Goal: Task Accomplishment & Management: Complete application form

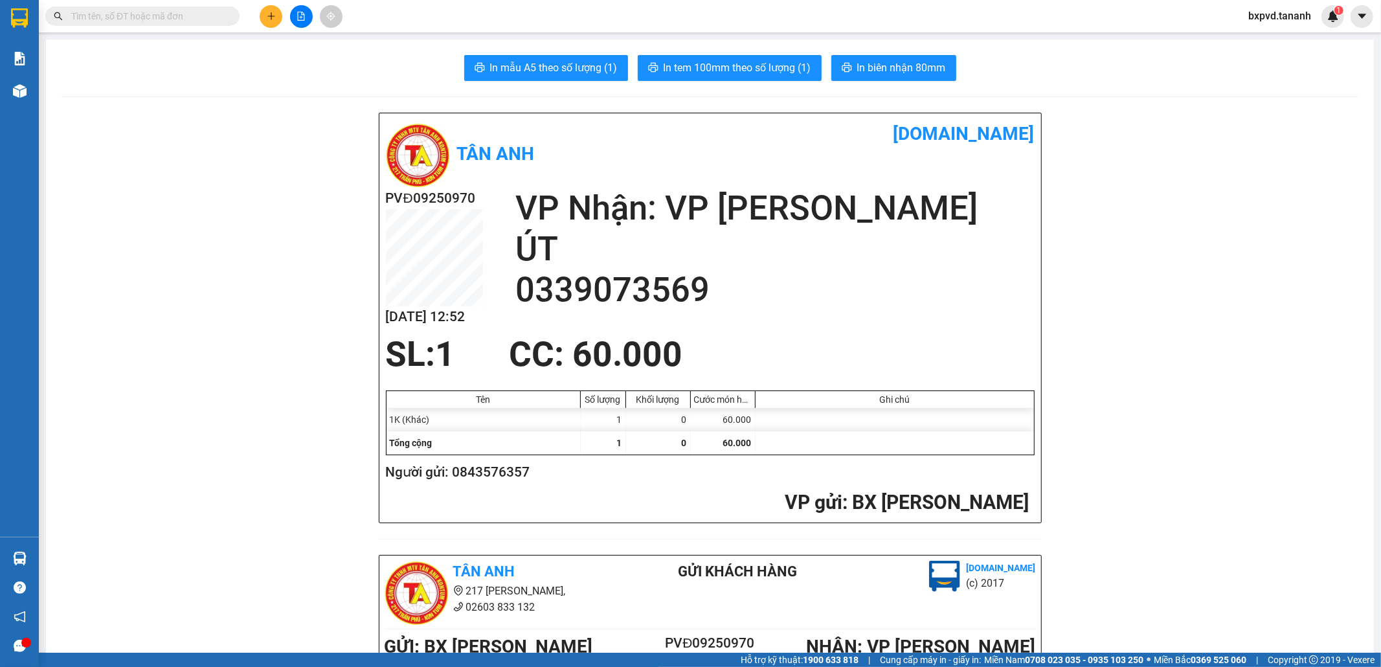
click at [272, 15] on icon "plus" at bounding box center [271, 16] width 9 height 9
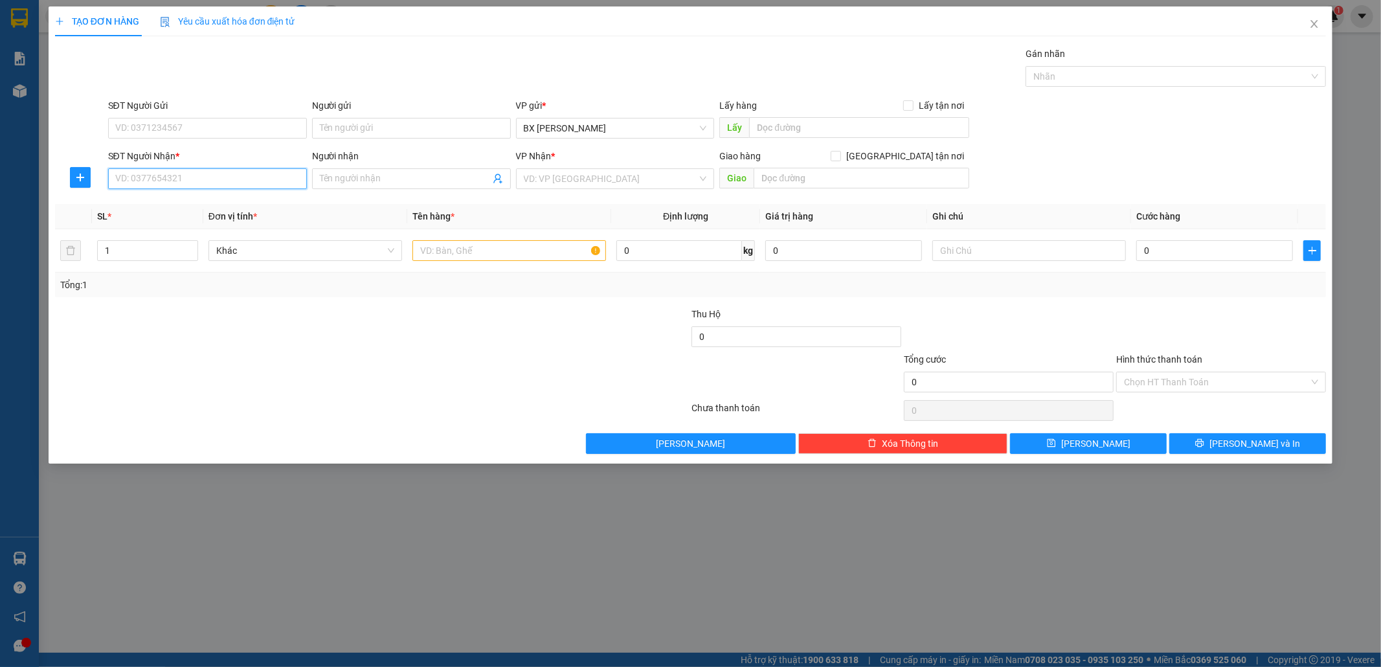
click at [196, 177] on input "SĐT Người Nhận *" at bounding box center [207, 178] width 199 height 21
type input "0905433616"
click at [147, 128] on input "SĐT Người Gửi" at bounding box center [207, 128] width 199 height 21
drag, startPoint x: 206, startPoint y: 121, endPoint x: 0, endPoint y: 124, distance: 206.0
click at [0, 124] on div "TẠO ĐƠN HÀNG Yêu cầu xuất hóa đơn điện tử Transit Pickup Surcharge Ids Transit …" at bounding box center [690, 333] width 1381 height 667
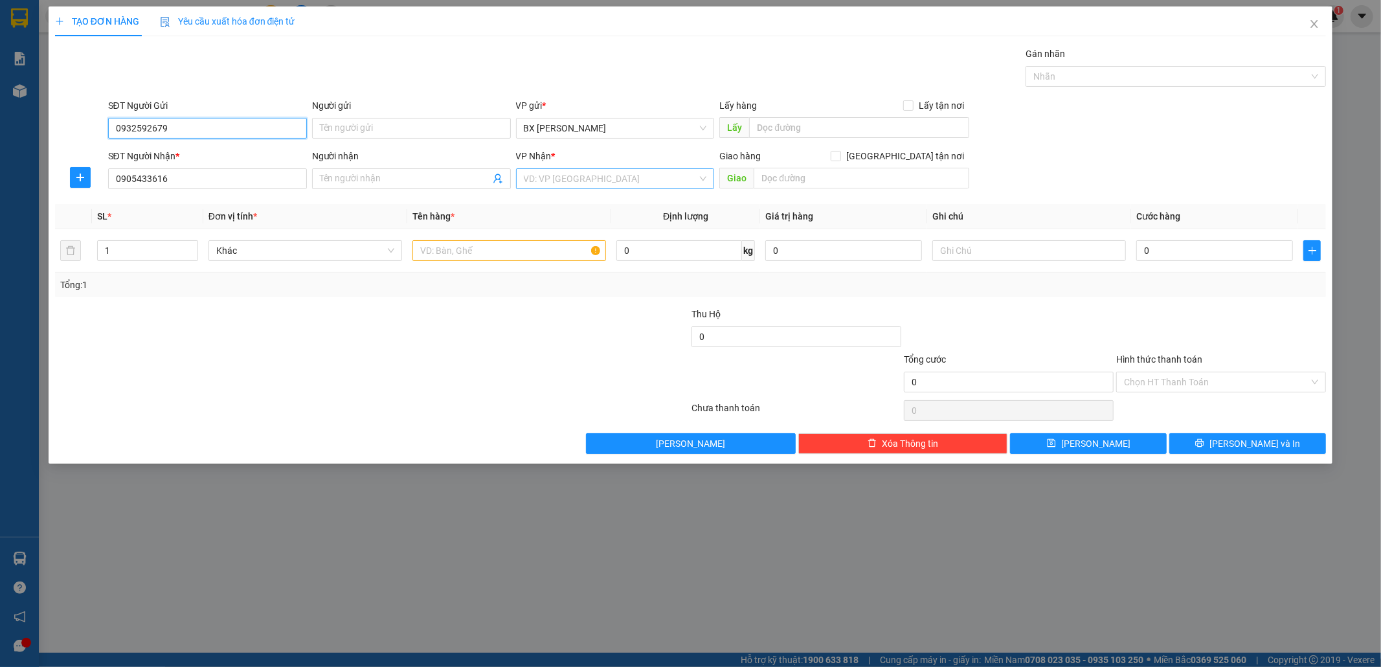
type input "0932592679"
click at [559, 184] on input "search" at bounding box center [611, 178] width 174 height 19
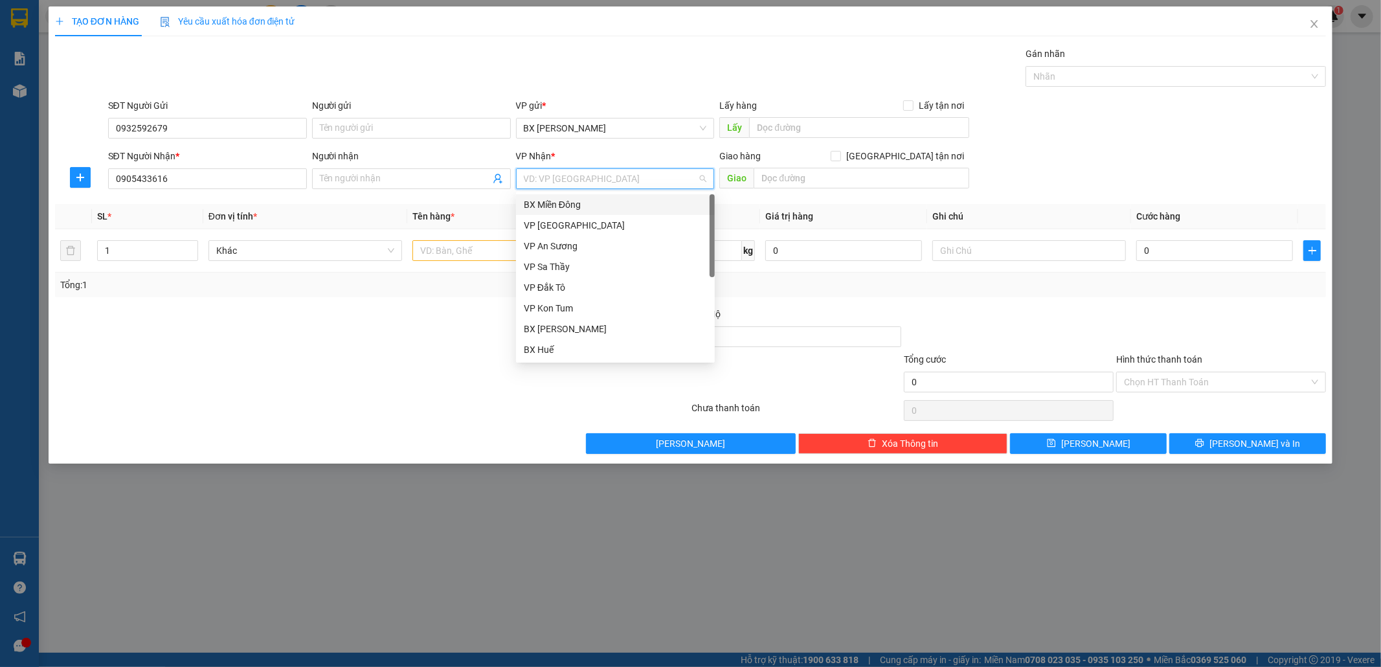
click at [562, 179] on input "search" at bounding box center [611, 178] width 174 height 19
drag, startPoint x: 605, startPoint y: 308, endPoint x: 593, endPoint y: 303, distance: 13.4
click at [604, 308] on div "BX Quãng Ngãi" at bounding box center [615, 308] width 183 height 14
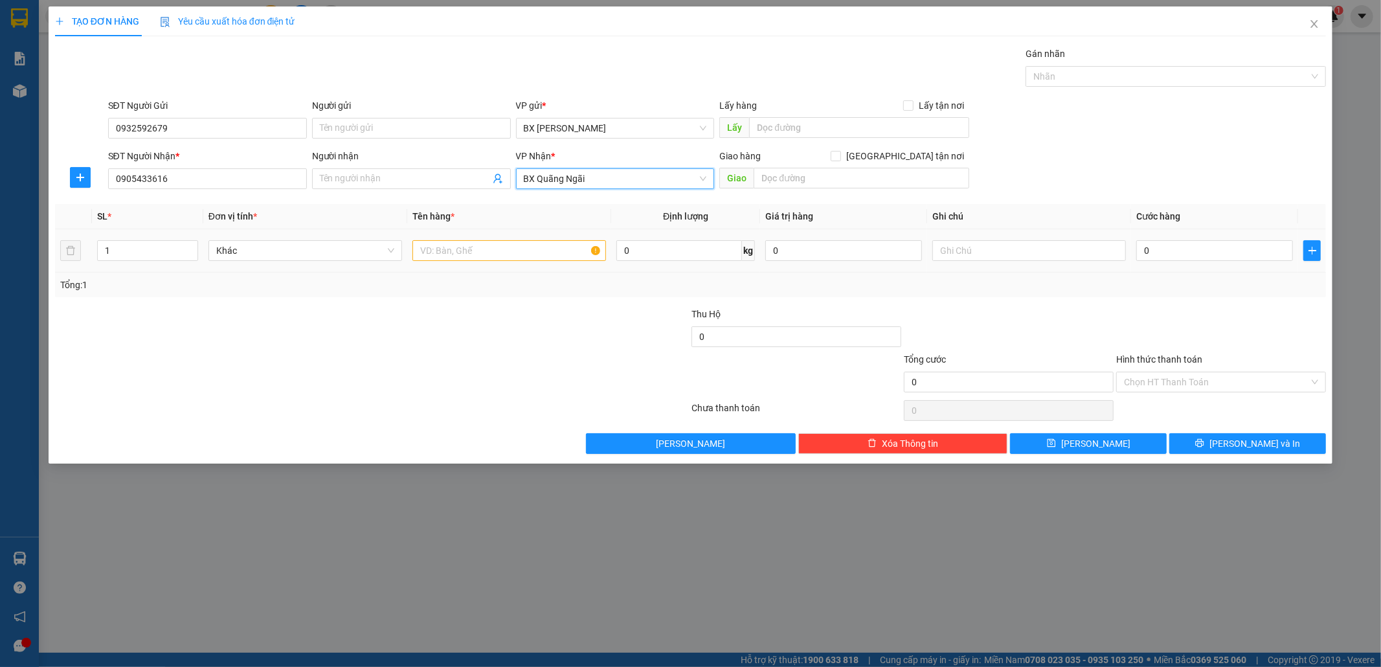
click at [467, 262] on div at bounding box center [510, 251] width 194 height 26
click at [473, 249] on input "text" at bounding box center [510, 250] width 194 height 21
type input "1BAO"
click at [1176, 260] on input "0" at bounding box center [1215, 250] width 157 height 21
type input "5"
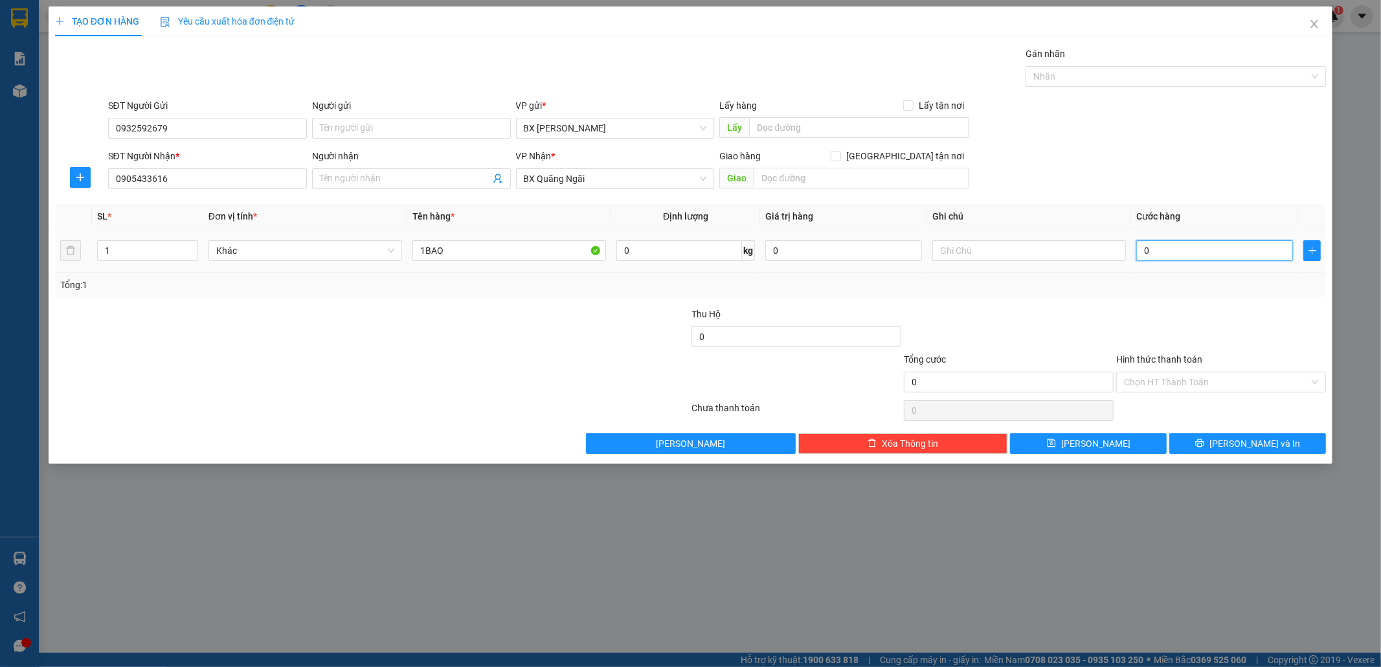
type input "5"
type input "50"
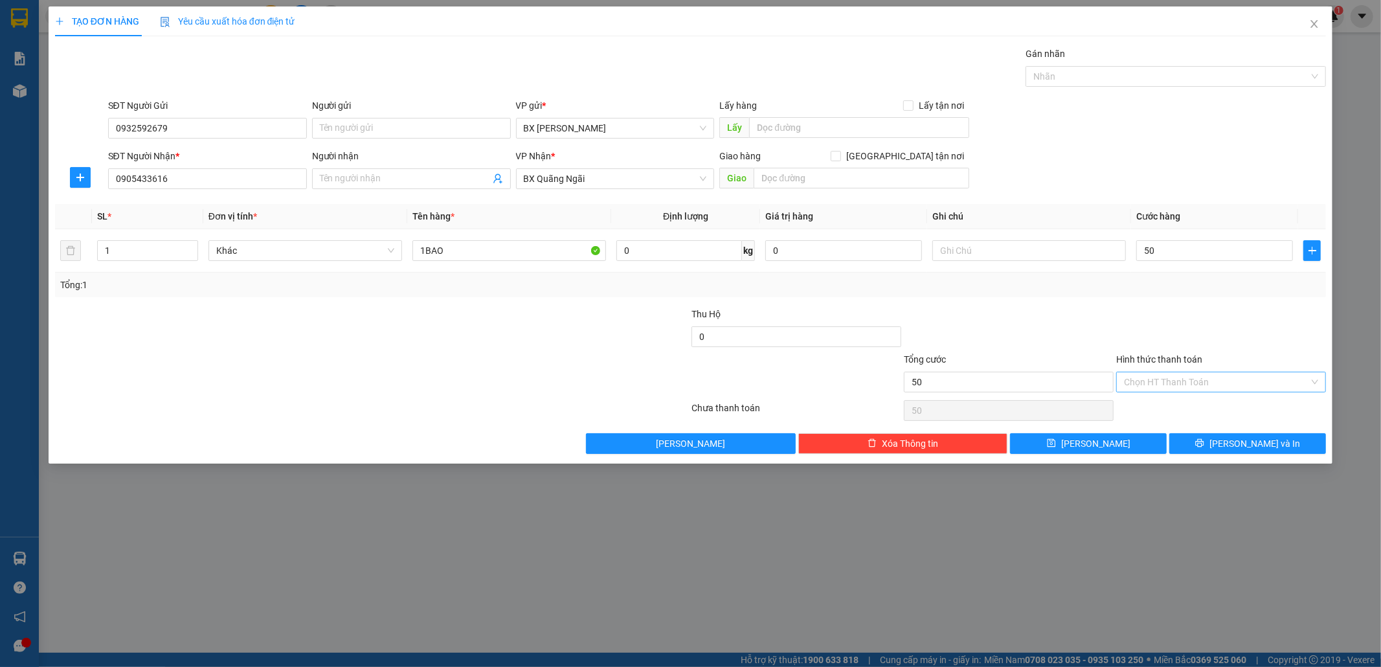
click at [1158, 377] on input "Hình thức thanh toán" at bounding box center [1216, 381] width 185 height 19
type input "50.000"
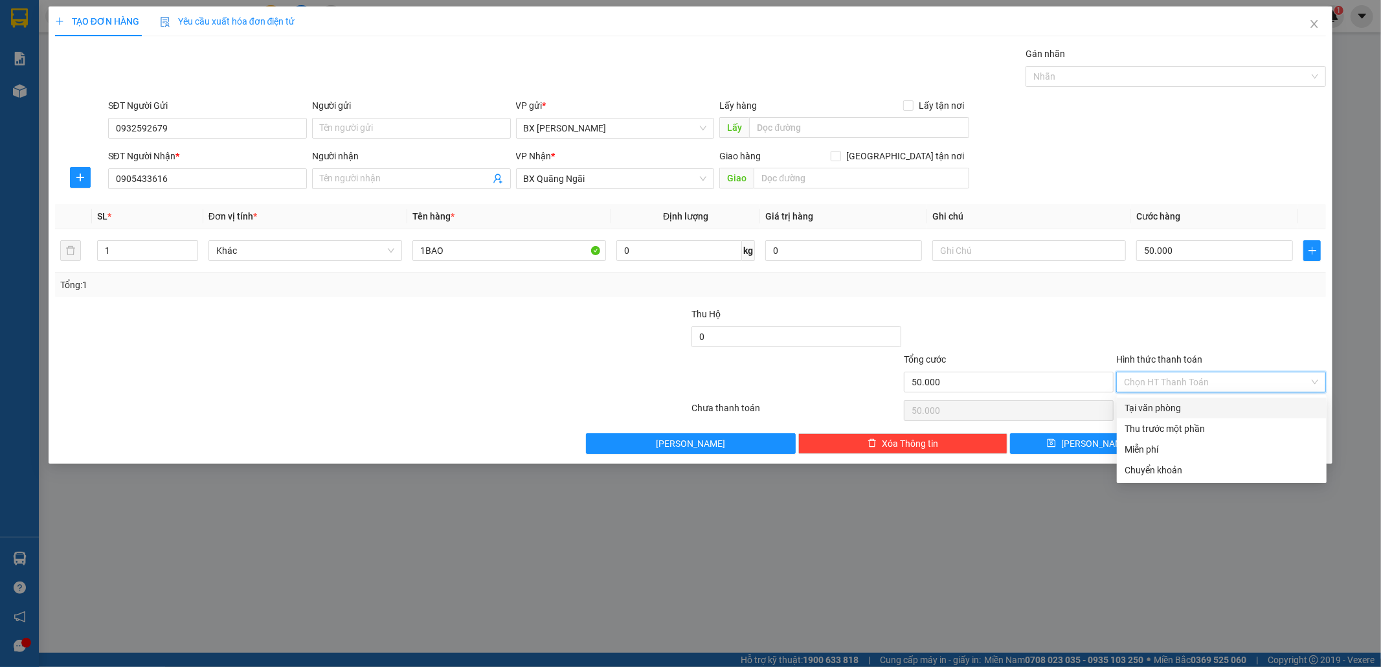
click at [1162, 395] on div "Transit Pickup Surcharge Ids Transit Deliver Surcharge Ids Transit Deliver Surc…" at bounding box center [691, 250] width 1272 height 407
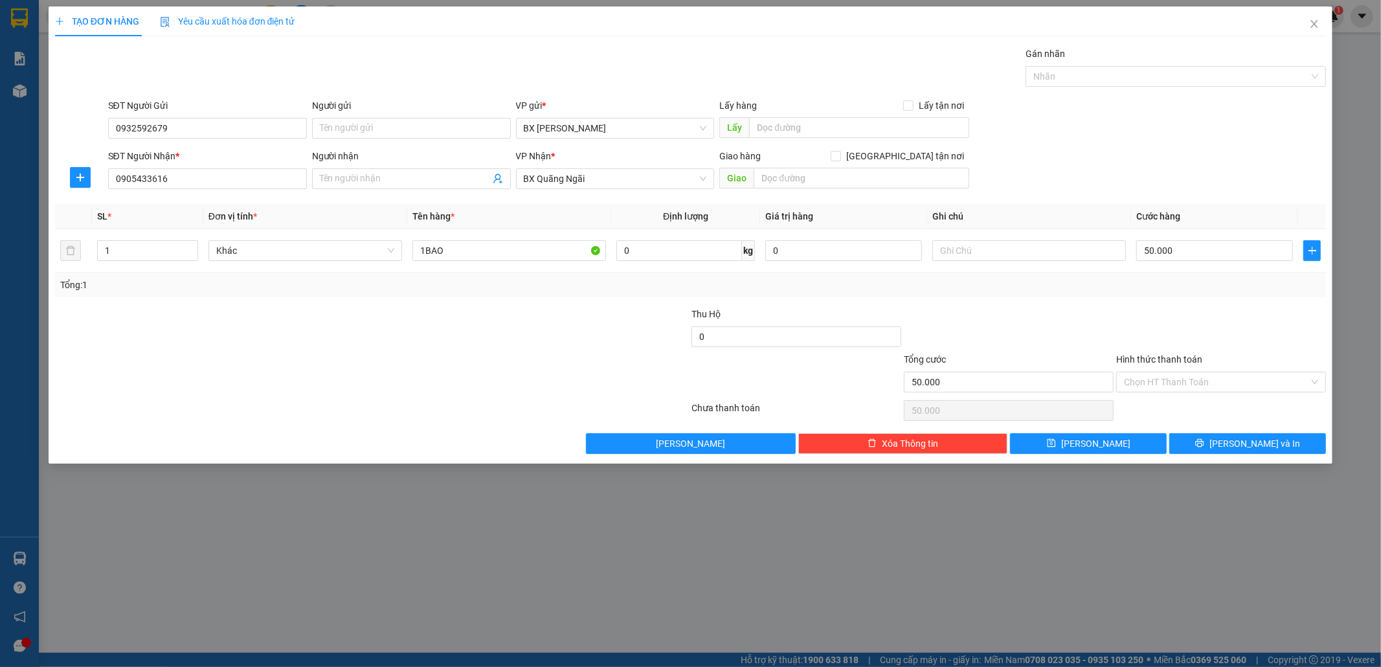
click at [1162, 402] on div "Chọn HT Thanh Toán" at bounding box center [1221, 411] width 212 height 26
click at [1164, 385] on input "Hình thức thanh toán" at bounding box center [1216, 381] width 185 height 19
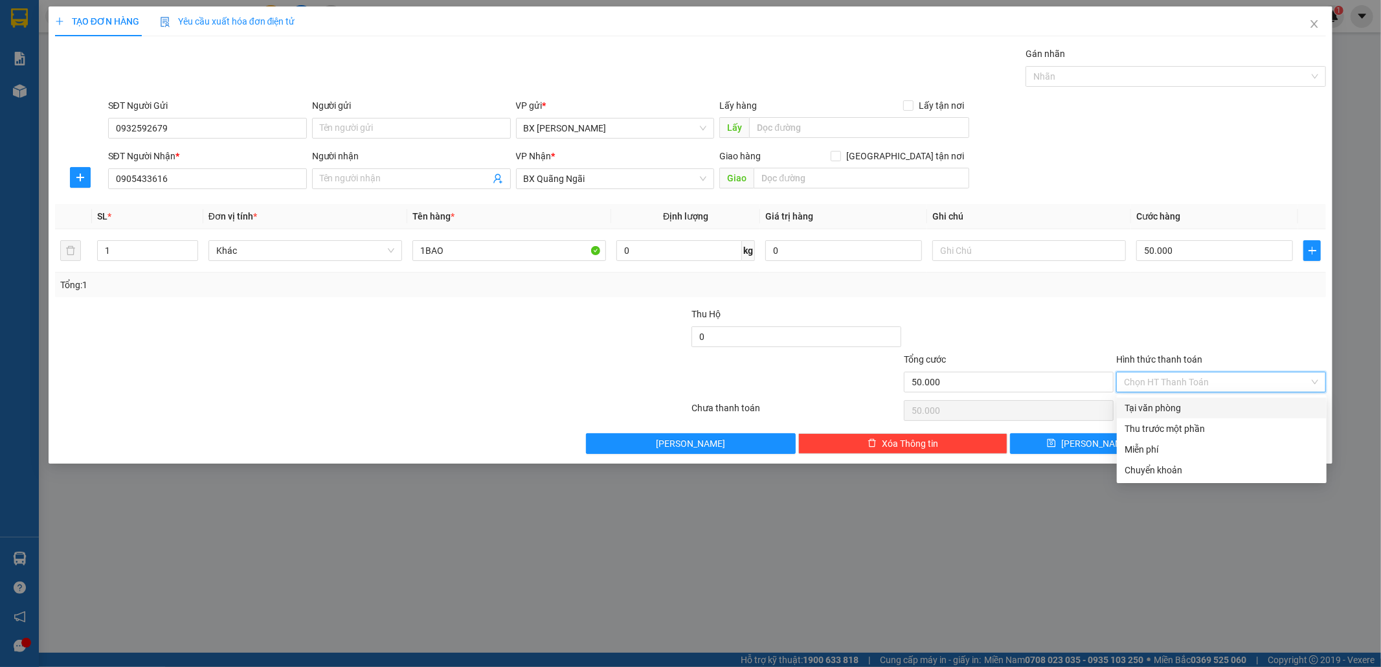
click at [1168, 411] on div "Tại văn phòng" at bounding box center [1222, 408] width 194 height 14
type input "0"
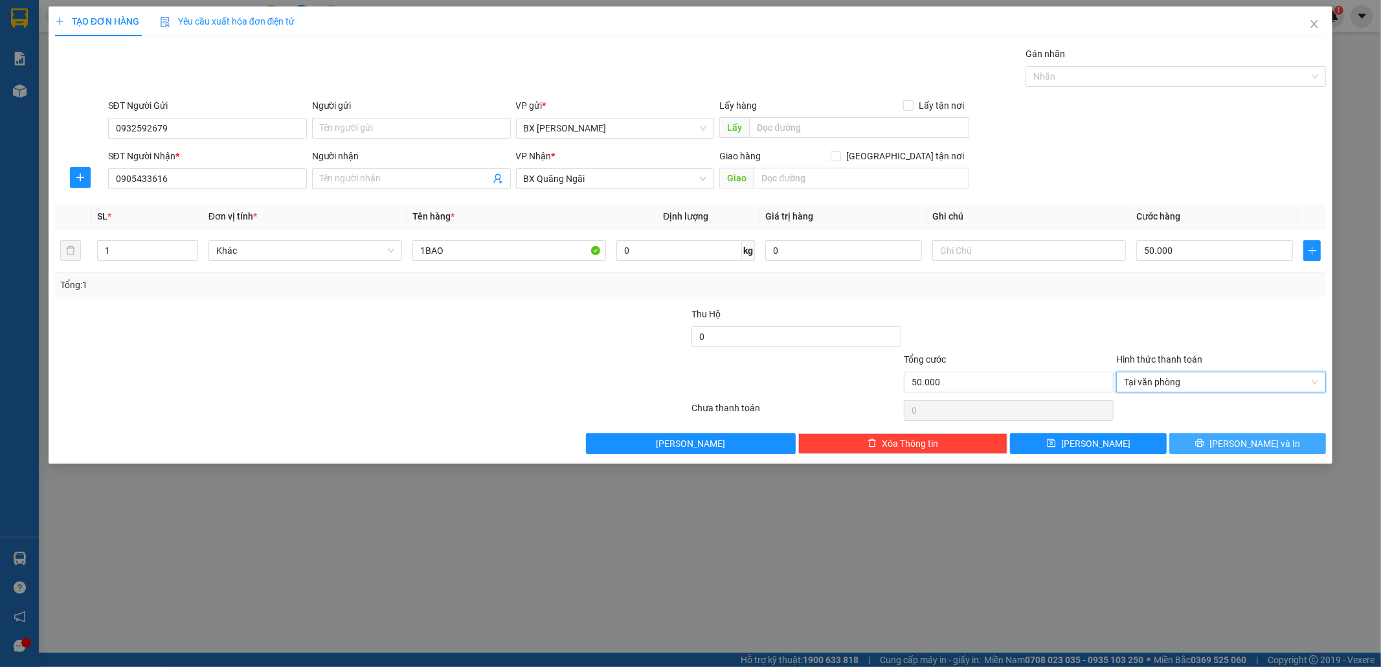
click at [1255, 436] on span "[PERSON_NAME] và In" at bounding box center [1255, 443] width 91 height 14
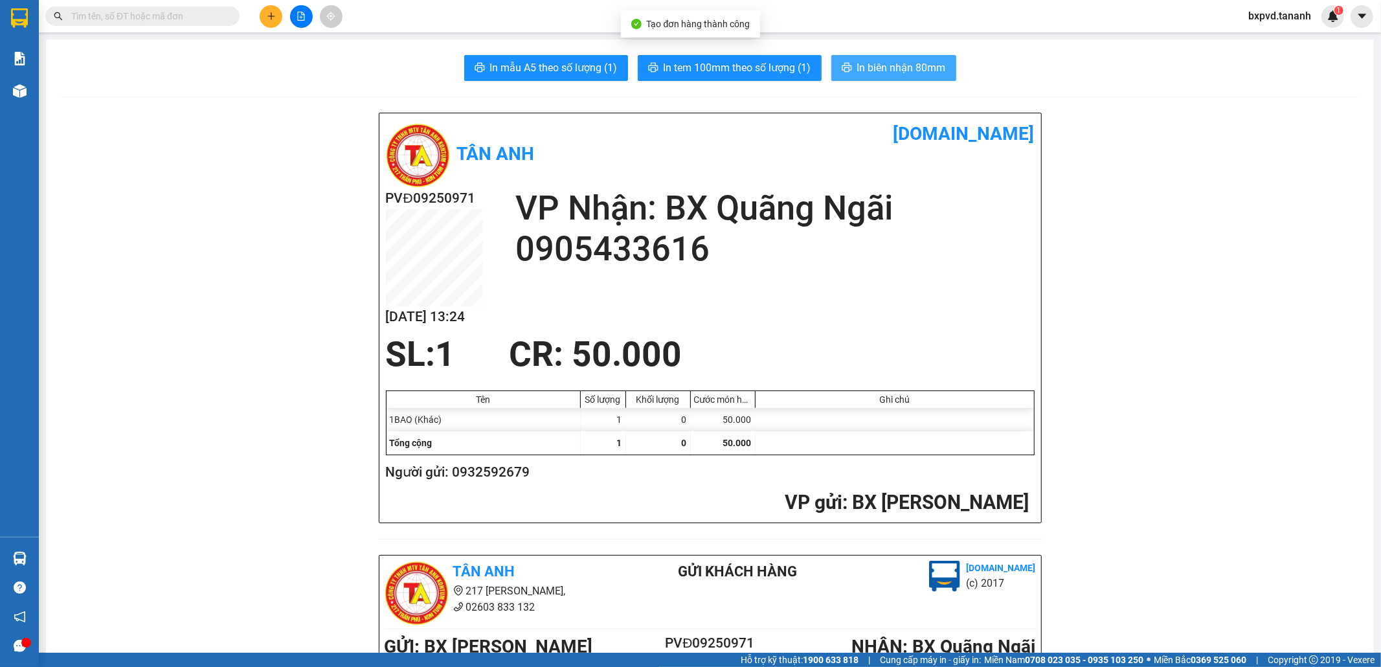
click at [863, 68] on span "In biên nhận 80mm" at bounding box center [901, 68] width 89 height 16
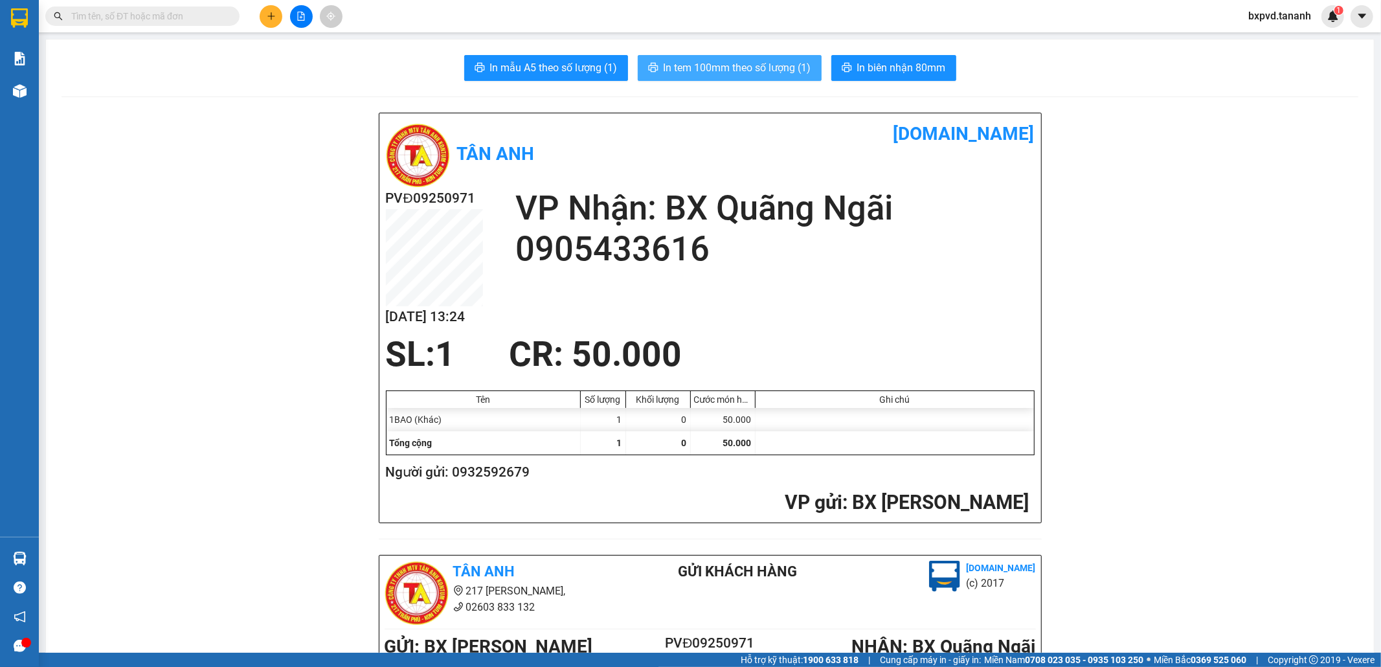
click at [703, 60] on span "In tem 100mm theo số lượng (1)" at bounding box center [738, 68] width 148 height 16
click at [279, 14] on button at bounding box center [271, 16] width 23 height 23
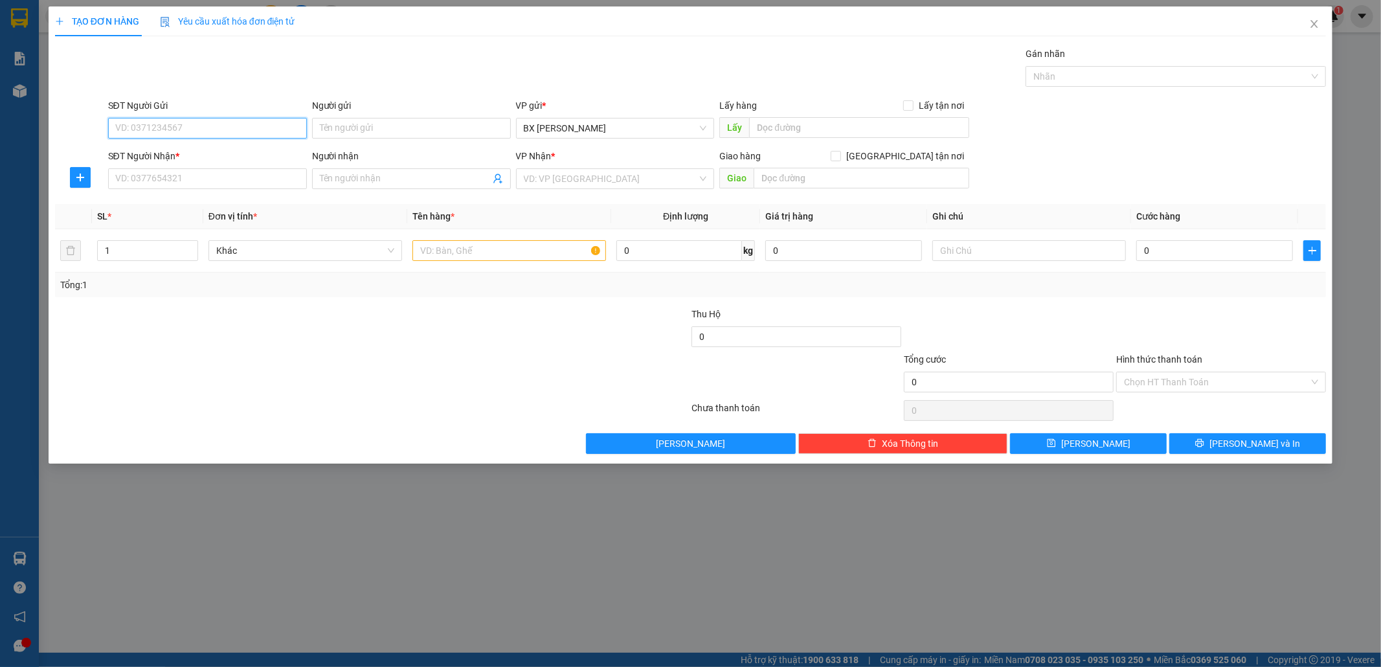
click at [175, 128] on input "SĐT Người Gửi" at bounding box center [207, 128] width 199 height 21
type input "0975773479"
drag, startPoint x: 346, startPoint y: 175, endPoint x: 295, endPoint y: 157, distance: 54.3
click at [347, 175] on input "Người nhận" at bounding box center [405, 179] width 170 height 14
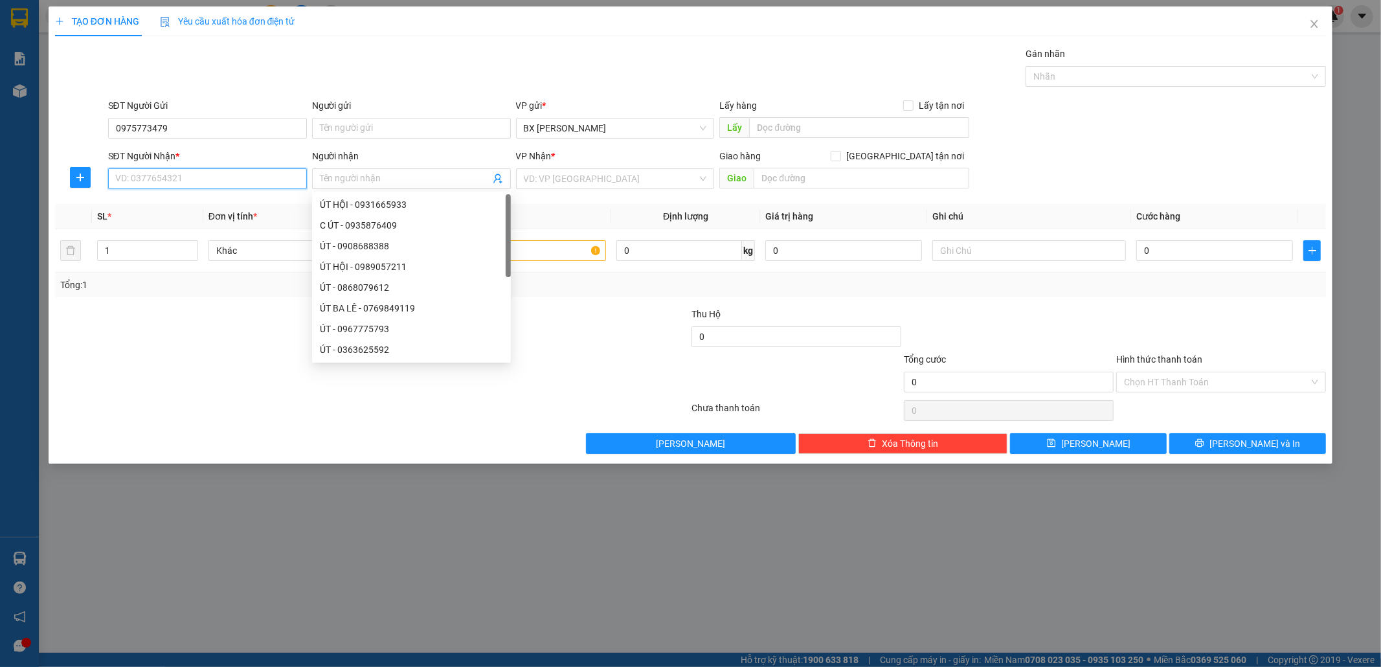
drag, startPoint x: 233, startPoint y: 168, endPoint x: 223, endPoint y: 168, distance: 10.4
click at [232, 168] on input "SĐT Người Nhận *" at bounding box center [207, 178] width 199 height 21
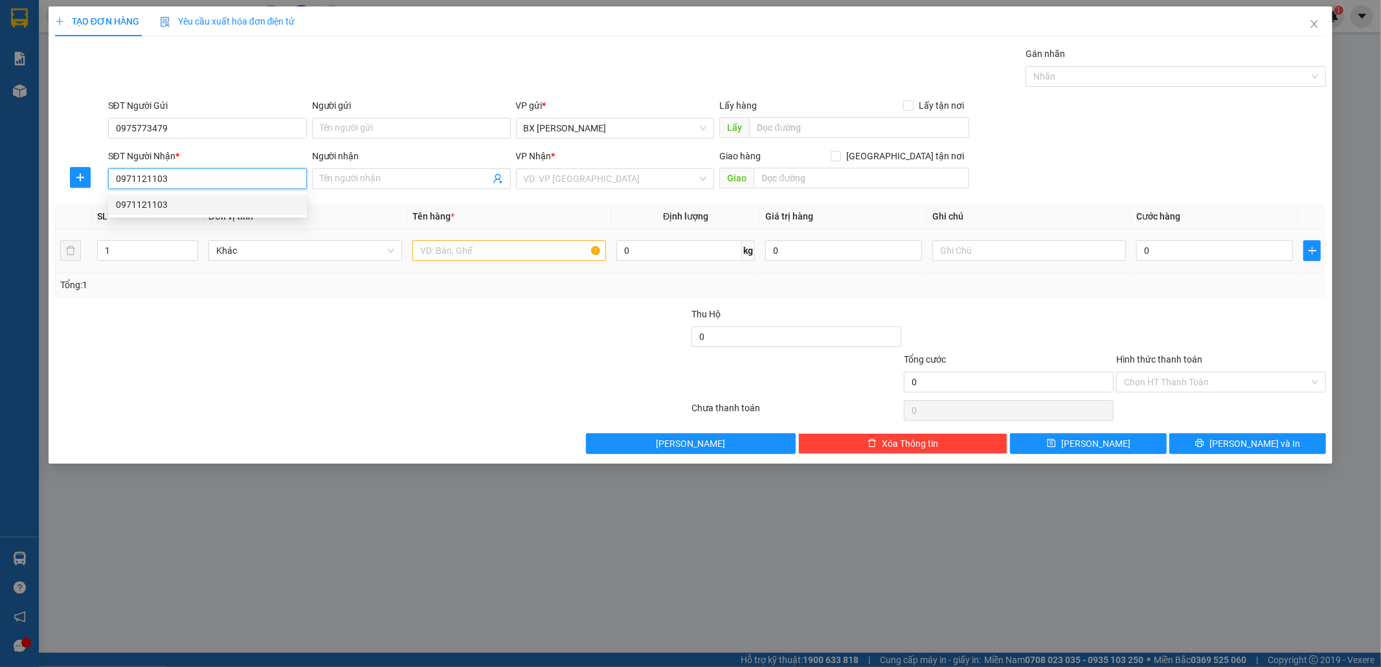
type input "0971121103"
click at [468, 254] on input "text" at bounding box center [510, 250] width 194 height 21
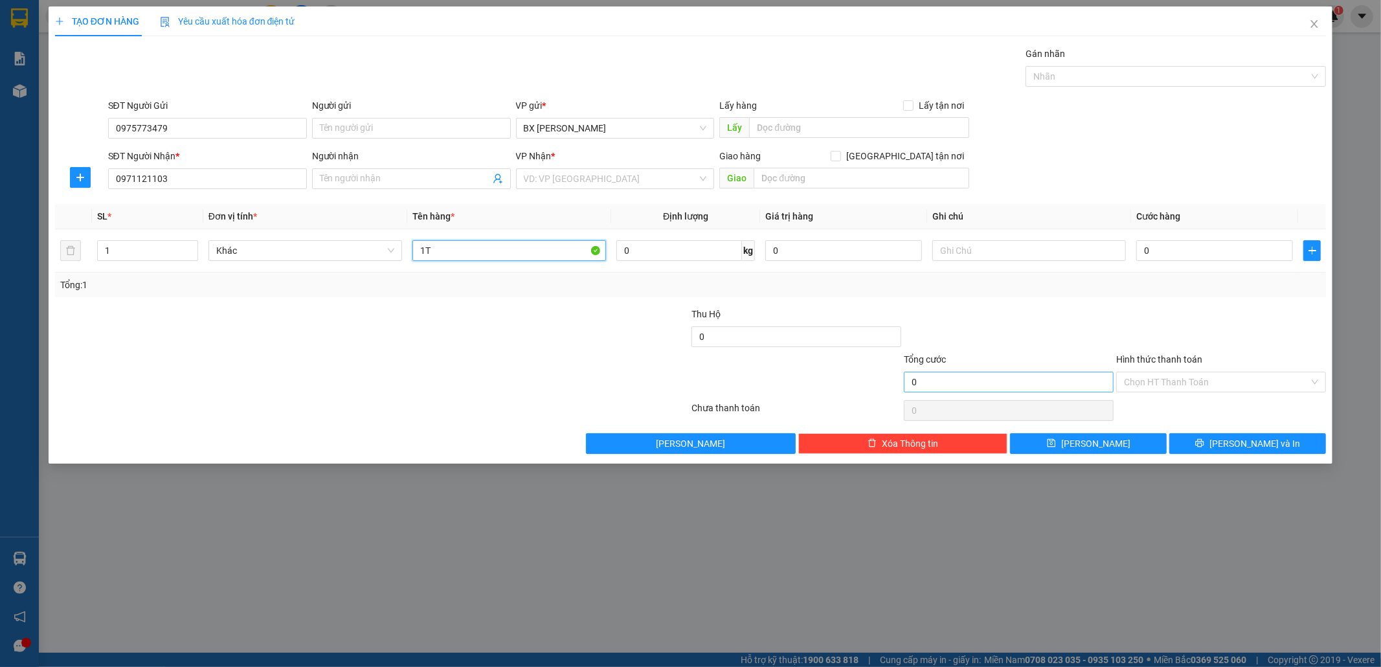
type input "1T"
drag, startPoint x: 953, startPoint y: 374, endPoint x: 967, endPoint y: 374, distance: 14.9
click at [956, 373] on input "0" at bounding box center [1009, 382] width 210 height 21
drag, startPoint x: 974, startPoint y: 379, endPoint x: 1006, endPoint y: 384, distance: 32.1
click at [975, 379] on input "0" at bounding box center [1009, 382] width 210 height 21
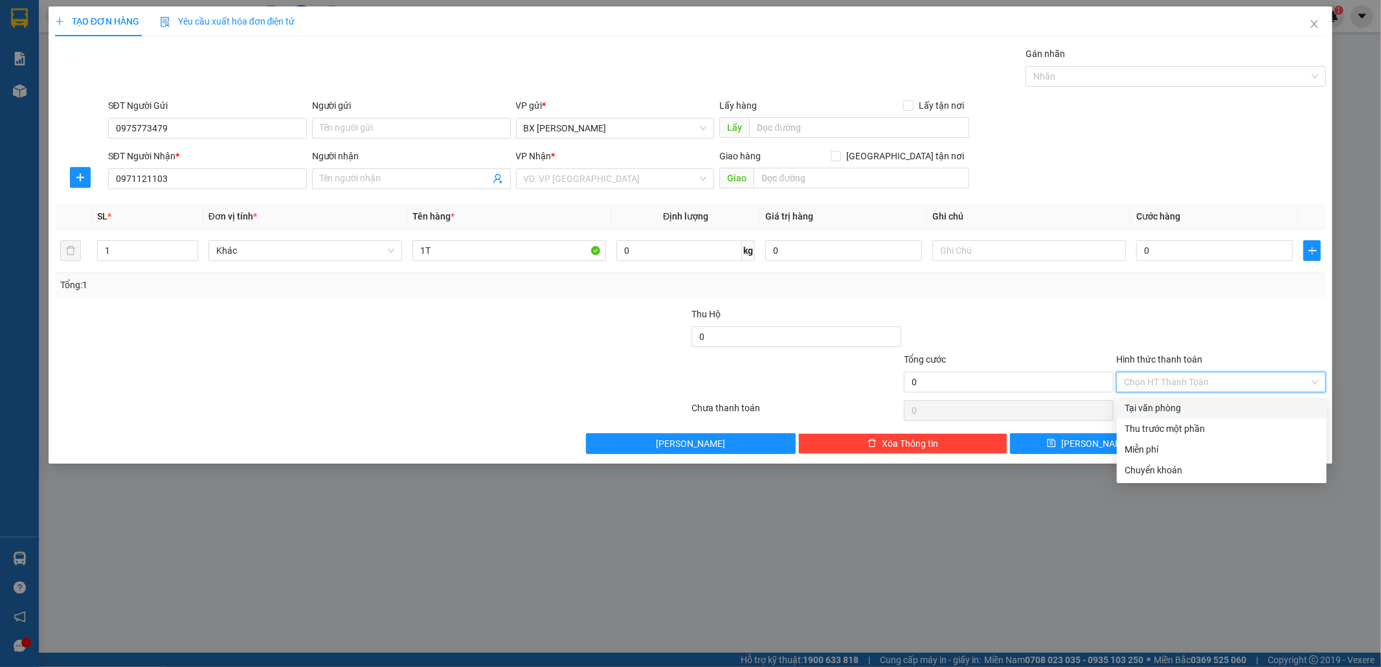
click at [1150, 379] on input "Hình thức thanh toán" at bounding box center [1216, 381] width 185 height 19
click at [1149, 403] on div "Tại văn phòng" at bounding box center [1222, 408] width 194 height 14
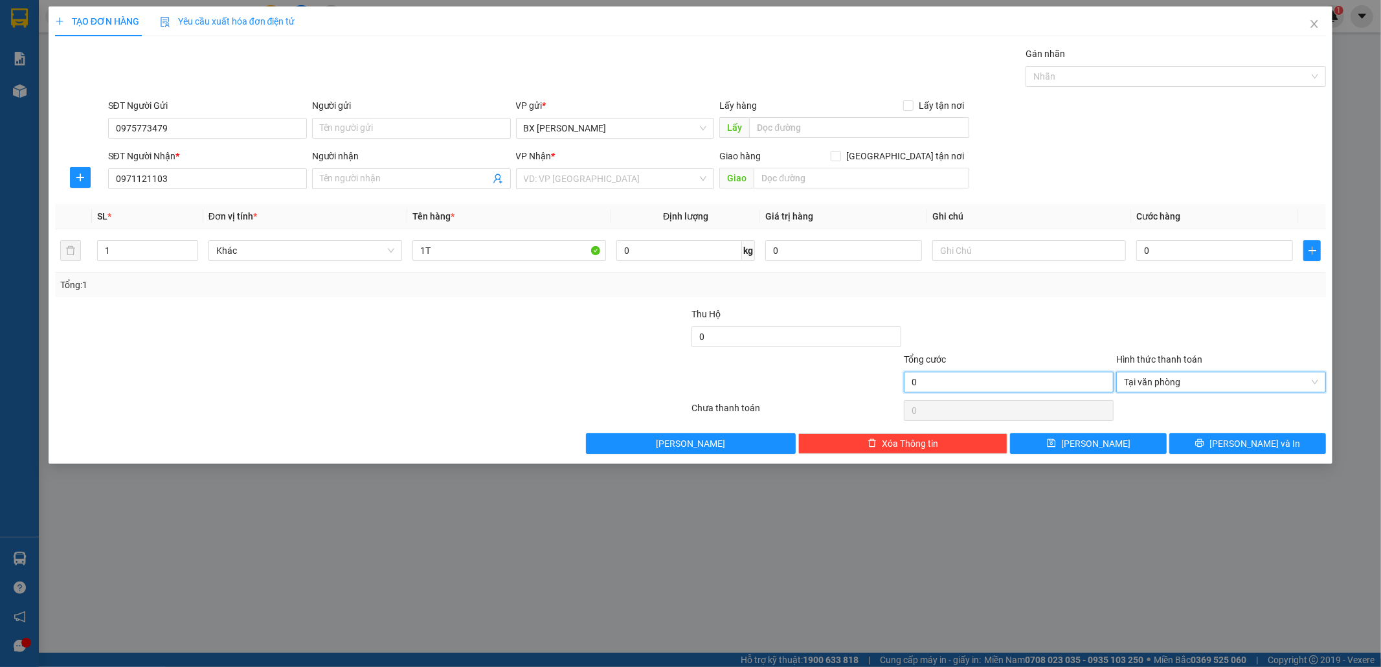
click at [947, 381] on input "0" at bounding box center [1009, 382] width 210 height 21
click at [933, 384] on input "0" at bounding box center [1009, 382] width 210 height 21
drag, startPoint x: 953, startPoint y: 390, endPoint x: 949, endPoint y: 384, distance: 7.4
click at [952, 387] on input "0" at bounding box center [1009, 382] width 210 height 21
drag, startPoint x: 949, startPoint y: 384, endPoint x: 901, endPoint y: 383, distance: 47.3
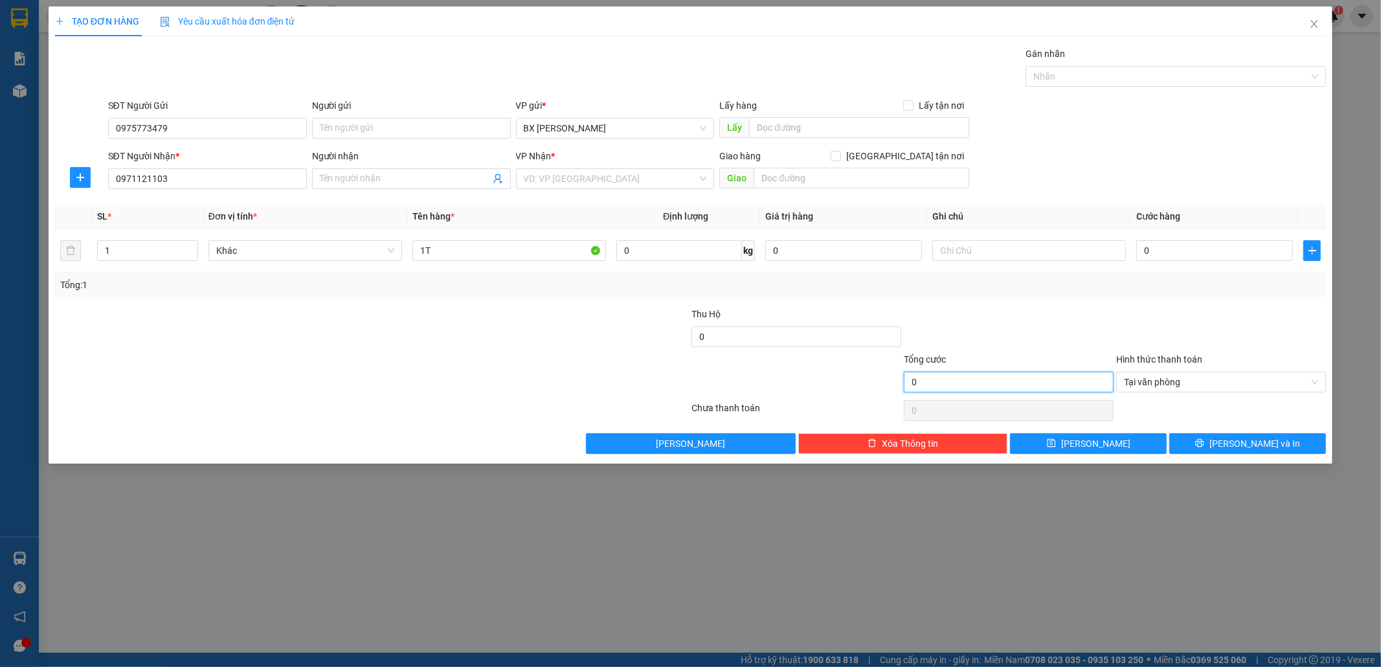
click at [901, 383] on div "Tổng cước 0 Hình thức thanh toán Tại văn phòng" at bounding box center [691, 374] width 1274 height 45
click at [1017, 324] on div at bounding box center [1009, 329] width 212 height 45
click at [1236, 254] on input "0" at bounding box center [1215, 250] width 157 height 21
click at [1228, 253] on input "0" at bounding box center [1215, 250] width 157 height 21
click at [702, 174] on div "VD: VP [GEOGRAPHIC_DATA]" at bounding box center [615, 178] width 199 height 21
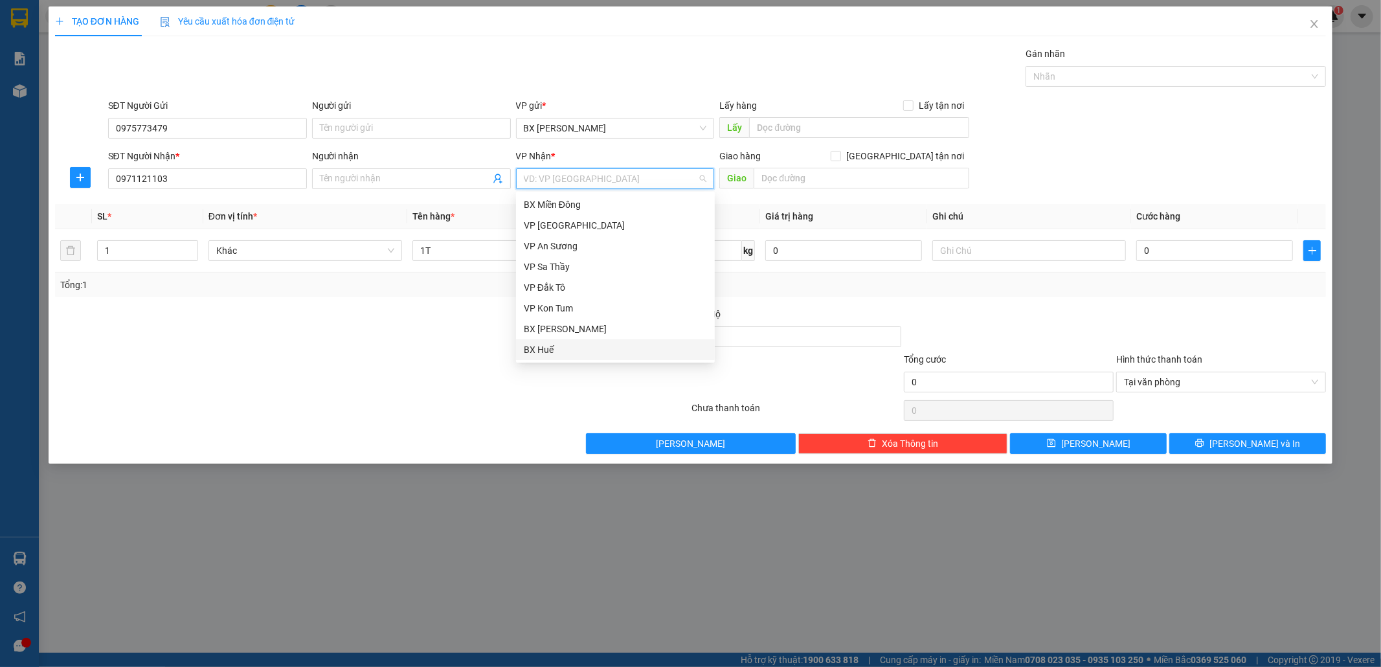
click at [536, 350] on div "BX Huế" at bounding box center [615, 350] width 183 height 14
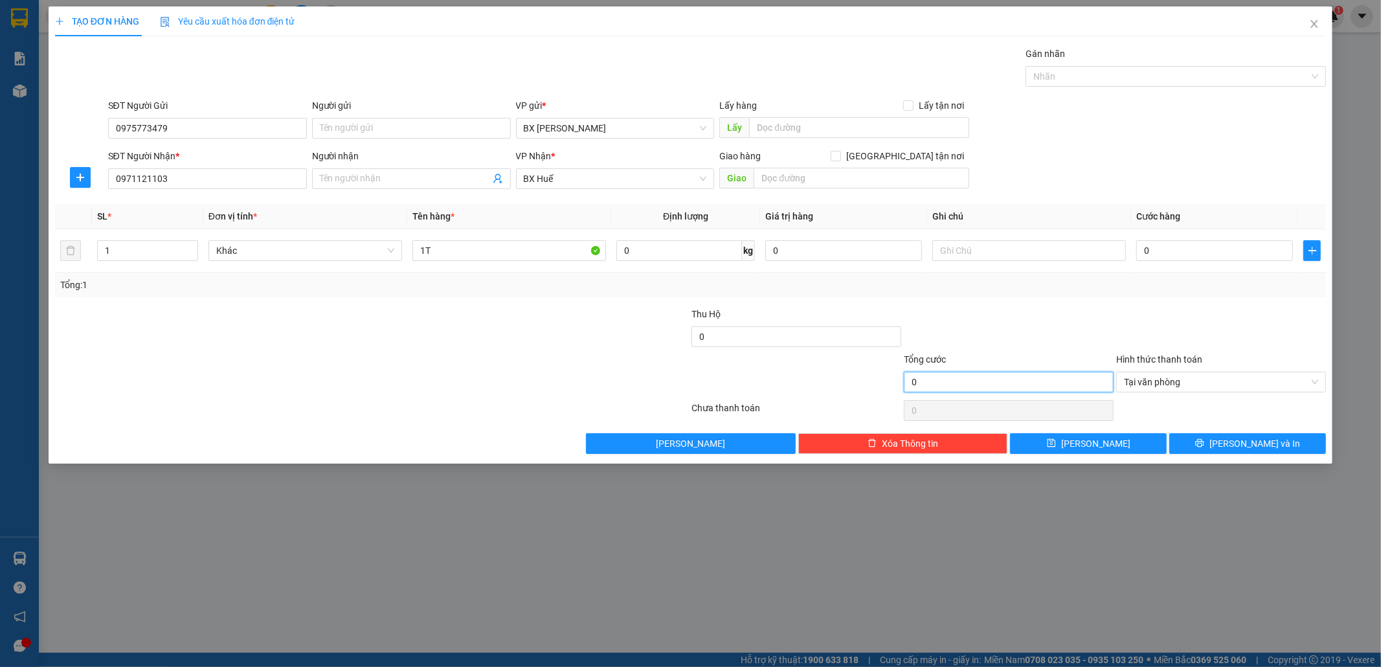
click at [941, 387] on input "0" at bounding box center [1009, 382] width 210 height 21
click at [942, 380] on input "0" at bounding box center [1009, 382] width 210 height 21
click at [965, 384] on input "0" at bounding box center [1009, 382] width 210 height 21
click at [965, 383] on input "0" at bounding box center [1009, 382] width 210 height 21
click at [966, 383] on input "0" at bounding box center [1009, 382] width 210 height 21
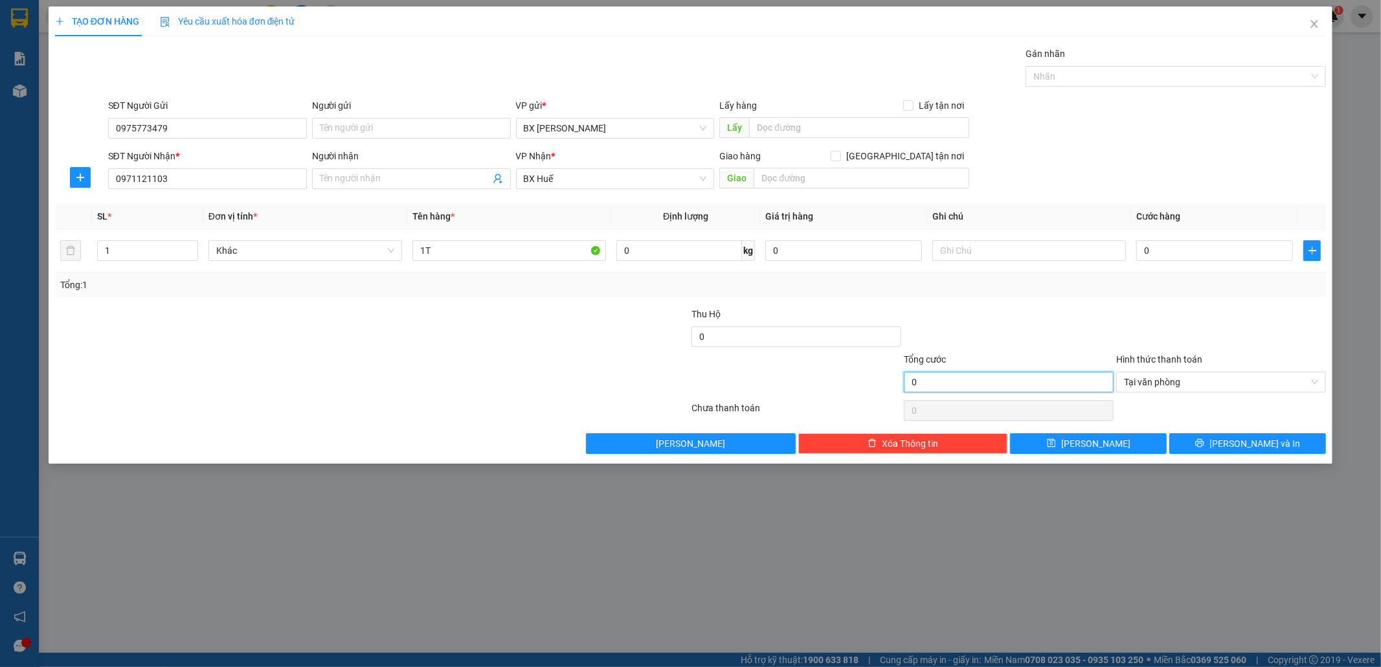
click at [966, 381] on input "0" at bounding box center [1009, 382] width 210 height 21
click at [966, 379] on input "0" at bounding box center [1009, 382] width 210 height 21
click at [967, 379] on input "0" at bounding box center [1009, 382] width 210 height 21
click at [967, 378] on input "0" at bounding box center [1009, 382] width 210 height 21
drag, startPoint x: 968, startPoint y: 378, endPoint x: 1115, endPoint y: 395, distance: 148.0
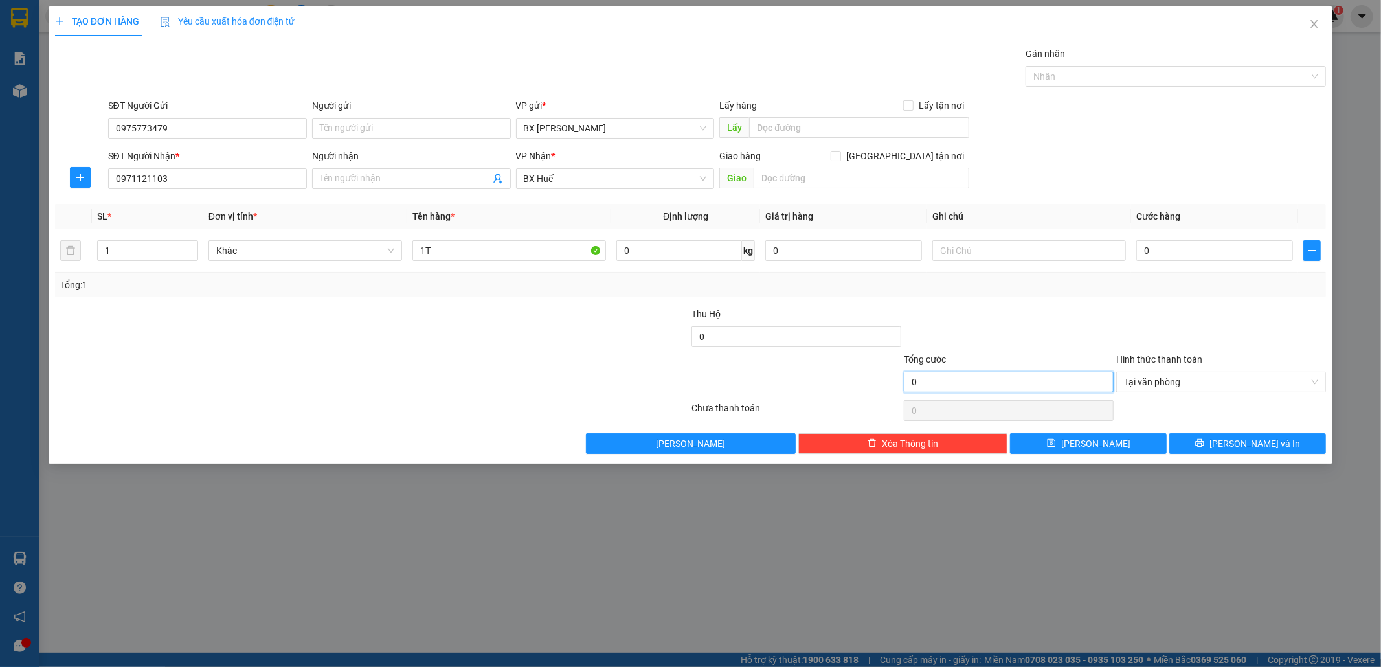
click at [973, 377] on input "0" at bounding box center [1009, 382] width 210 height 21
click at [1304, 250] on span "plus" at bounding box center [1312, 250] width 16 height 10
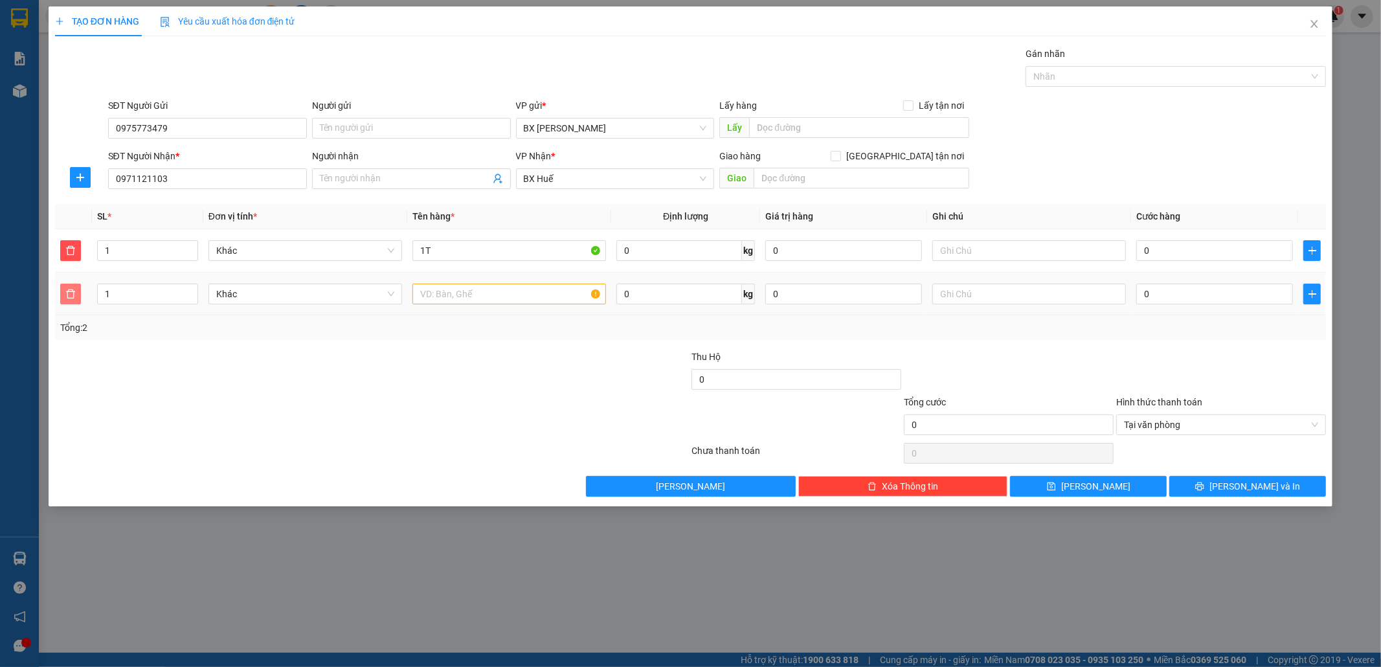
click at [73, 293] on icon "delete" at bounding box center [70, 294] width 10 height 10
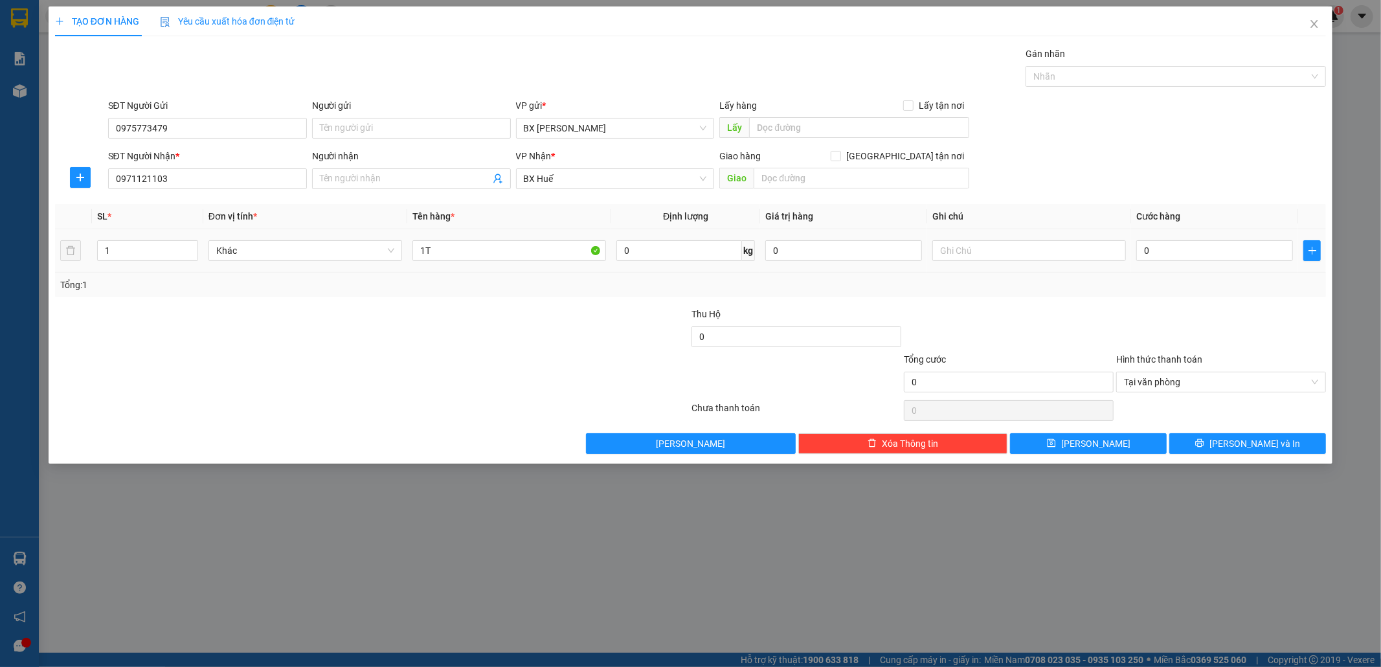
drag, startPoint x: 356, startPoint y: 261, endPoint x: 376, endPoint y: 253, distance: 21.5
click at [357, 261] on div "Khác" at bounding box center [306, 251] width 194 height 26
click at [378, 251] on span "Khác" at bounding box center [305, 250] width 178 height 19
click at [381, 249] on span "Khác" at bounding box center [305, 250] width 178 height 19
drag, startPoint x: 625, startPoint y: 286, endPoint x: 707, endPoint y: 273, distance: 83.3
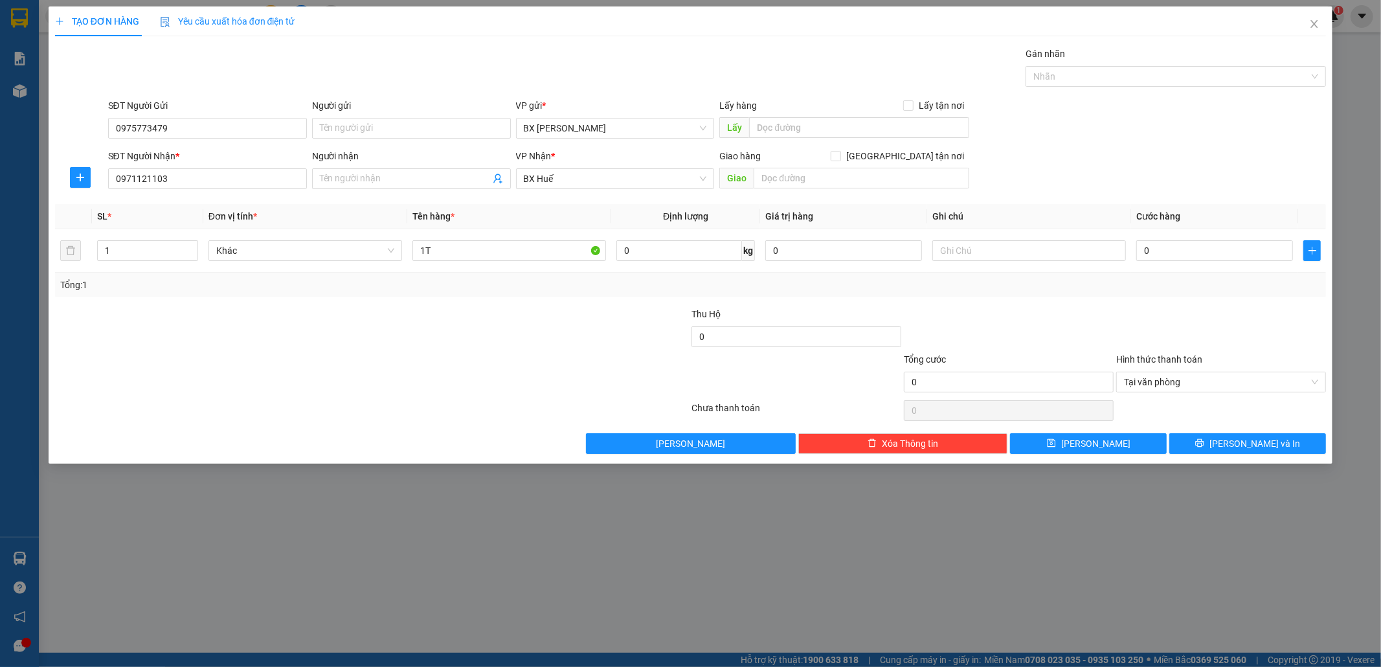
click at [626, 286] on div "Tổng: 1" at bounding box center [690, 285] width 1261 height 14
click at [811, 247] on input "0" at bounding box center [843, 250] width 157 height 21
click at [1020, 249] on input "text" at bounding box center [1030, 250] width 194 height 21
click at [1161, 250] on input "0" at bounding box center [1215, 250] width 157 height 21
type input "5"
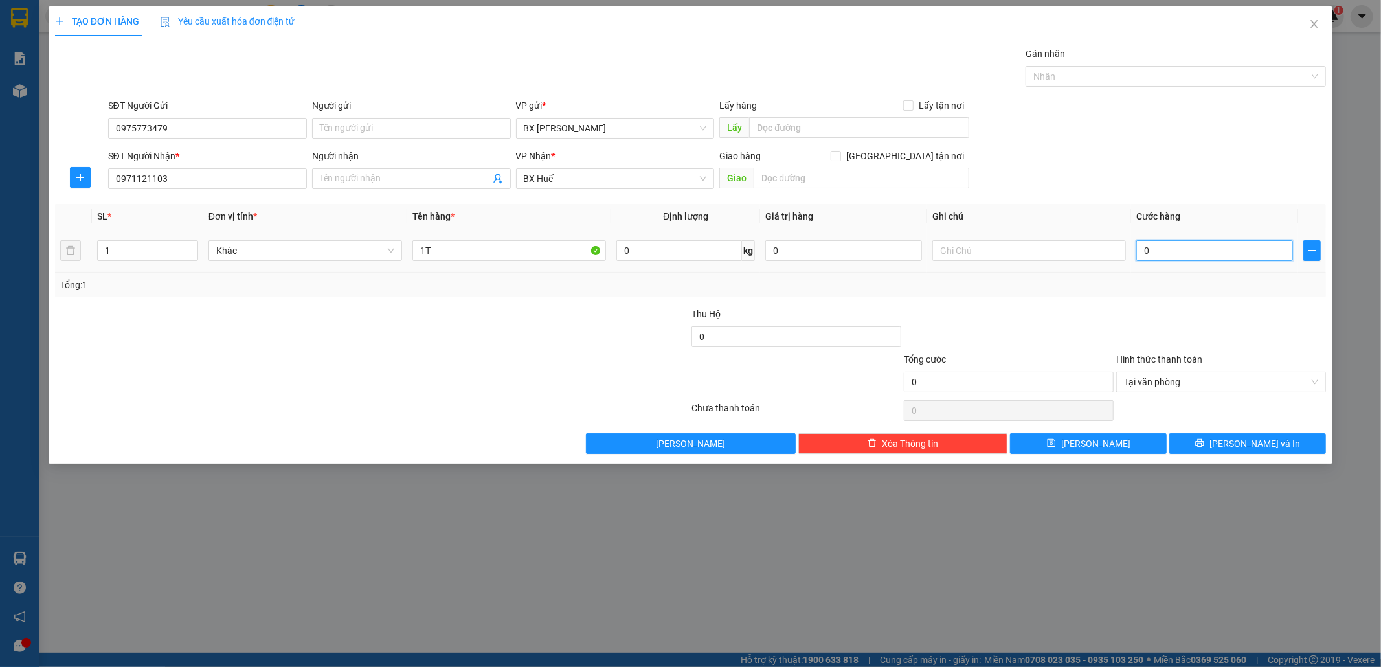
type input "5"
type input "50"
type input "50.000"
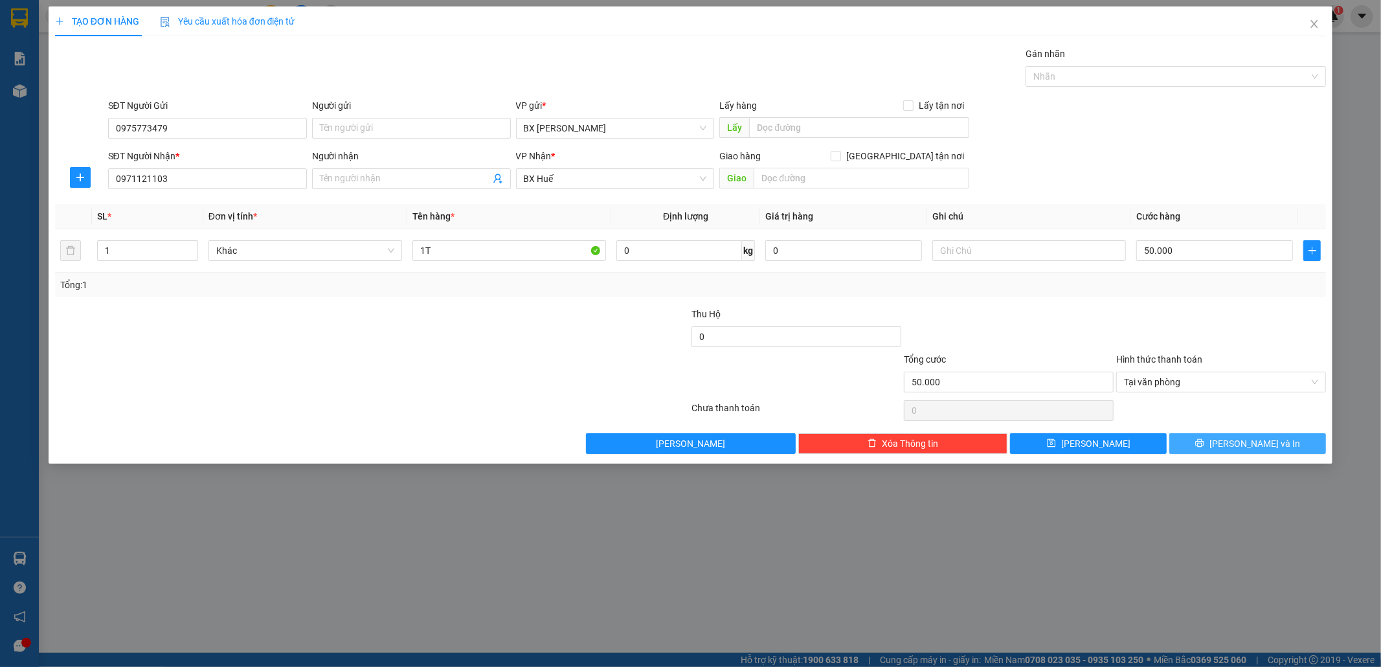
click at [1238, 440] on span "[PERSON_NAME] và In" at bounding box center [1255, 443] width 91 height 14
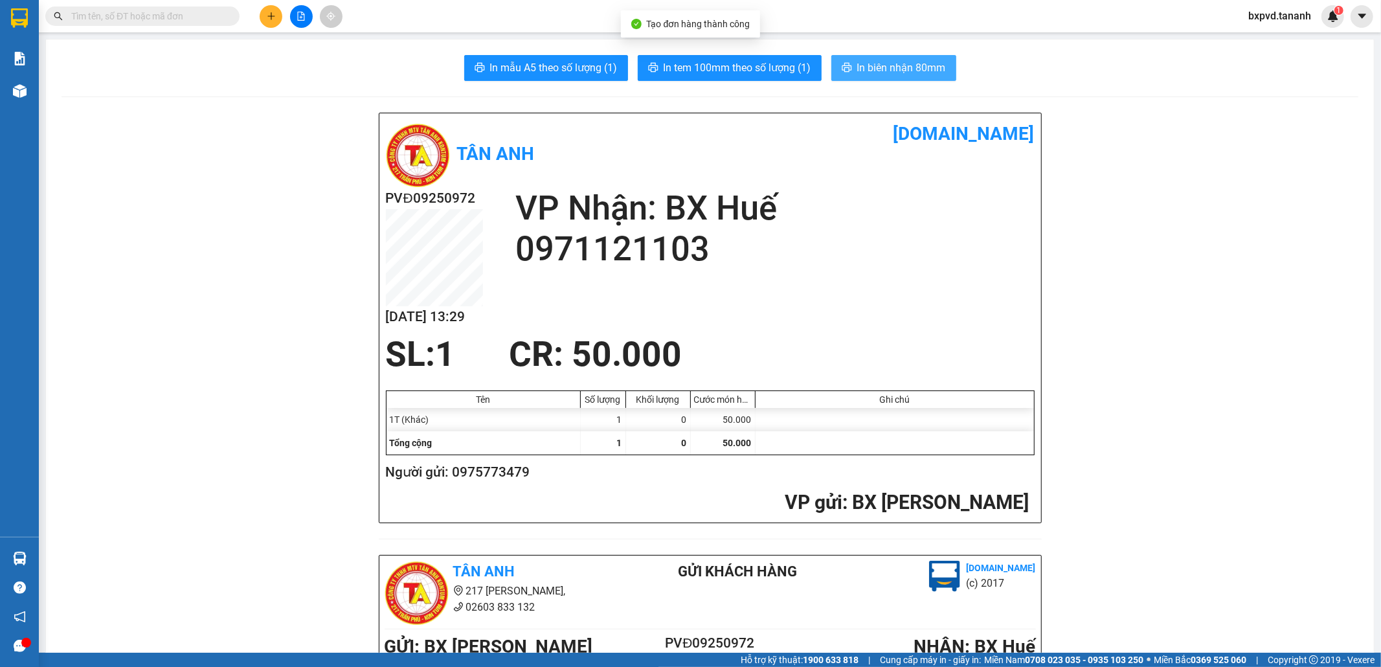
click at [912, 70] on span "In biên nhận 80mm" at bounding box center [901, 68] width 89 height 16
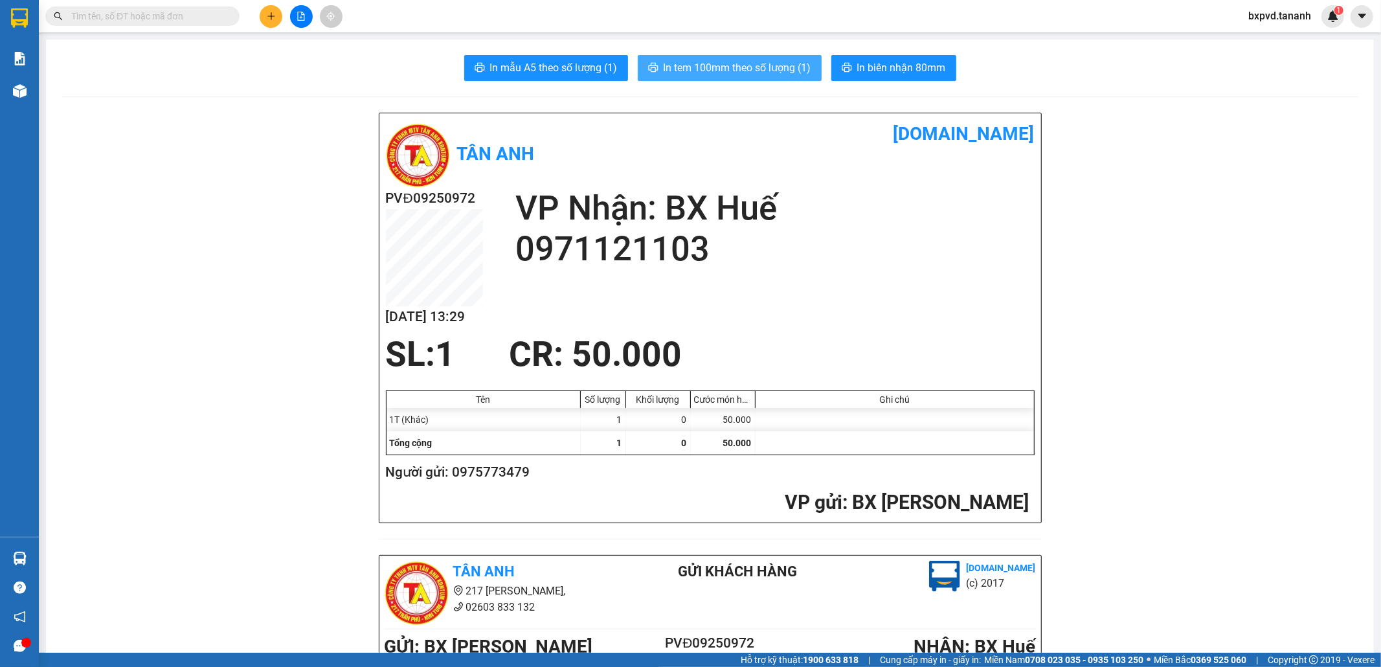
click at [695, 73] on span "In tem 100mm theo số lượng (1)" at bounding box center [738, 68] width 148 height 16
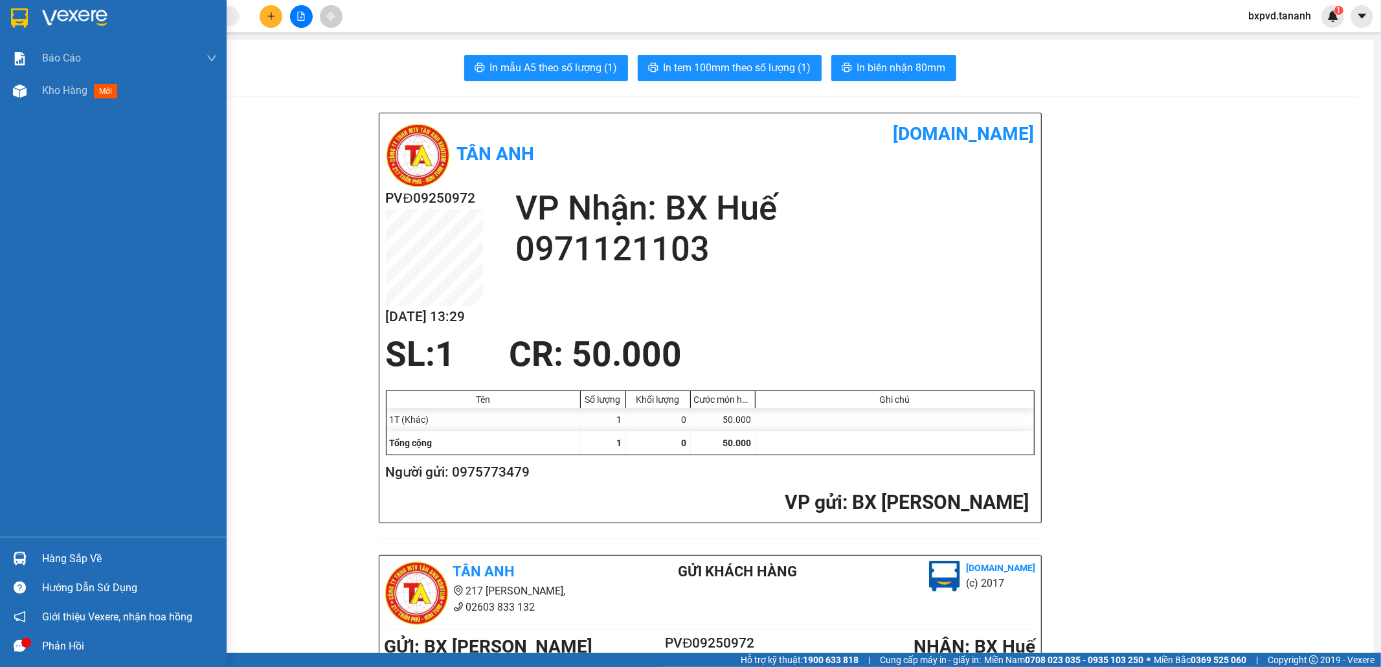
click at [19, 13] on img at bounding box center [19, 17] width 17 height 19
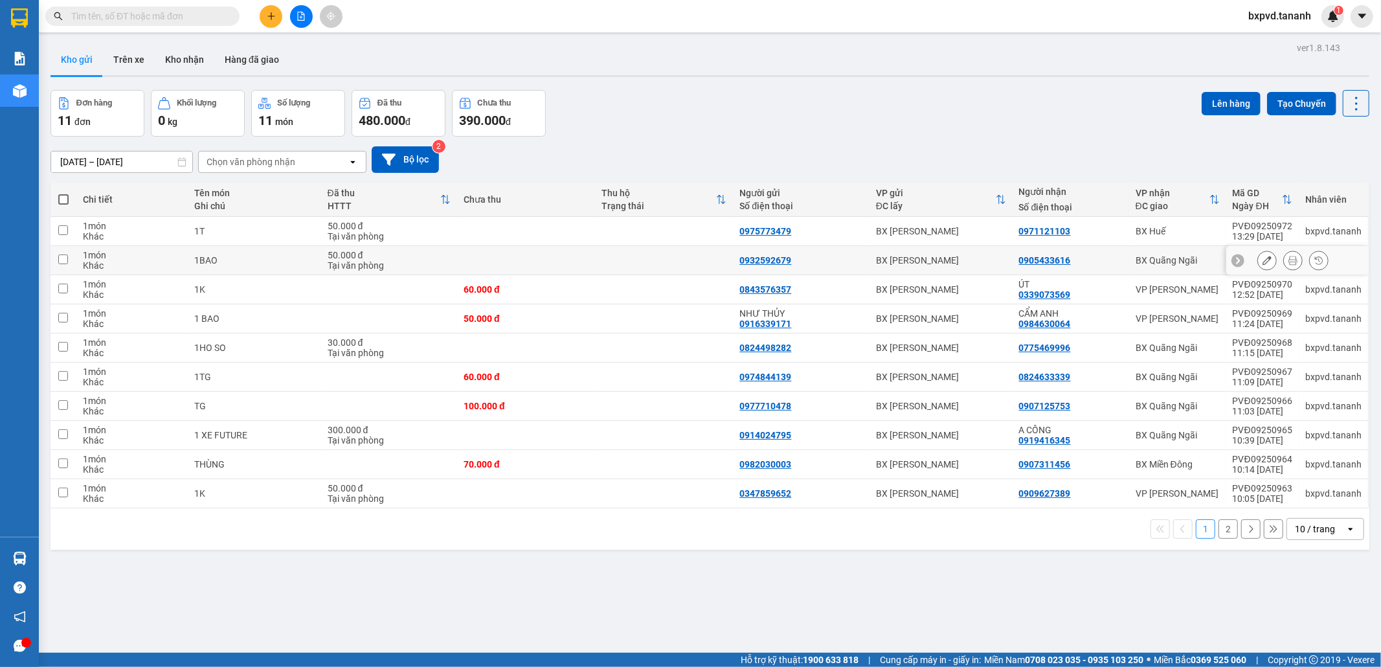
click at [1263, 262] on icon at bounding box center [1267, 260] width 9 height 9
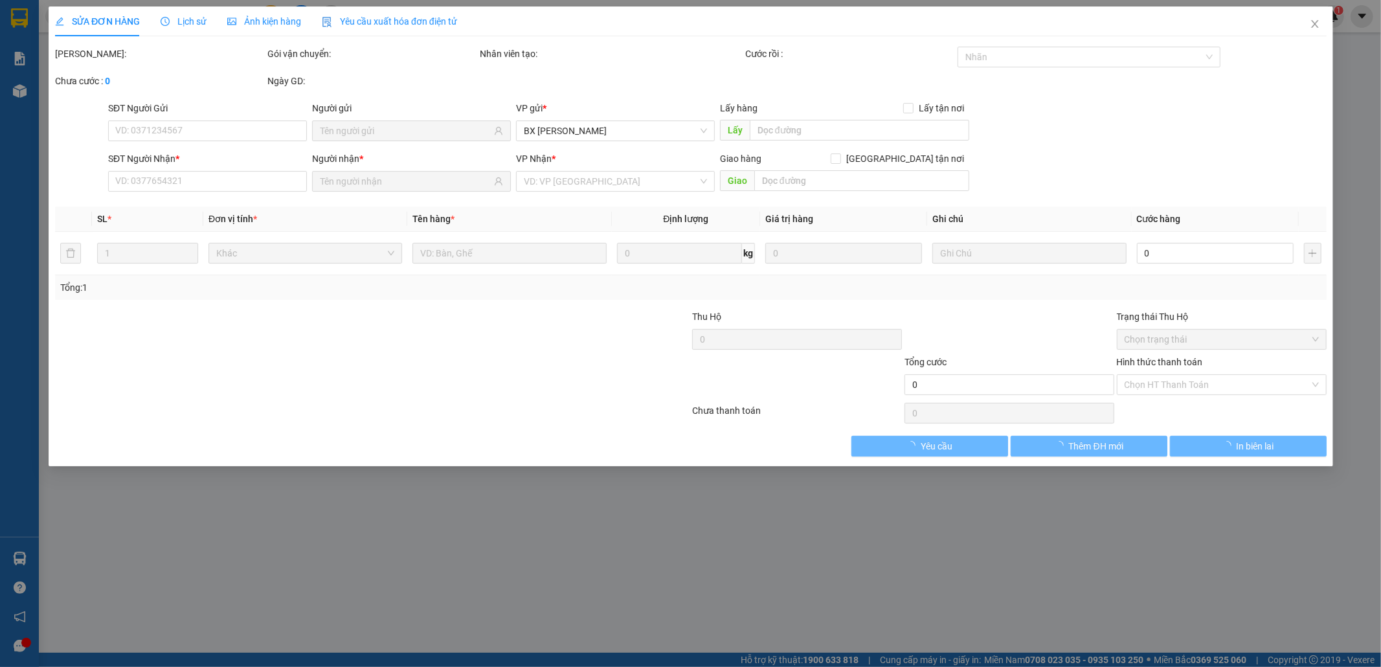
type input "0932592679"
type input "0905433616"
type input "50.000"
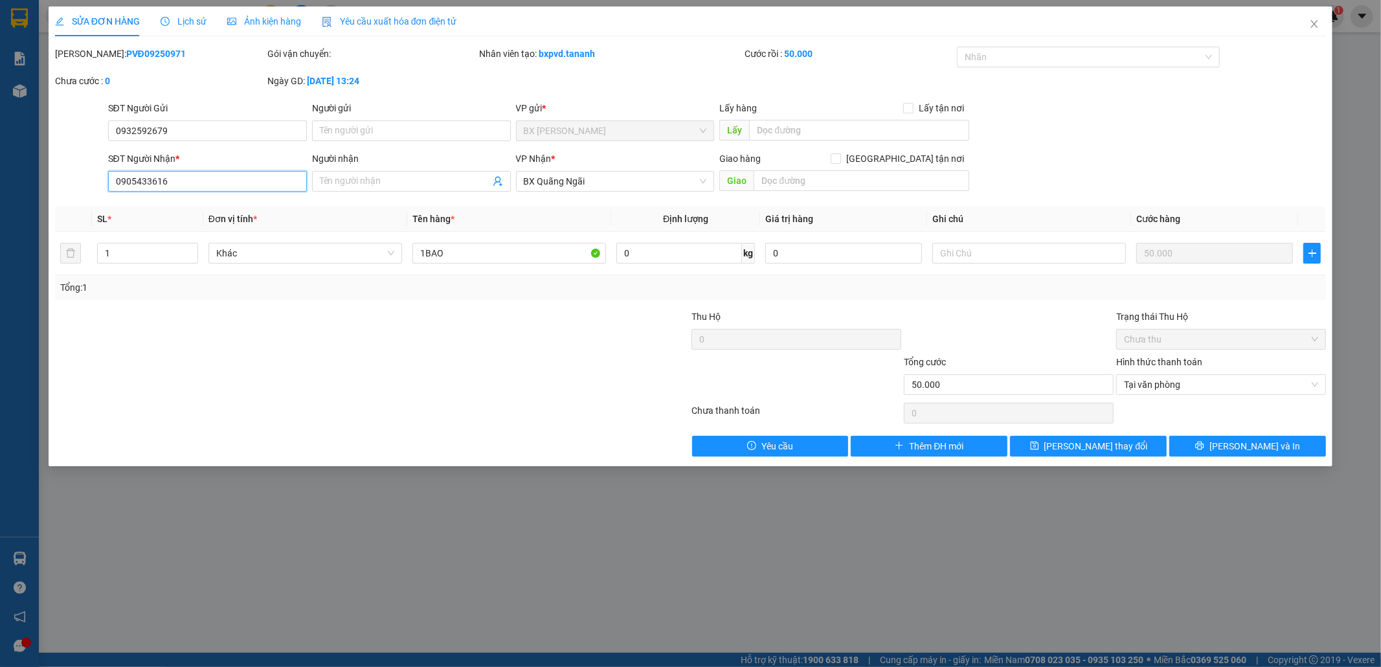
drag, startPoint x: 169, startPoint y: 179, endPoint x: 65, endPoint y: 170, distance: 104.1
click at [60, 167] on div "SĐT Người Nhận * 0905433616 0905433616 Người nhận Tên người nhận VP Nhận * BX Q…" at bounding box center [691, 174] width 1274 height 45
type input "0905433616"
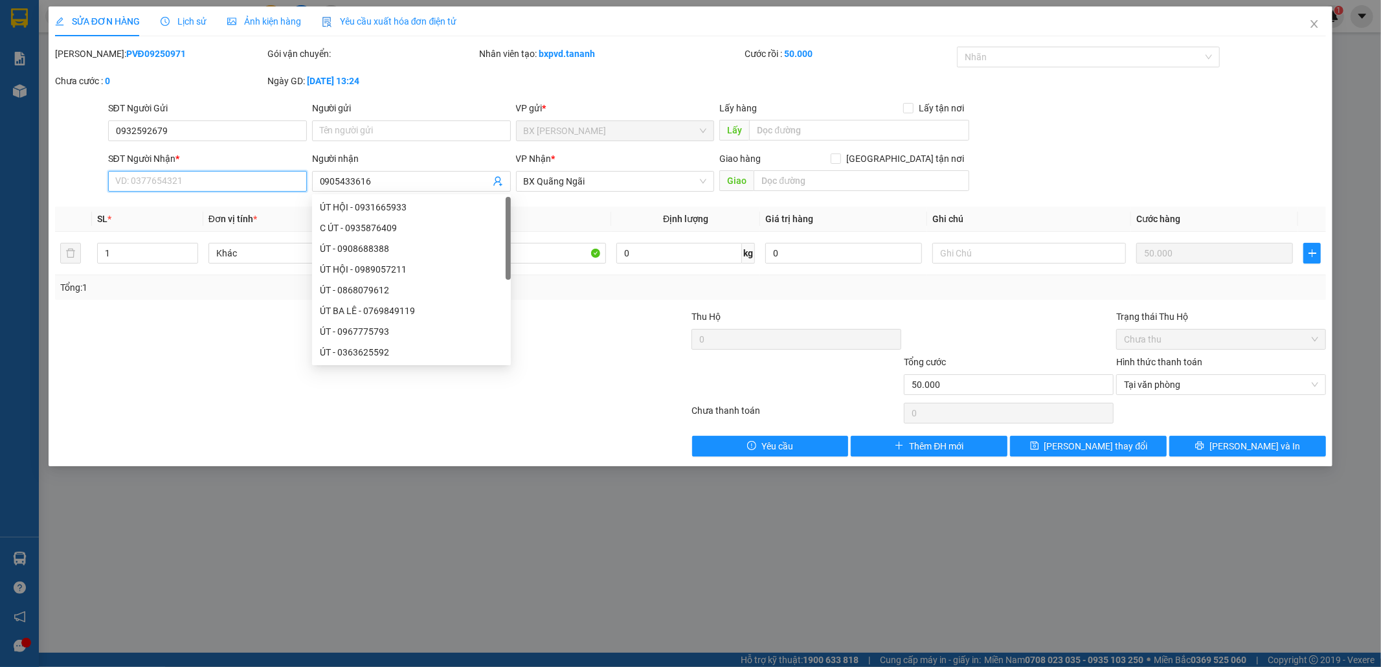
click at [273, 182] on input "SĐT Người Nhận *" at bounding box center [207, 181] width 199 height 21
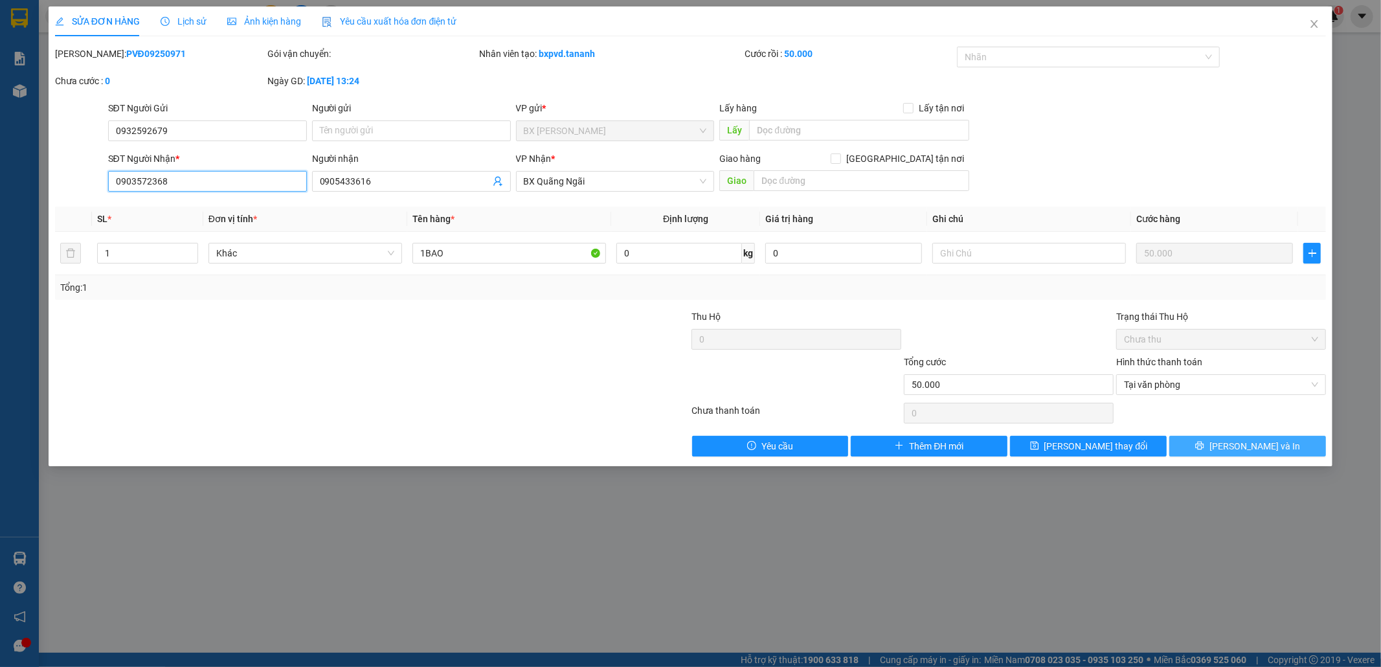
type input "0903572368"
click at [1279, 443] on button "[PERSON_NAME] và In" at bounding box center [1248, 446] width 157 height 21
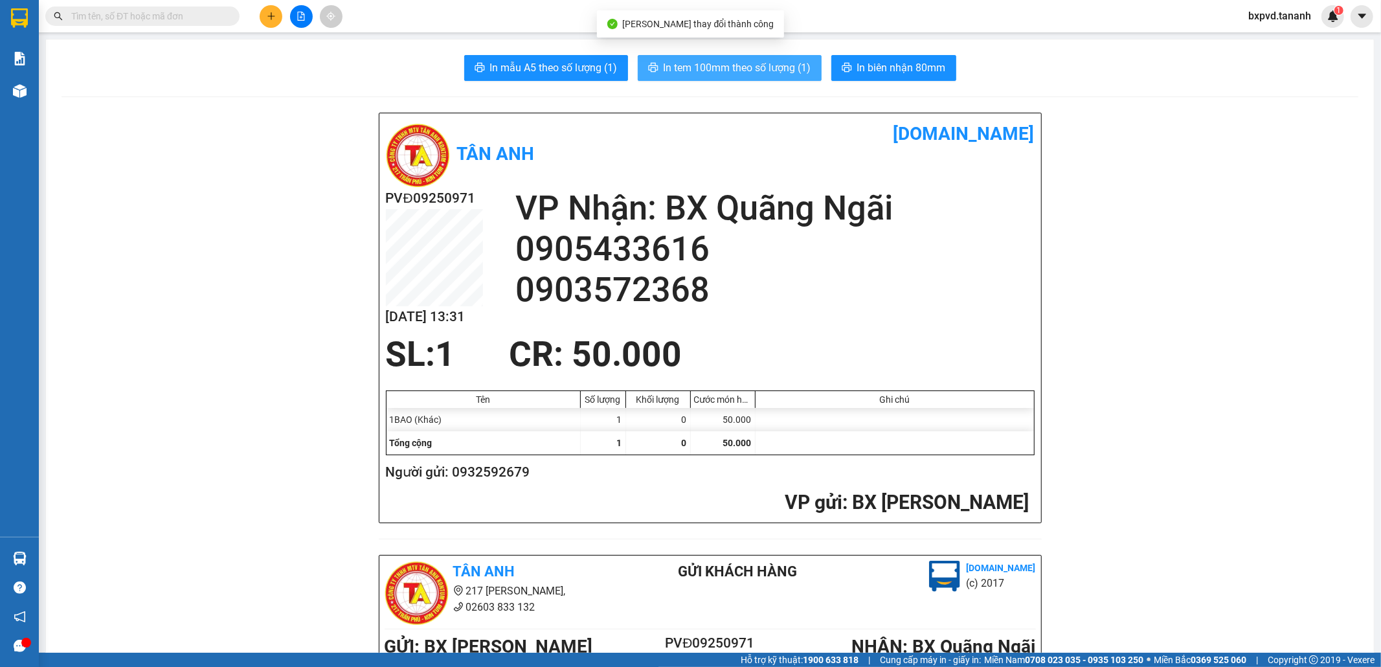
click at [722, 76] on button "In tem 100mm theo số lượng (1)" at bounding box center [730, 68] width 184 height 26
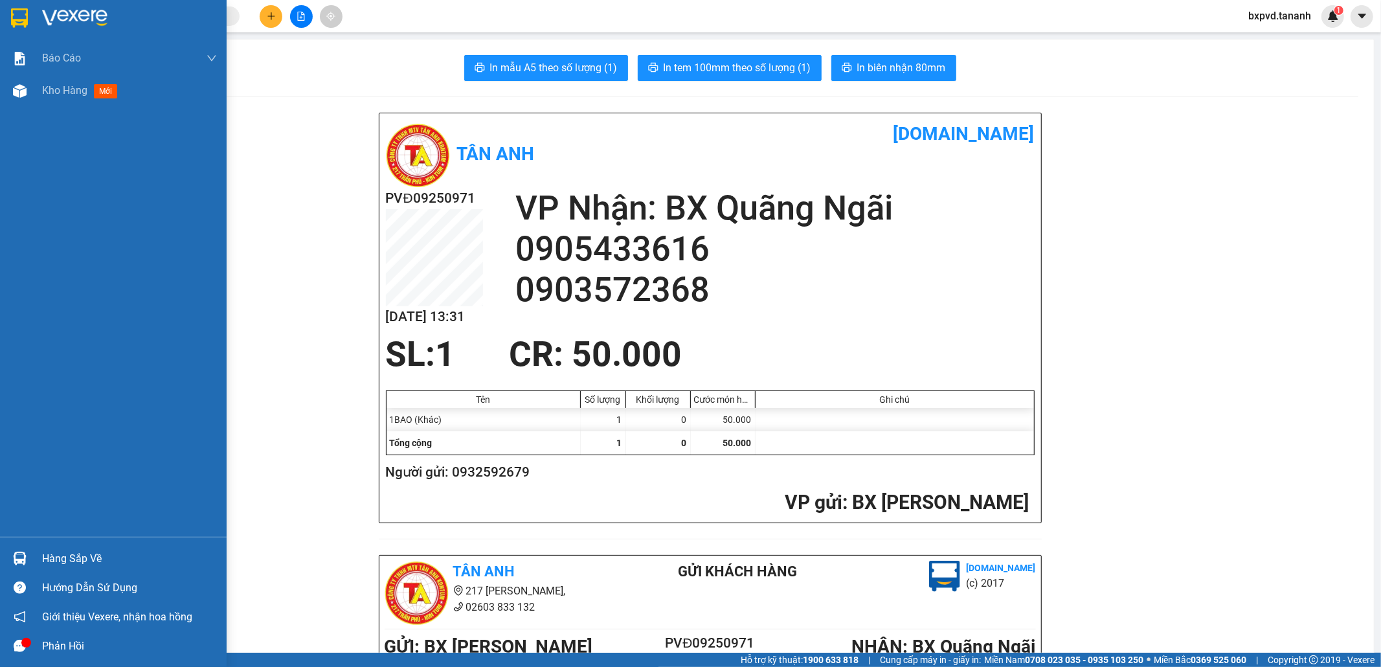
click at [6, 23] on div at bounding box center [113, 21] width 227 height 42
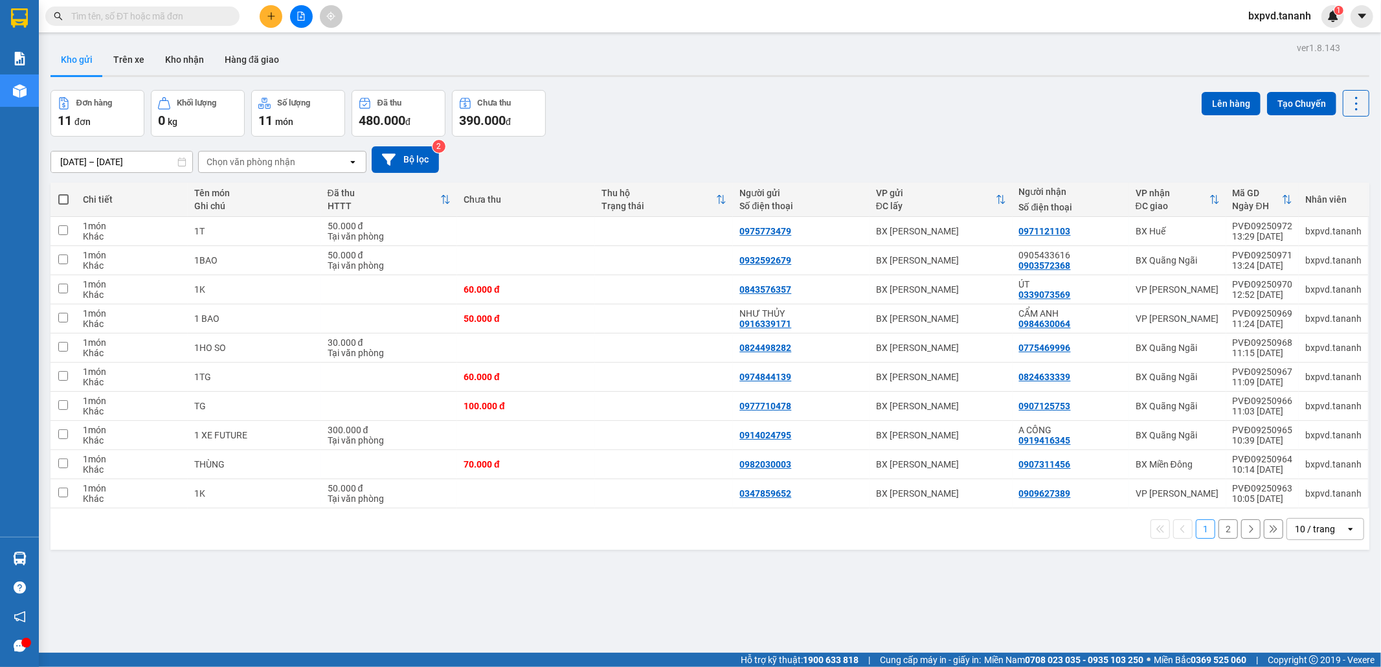
click at [157, 16] on input "text" at bounding box center [147, 16] width 153 height 14
click at [271, 2] on div "Kết quả tìm kiếm ( 0 ) Bộ lọc No Data bxpvd.tananh 1" at bounding box center [690, 16] width 1381 height 32
click at [269, 6] on button at bounding box center [271, 16] width 23 height 23
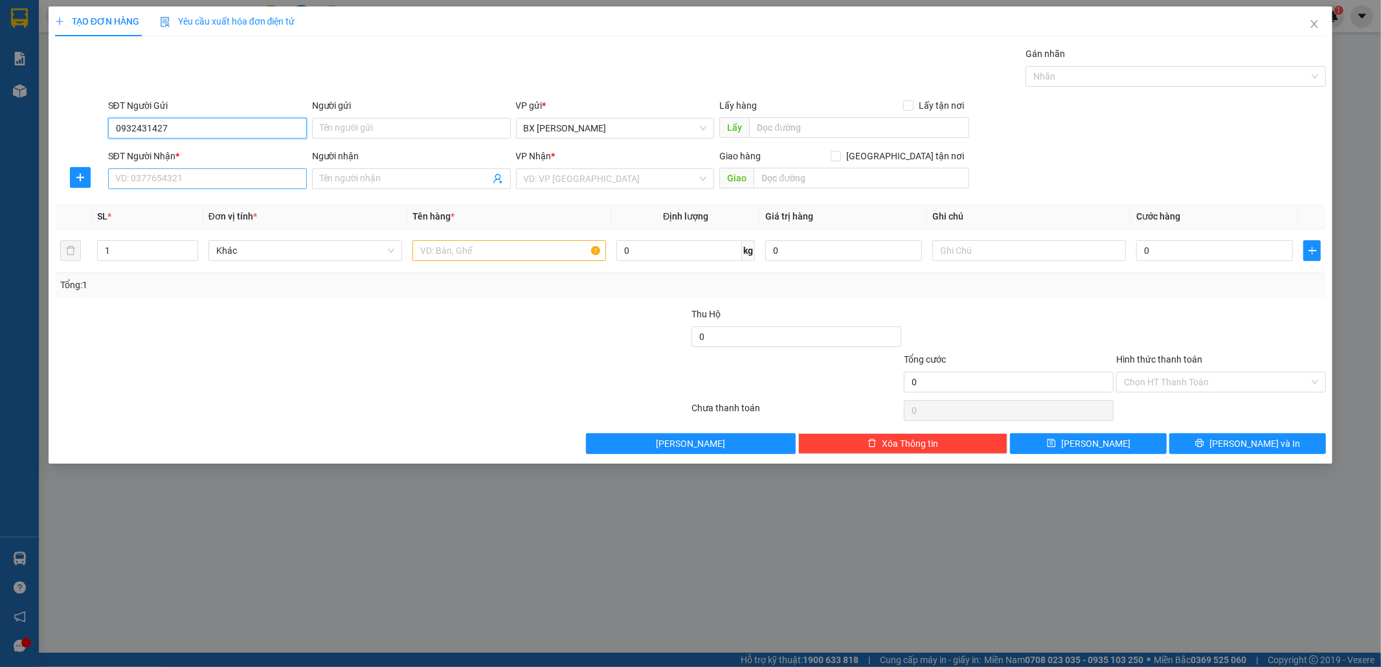
type input "0932431427"
click at [214, 183] on input "SĐT Người Nhận *" at bounding box center [207, 178] width 199 height 21
type input "0908253325"
click at [619, 185] on input "search" at bounding box center [611, 178] width 174 height 19
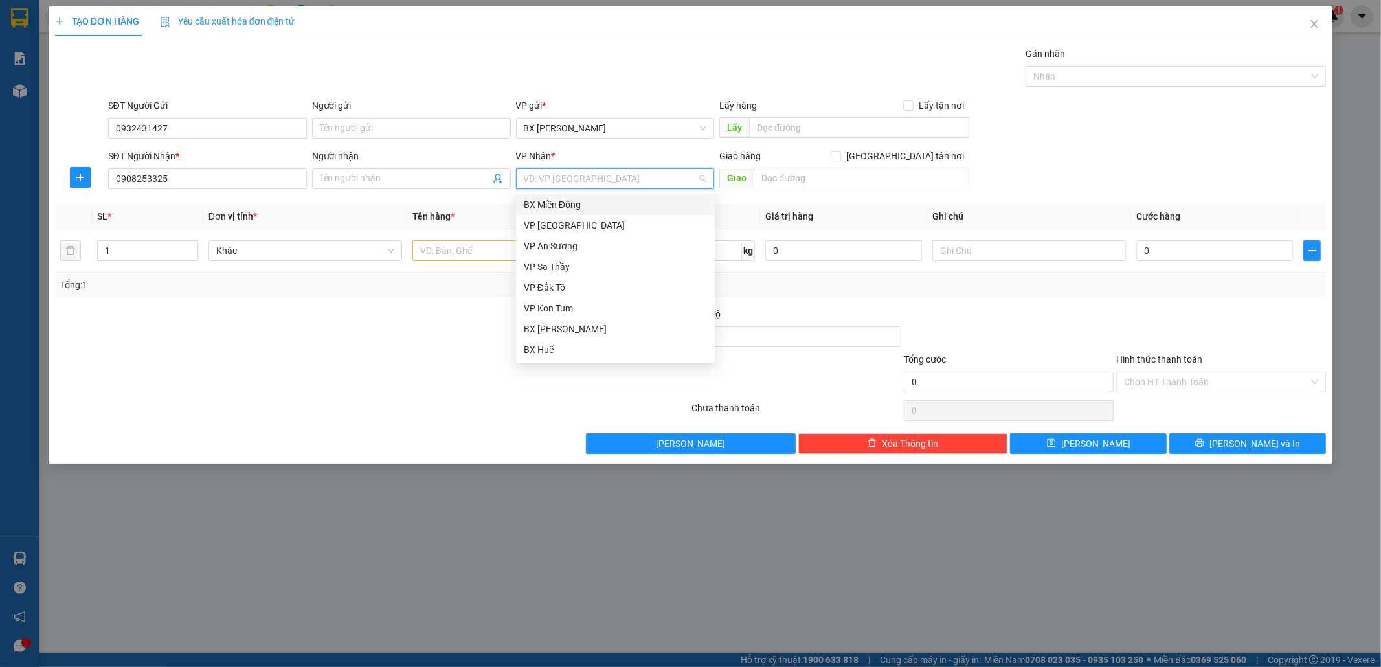
click at [562, 204] on div "BX Miền Đông" at bounding box center [615, 205] width 183 height 14
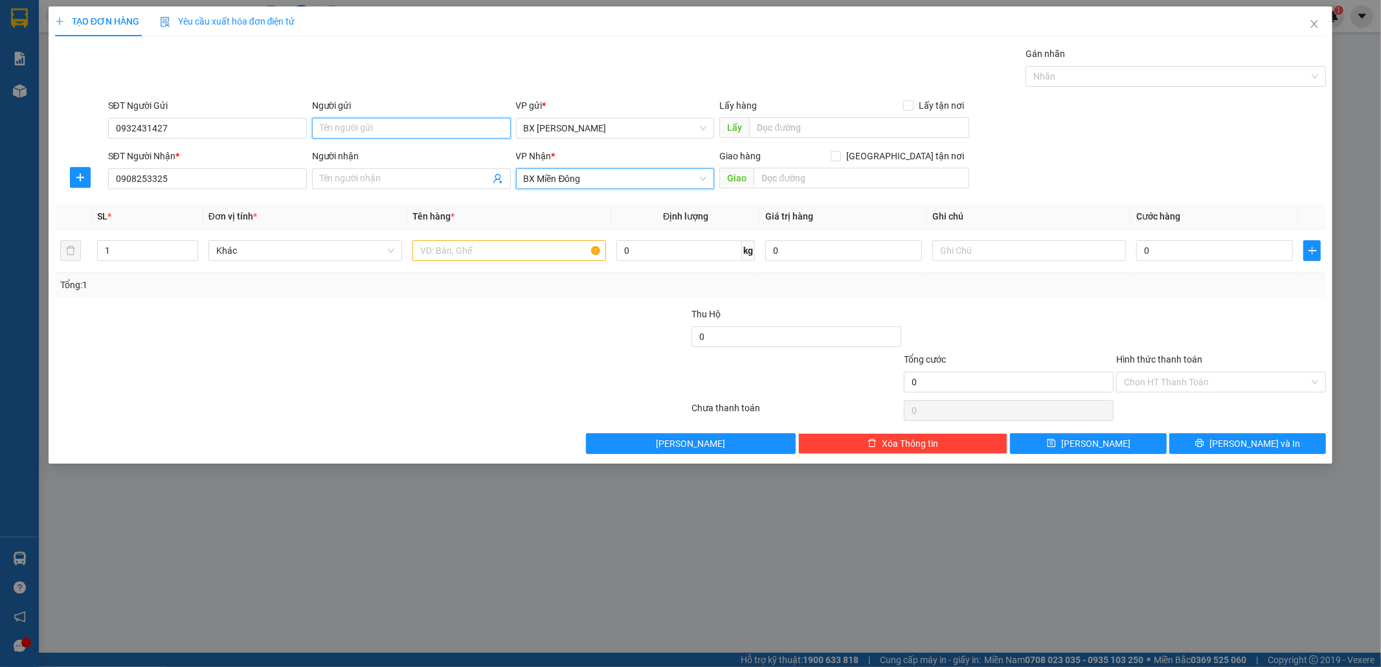
click at [379, 128] on input "Người gửi" at bounding box center [411, 128] width 199 height 21
click at [212, 138] on input "0932431427" at bounding box center [207, 128] width 199 height 21
click at [386, 123] on input "Người gửi" at bounding box center [411, 128] width 199 height 21
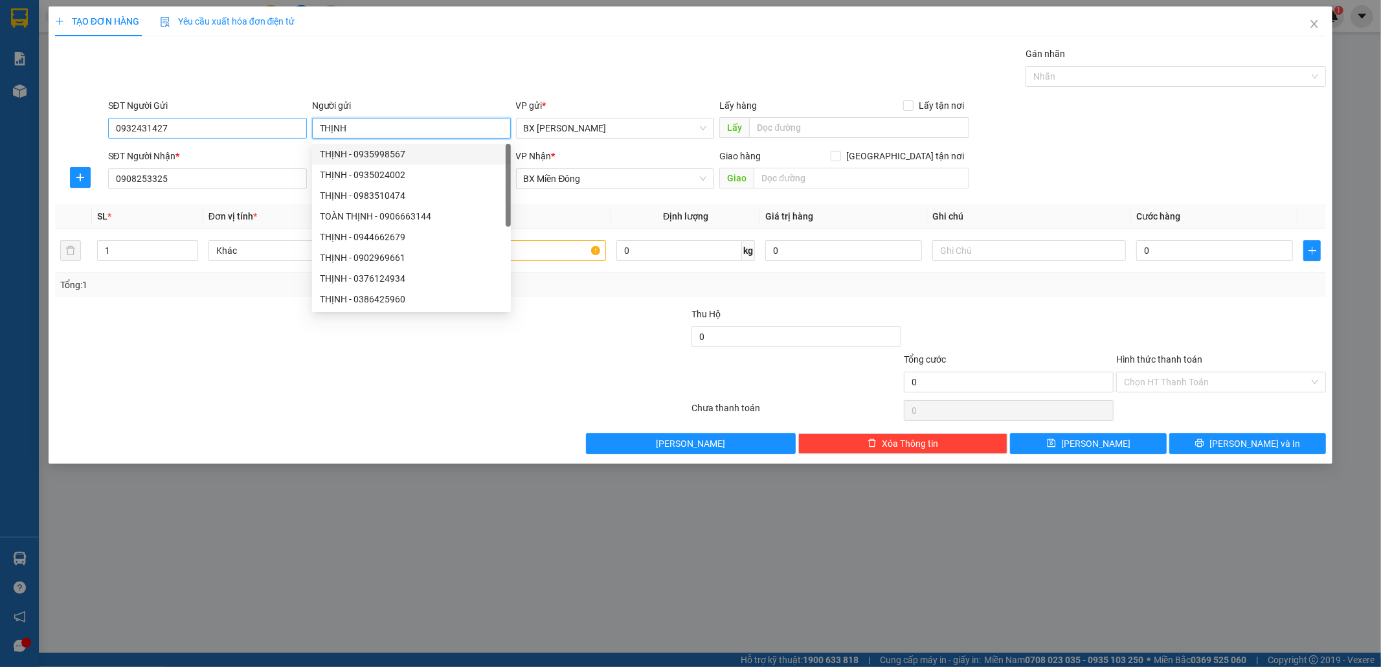
type input "THỊNH"
click at [199, 120] on input "0932431427" at bounding box center [207, 128] width 199 height 21
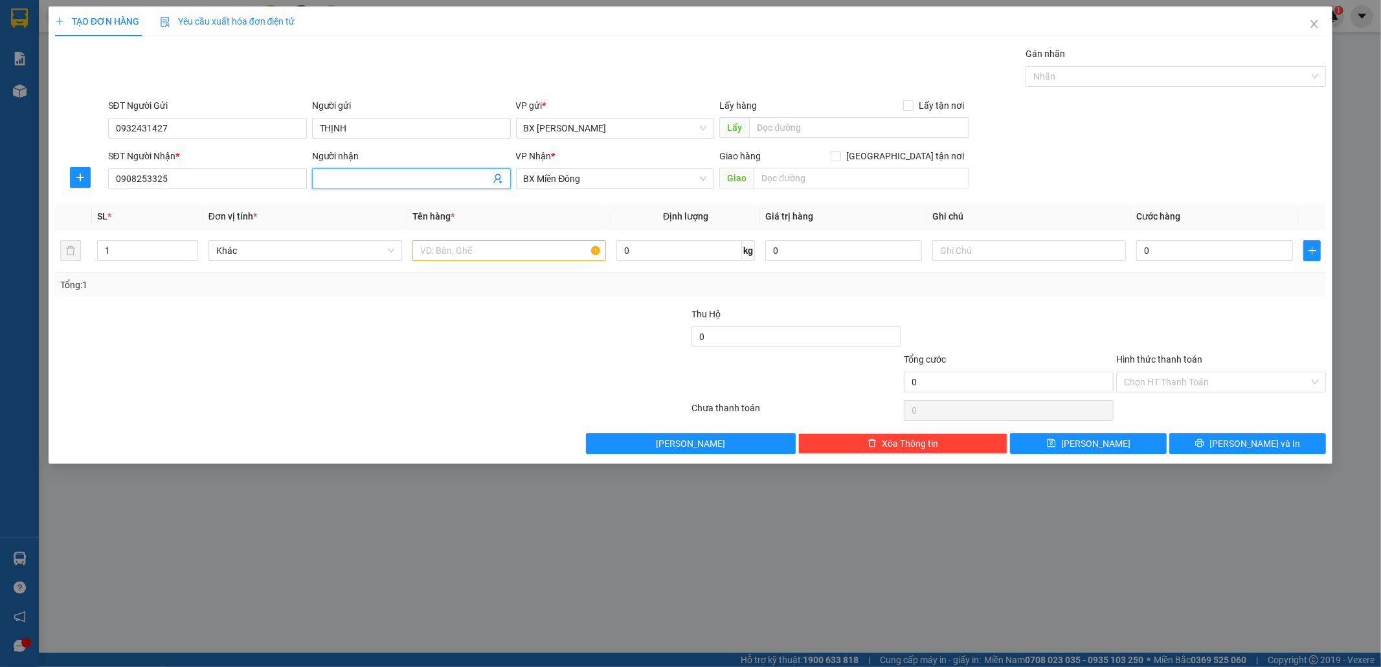
click at [384, 179] on input "Người nhận" at bounding box center [405, 179] width 170 height 14
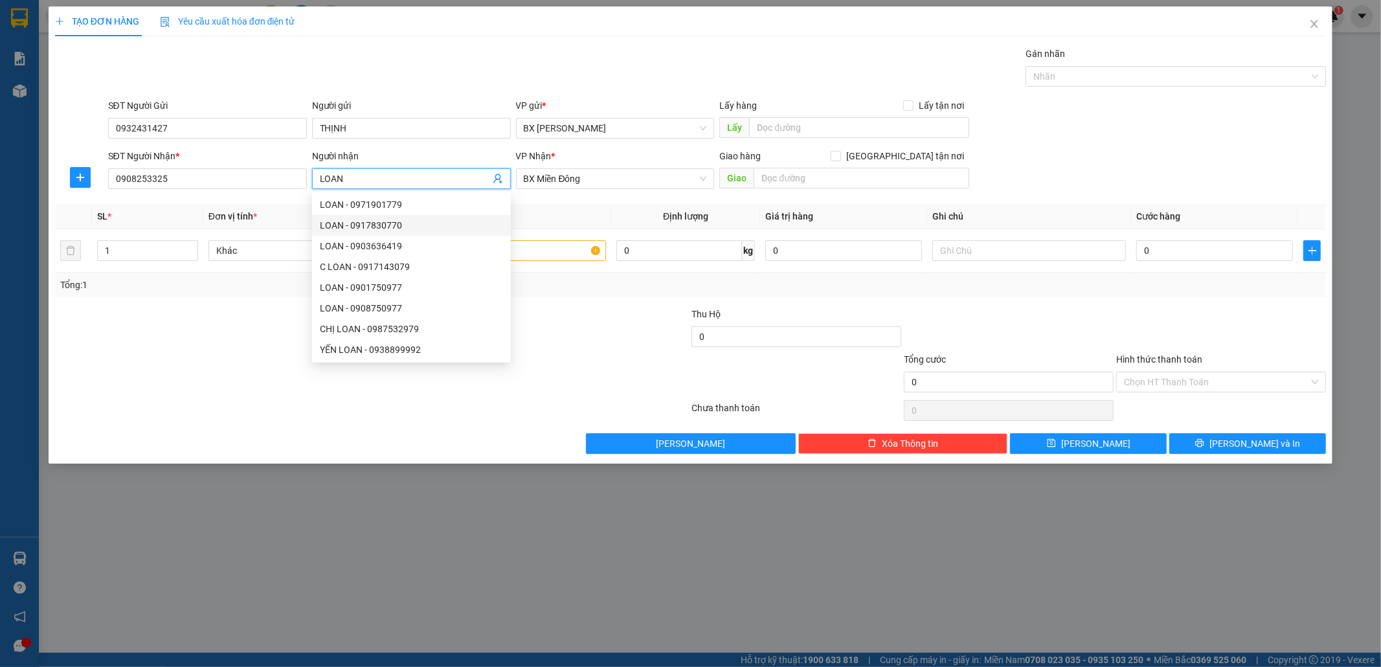
type input "LOAN"
click at [591, 339] on div at bounding box center [585, 329] width 212 height 45
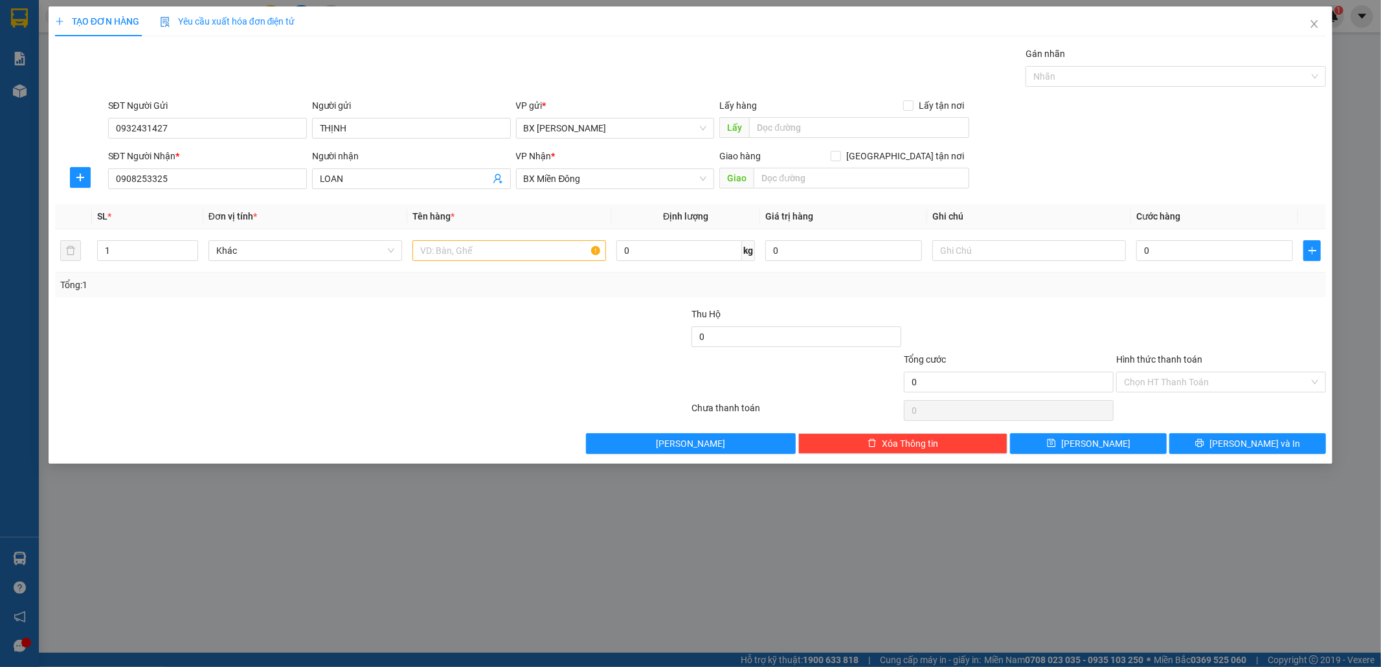
click at [565, 327] on div at bounding box center [585, 329] width 212 height 45
click at [425, 243] on input "text" at bounding box center [510, 250] width 194 height 21
type input "1HOP"
click at [1214, 254] on input "0" at bounding box center [1215, 250] width 157 height 21
type input "3"
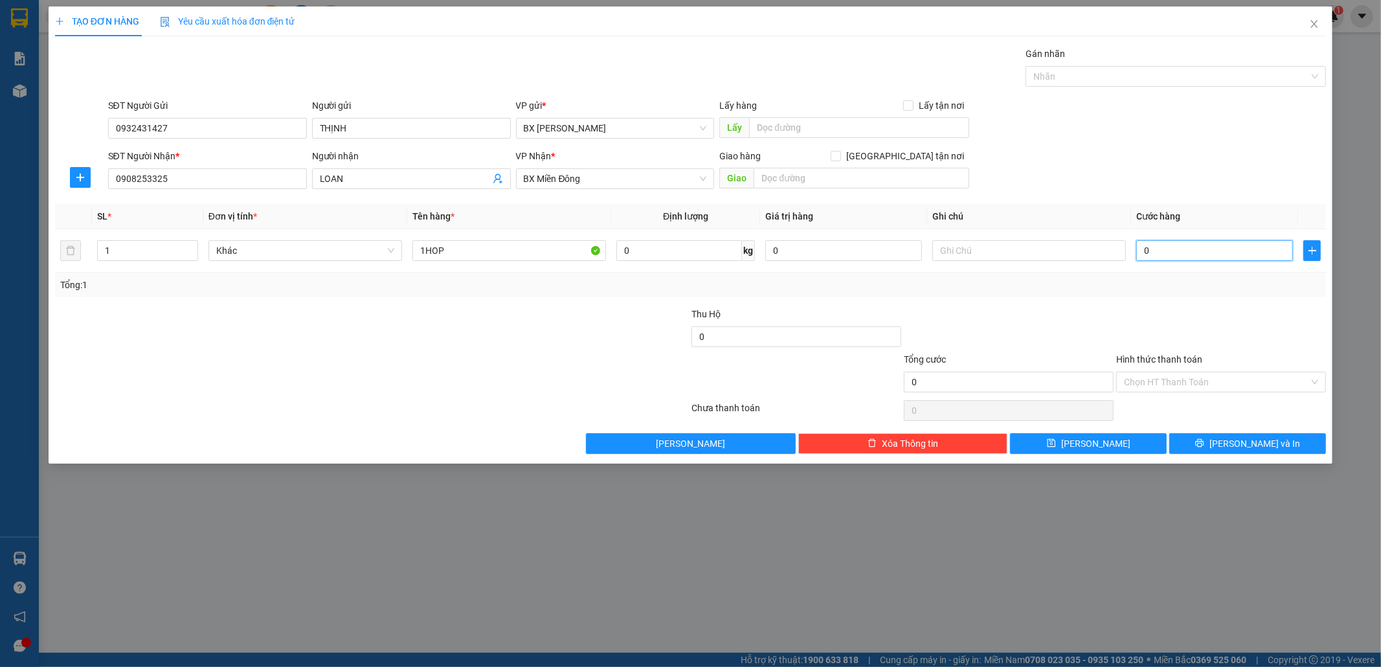
type input "3"
type input "30"
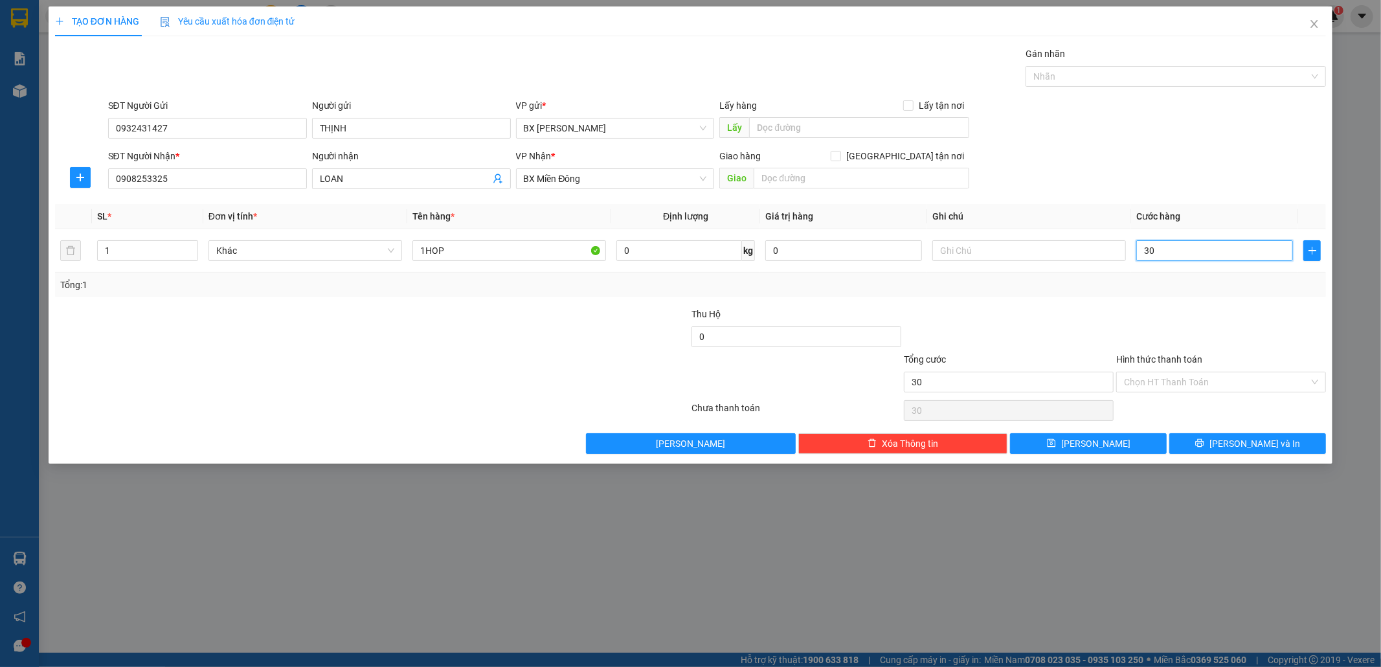
type input "300"
type input "300.000"
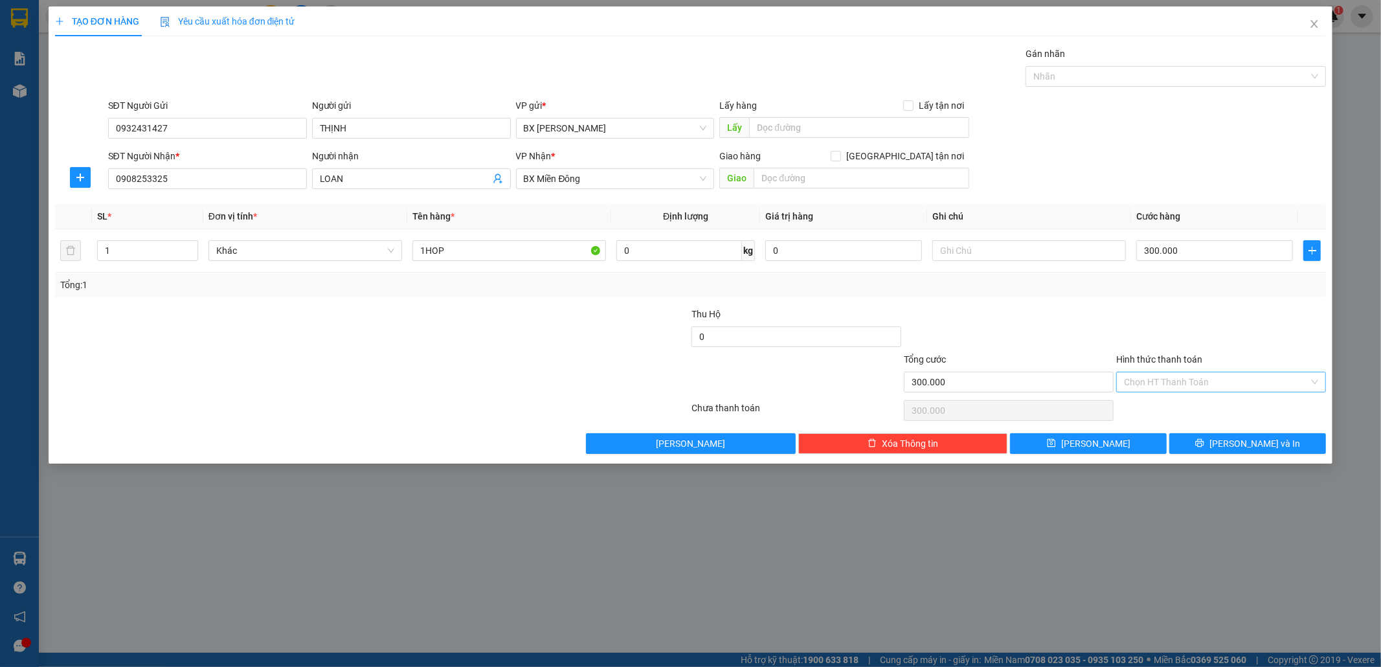
click at [1189, 389] on input "Hình thức thanh toán" at bounding box center [1216, 381] width 185 height 19
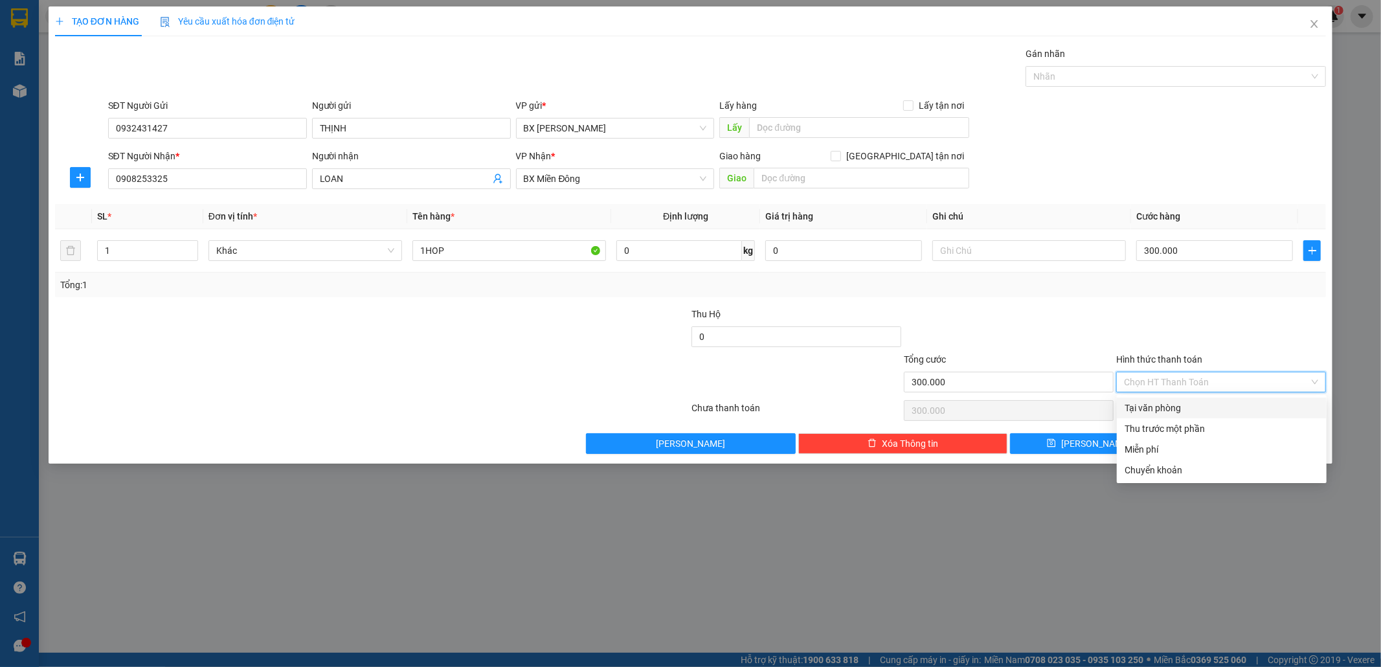
click at [1194, 402] on div "Tại văn phòng" at bounding box center [1222, 408] width 194 height 14
type input "0"
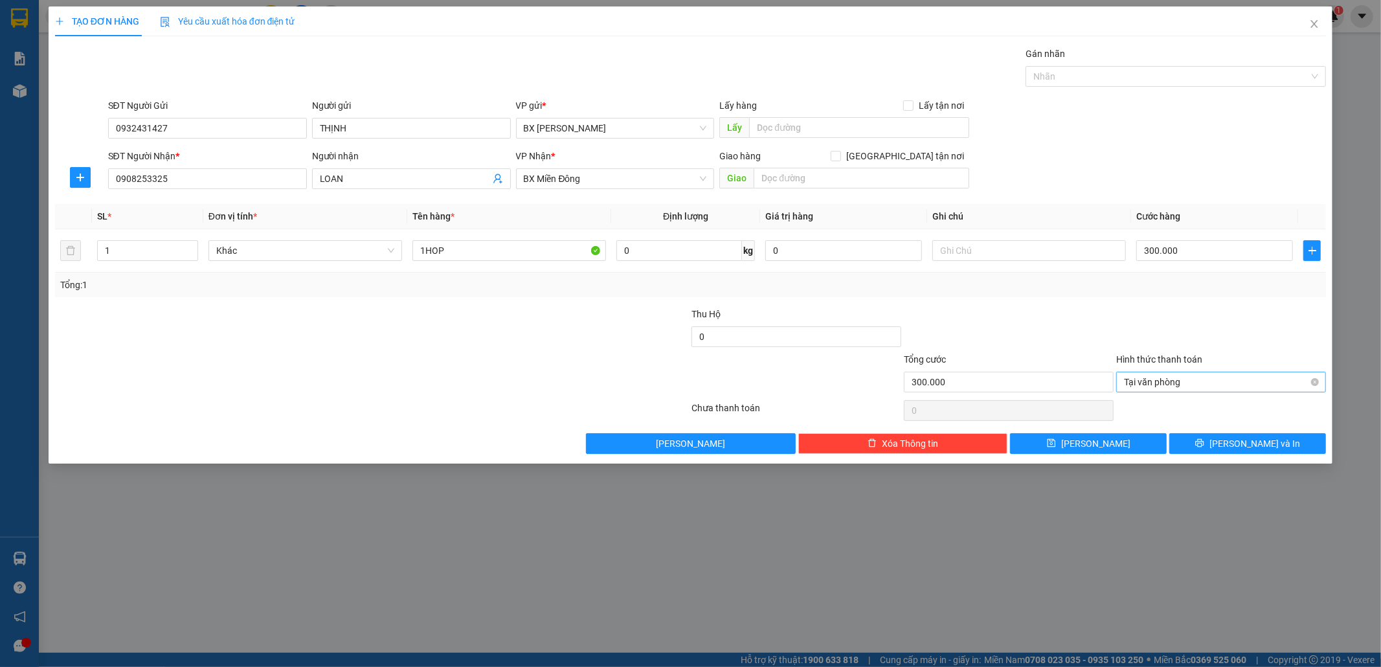
drag, startPoint x: 1161, startPoint y: 367, endPoint x: 1162, endPoint y: 381, distance: 13.7
click at [1162, 368] on div "Hình thức thanh toán" at bounding box center [1221, 361] width 210 height 19
click at [1163, 382] on span "Tại văn phòng" at bounding box center [1221, 381] width 194 height 19
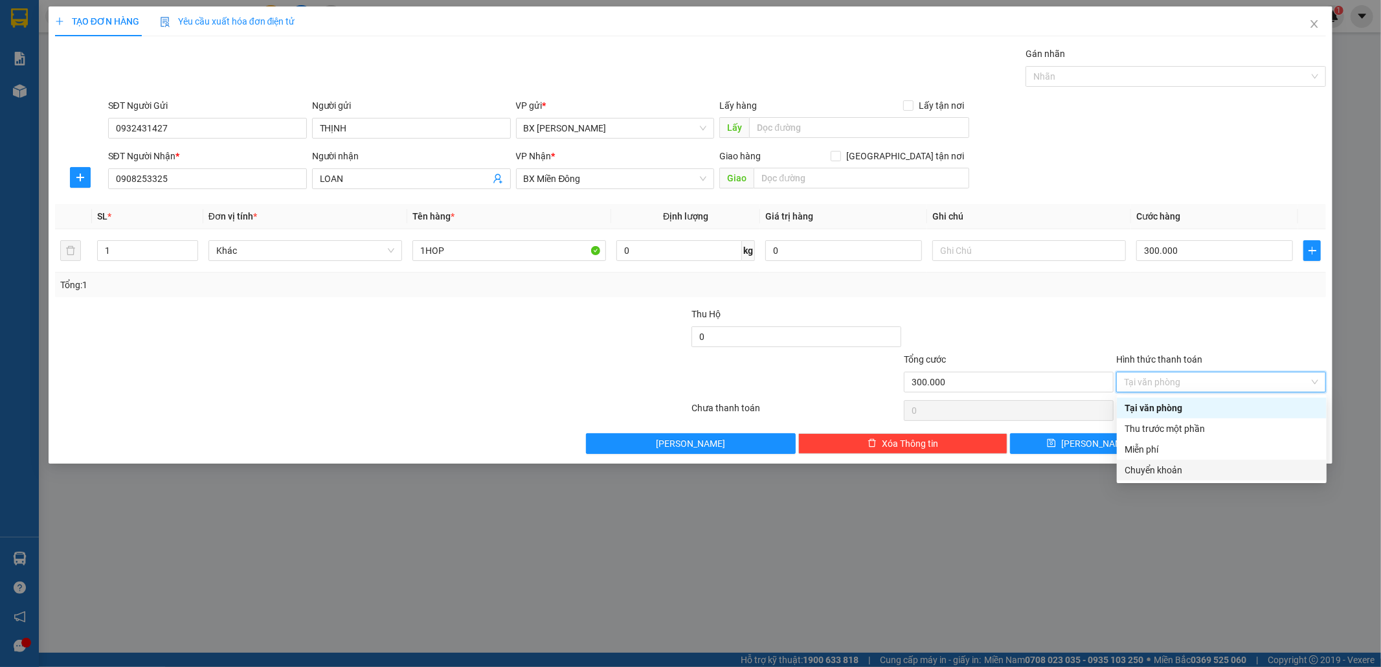
click at [1175, 469] on div "Chuyển khoản" at bounding box center [1222, 470] width 194 height 14
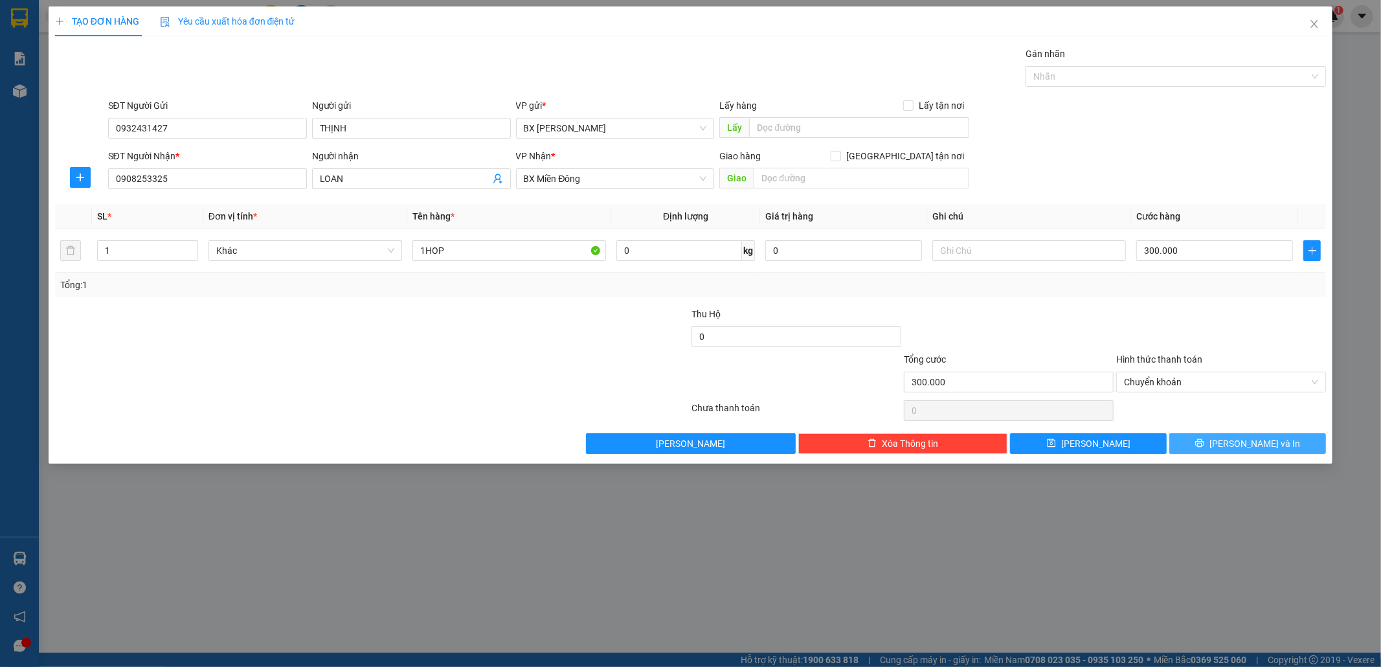
click at [1205, 444] on icon "printer" at bounding box center [1199, 442] width 9 height 9
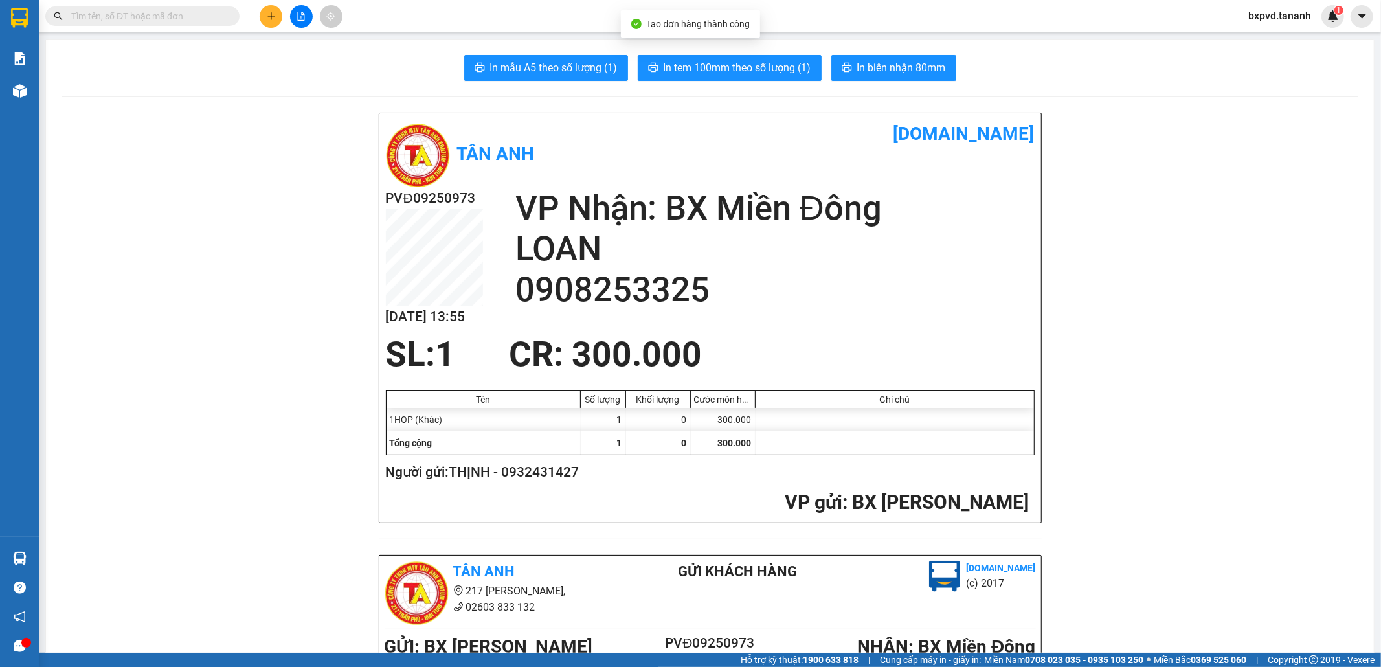
drag, startPoint x: 879, startPoint y: 82, endPoint x: 883, endPoint y: 74, distance: 9.3
click at [889, 71] on span "In biên nhận 80mm" at bounding box center [901, 68] width 89 height 16
click at [719, 59] on button "In tem 100mm theo số lượng (1)" at bounding box center [730, 68] width 184 height 26
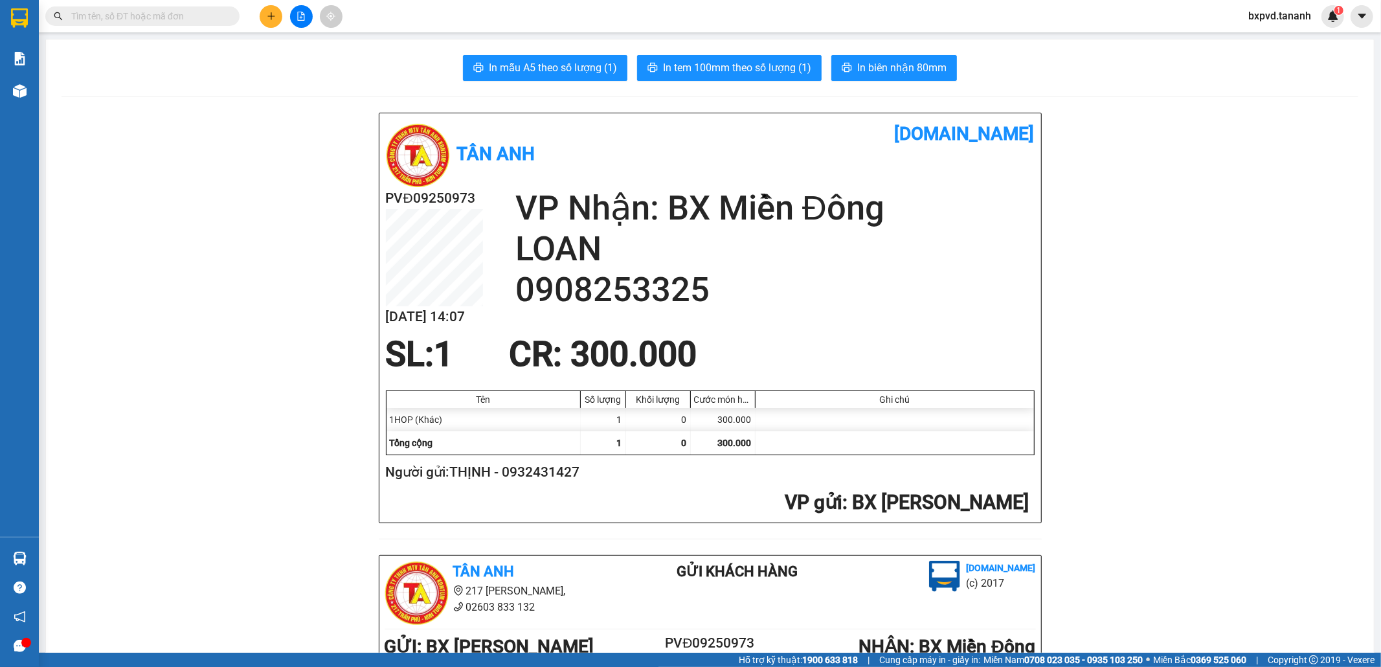
click at [277, 21] on button at bounding box center [271, 16] width 23 height 23
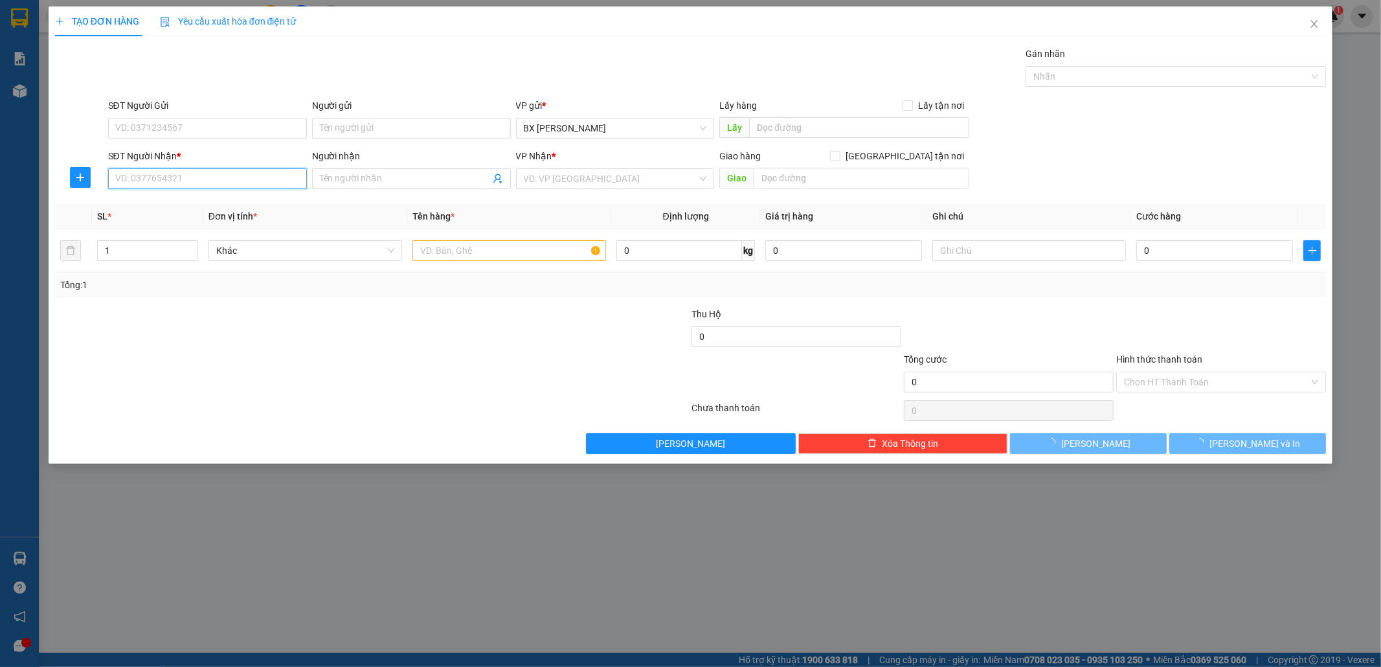
click at [242, 183] on input "SĐT Người Nhận *" at bounding box center [207, 178] width 199 height 21
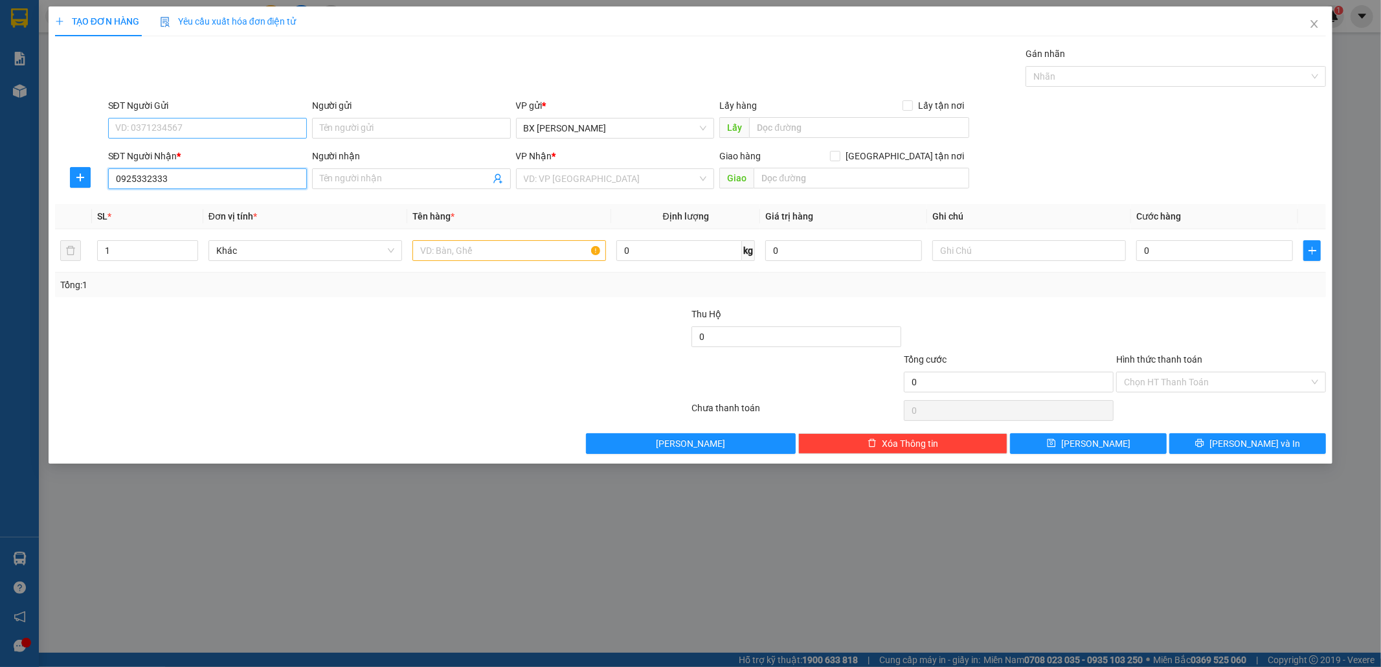
type input "0925332333"
click at [275, 126] on input "SĐT Người Gửi" at bounding box center [207, 128] width 199 height 21
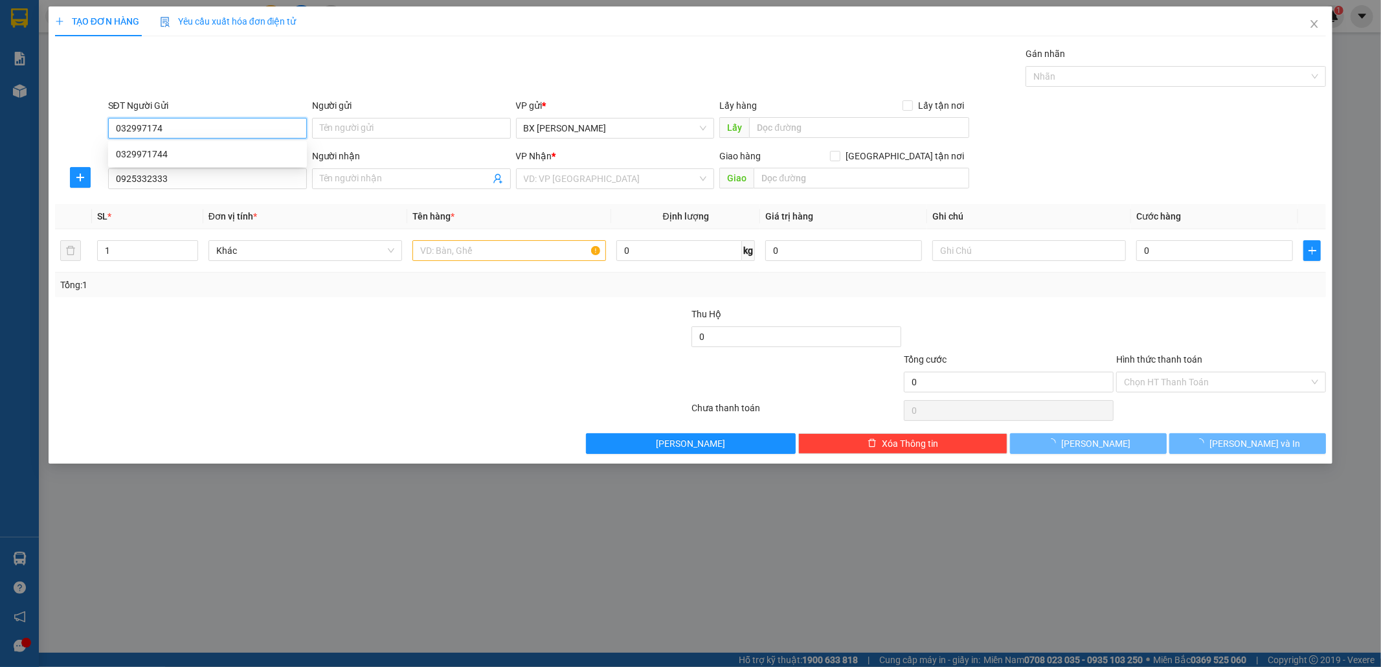
type input "0329971744"
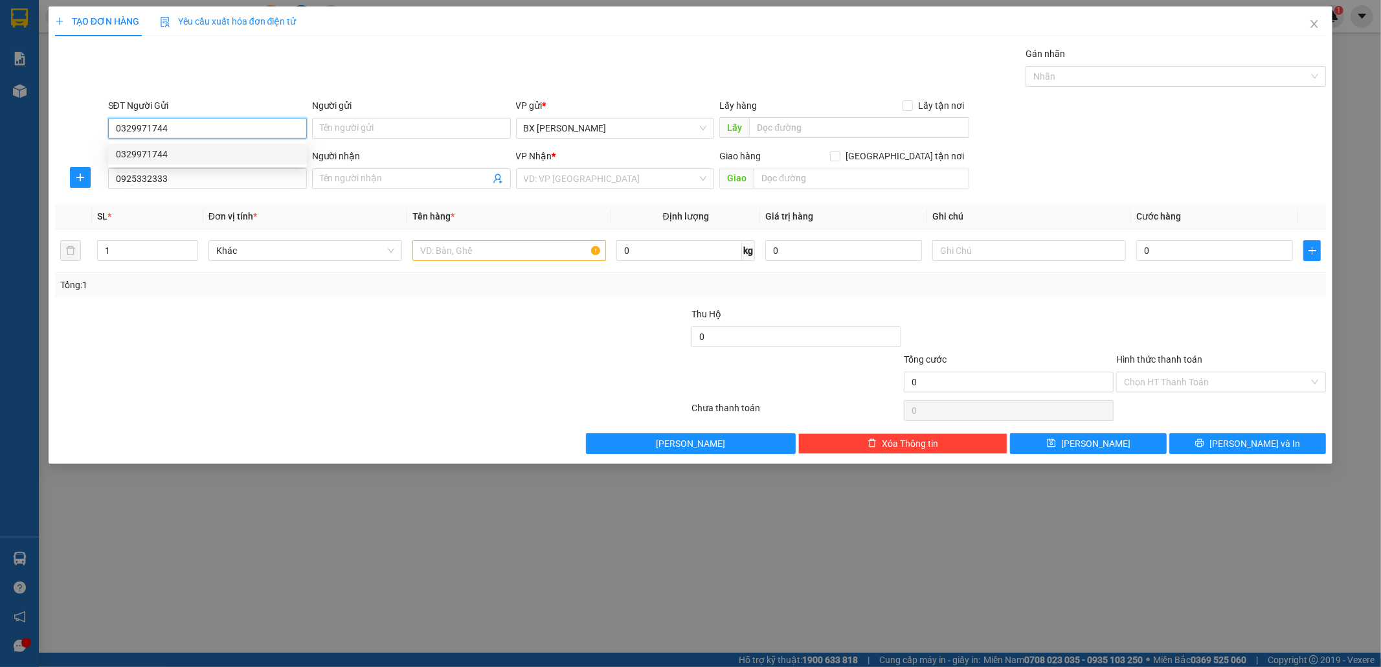
click at [166, 157] on div "0329971744" at bounding box center [207, 154] width 183 height 14
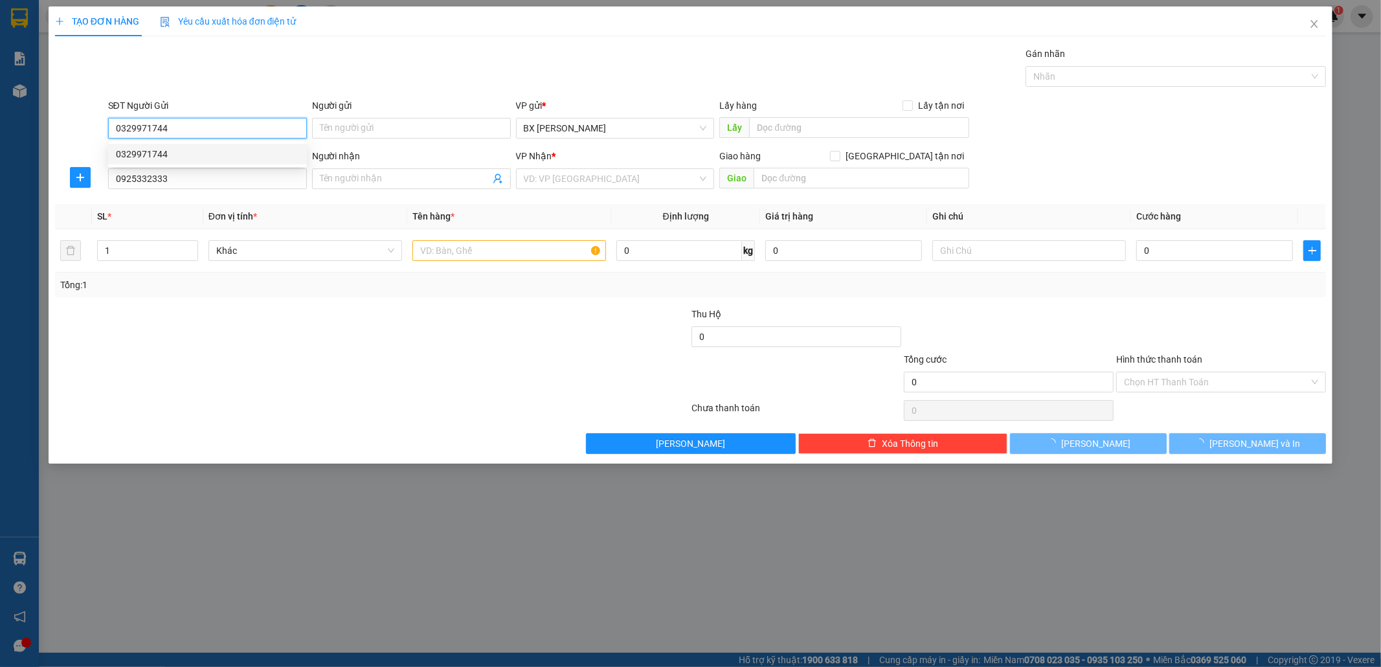
type input "100.000"
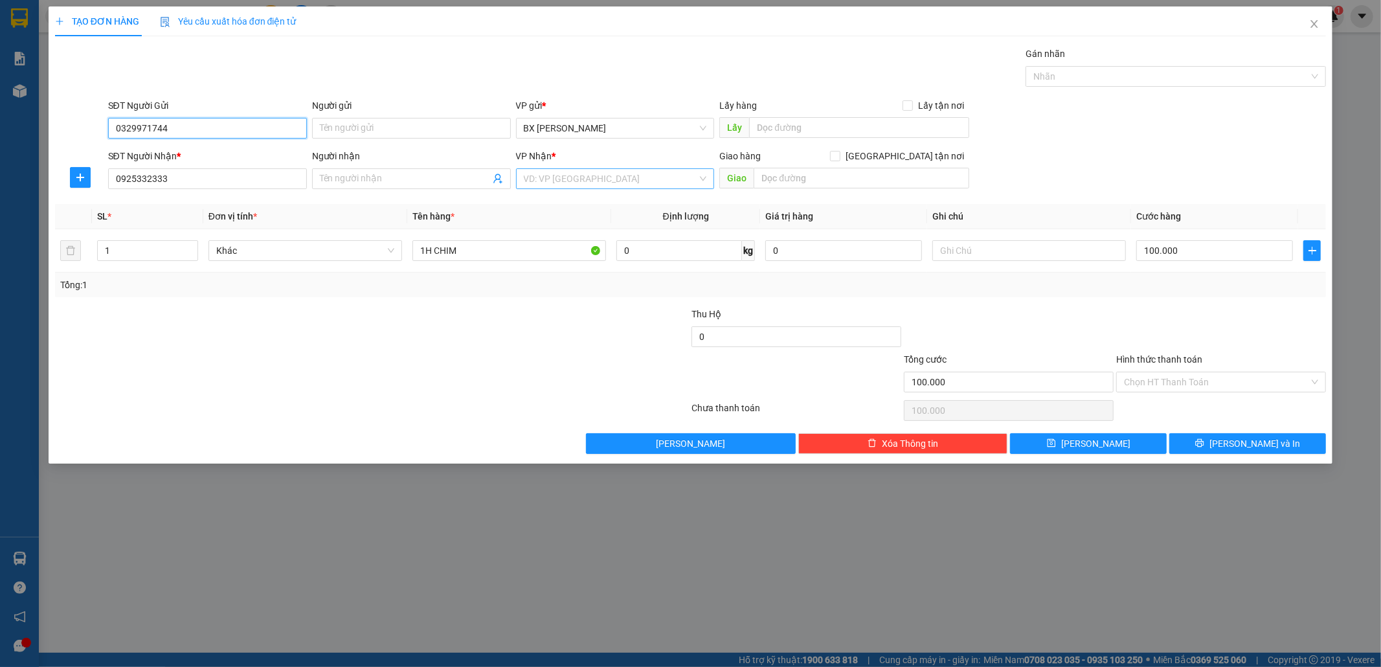
type input "0329971744"
click at [604, 184] on input "search" at bounding box center [611, 178] width 174 height 19
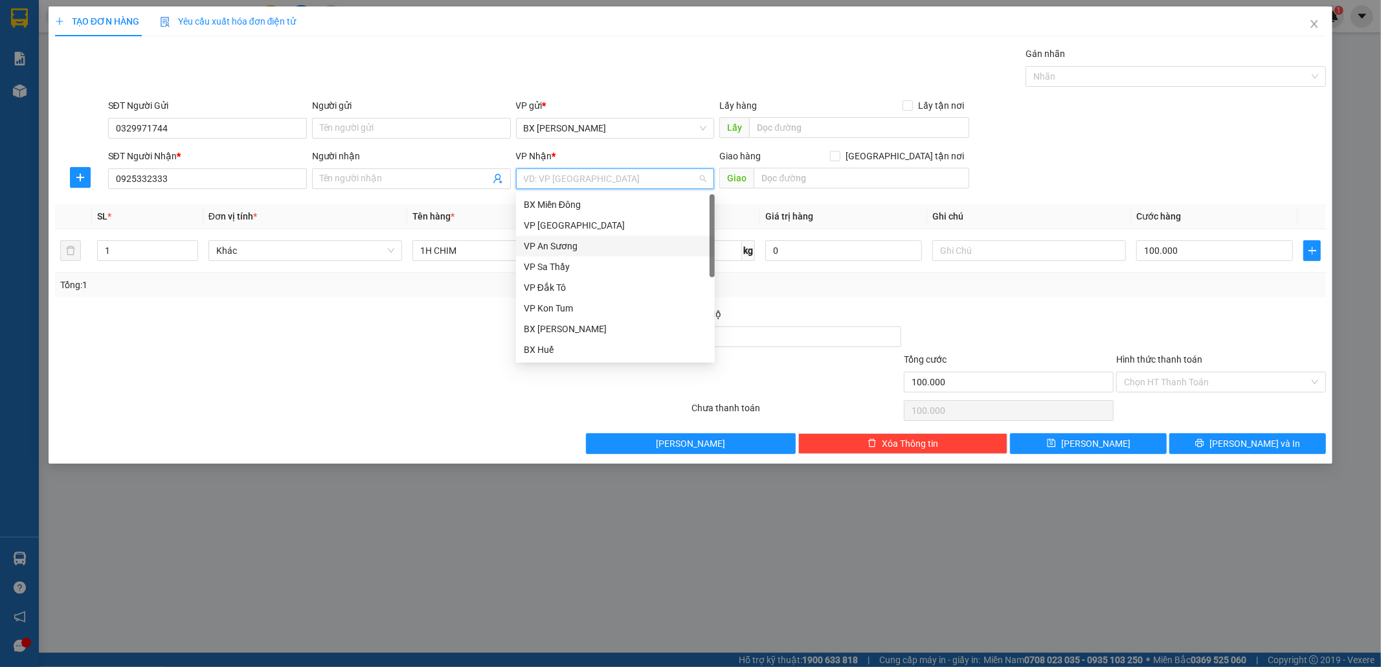
click at [604, 242] on div "VP An Sương" at bounding box center [615, 246] width 183 height 14
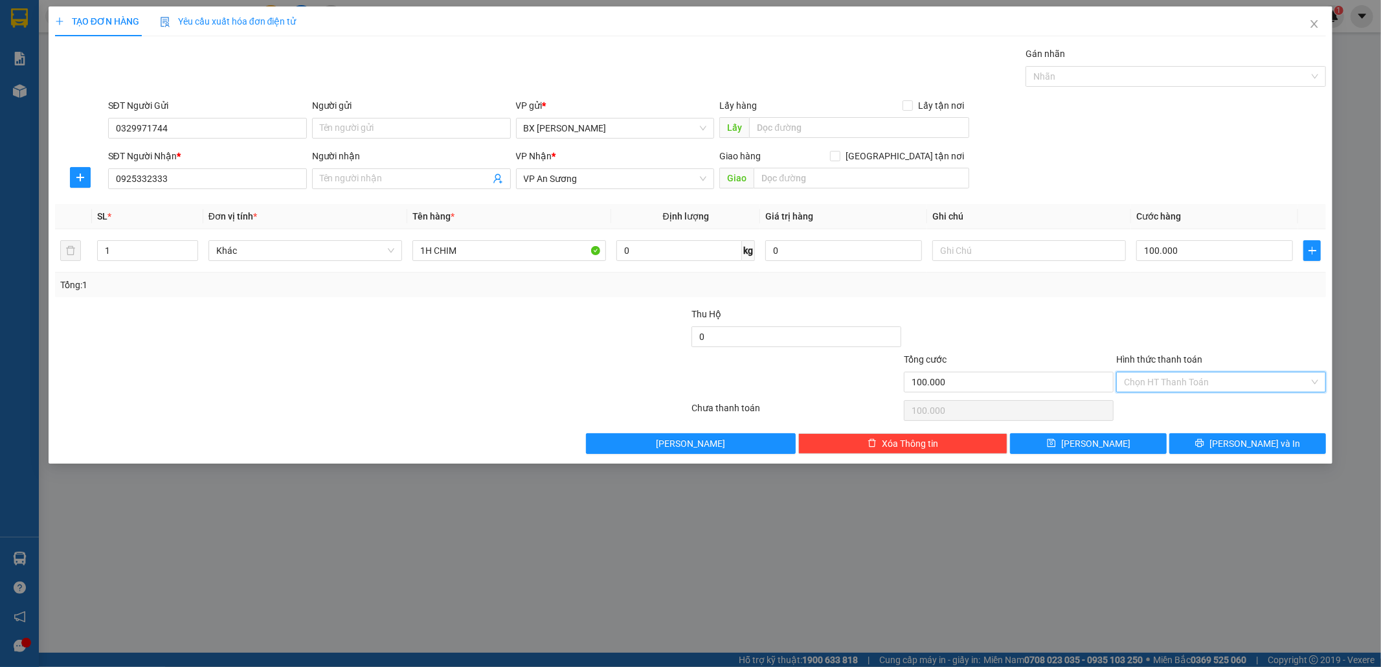
drag, startPoint x: 1185, startPoint y: 378, endPoint x: 1187, endPoint y: 393, distance: 15.7
click at [1185, 379] on input "Hình thức thanh toán" at bounding box center [1216, 381] width 185 height 19
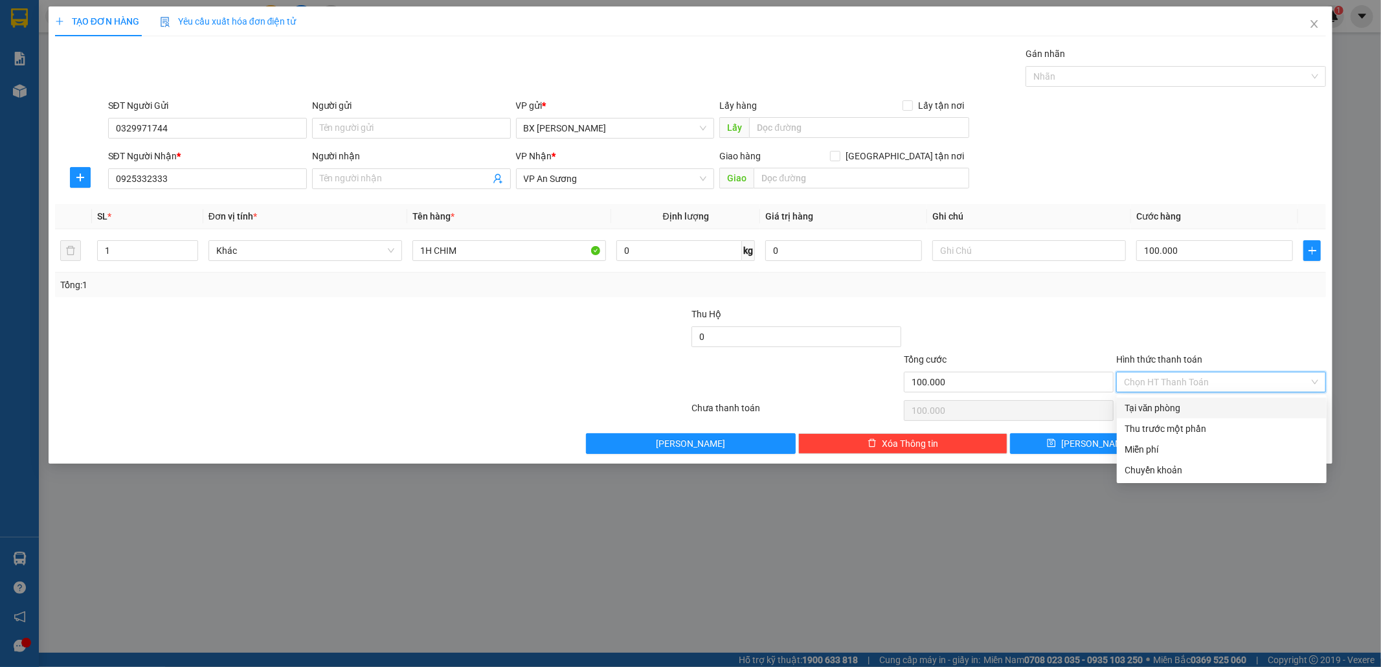
click at [1176, 410] on div "Tại văn phòng" at bounding box center [1222, 408] width 194 height 14
type input "0"
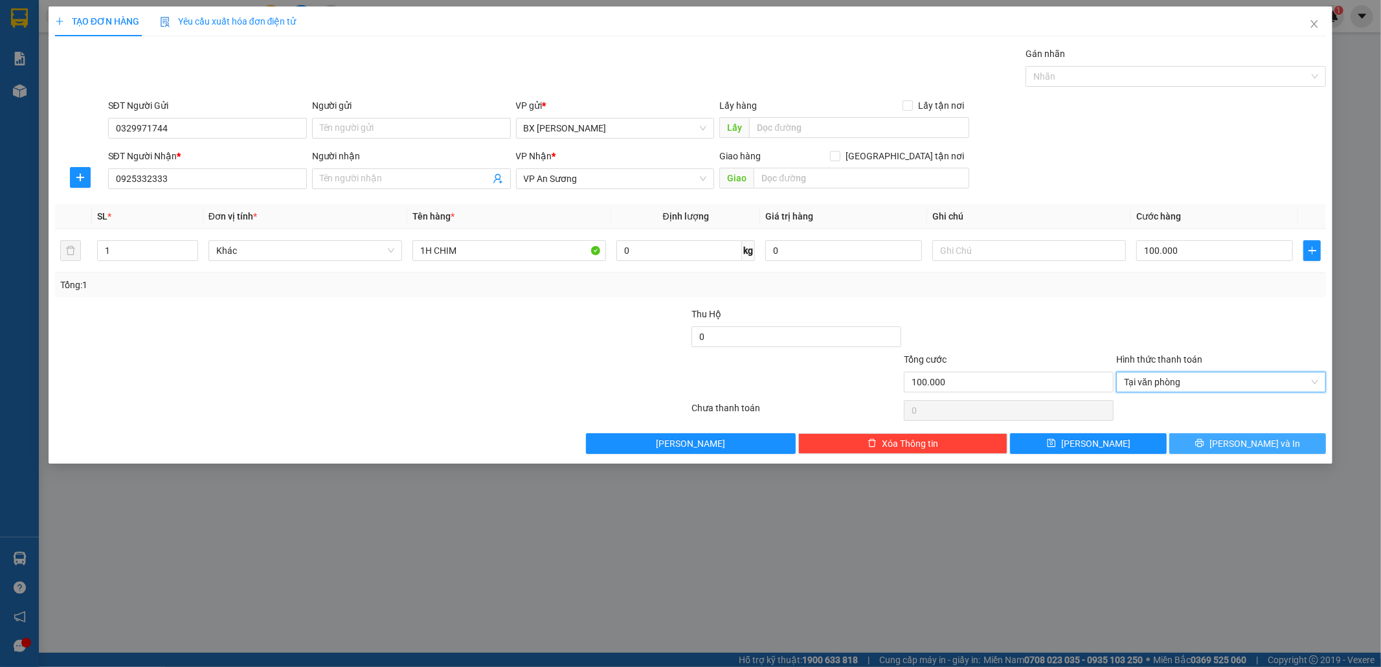
drag, startPoint x: 1221, startPoint y: 443, endPoint x: 1223, endPoint y: 451, distance: 8.6
click at [1221, 443] on button "[PERSON_NAME] và In" at bounding box center [1248, 443] width 157 height 21
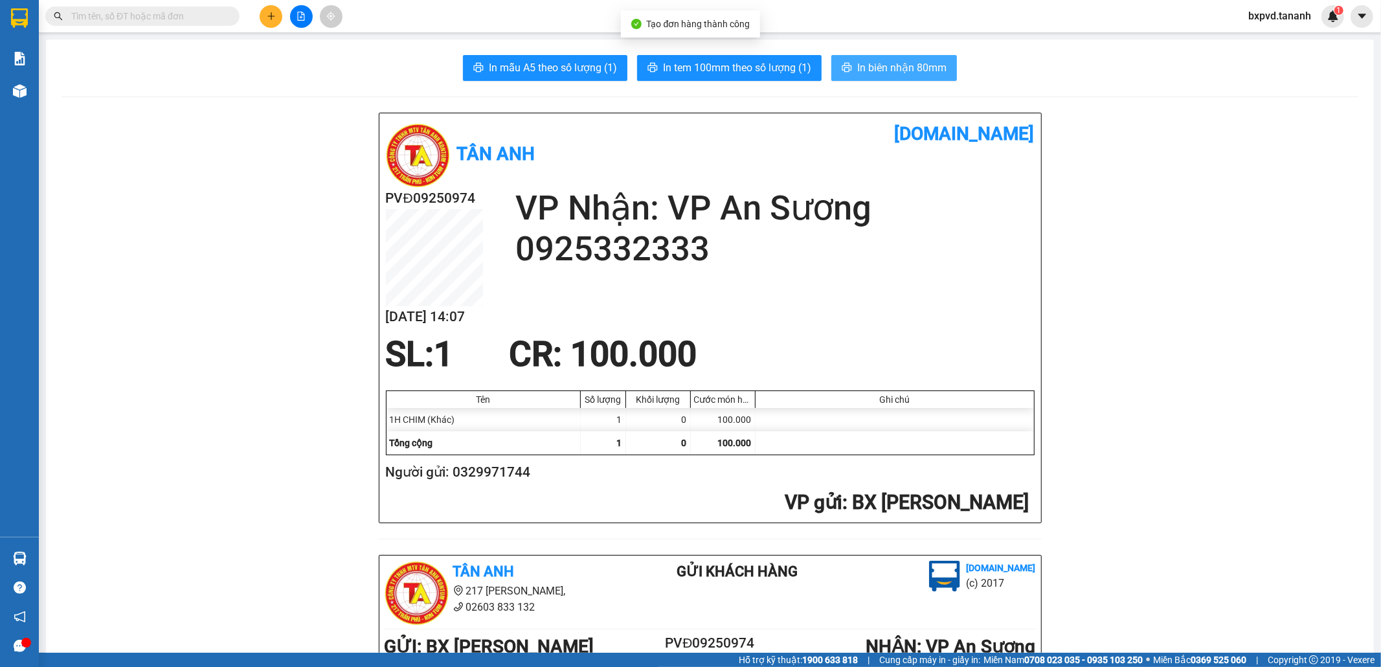
click at [859, 65] on span "In biên nhận 80mm" at bounding box center [901, 68] width 89 height 16
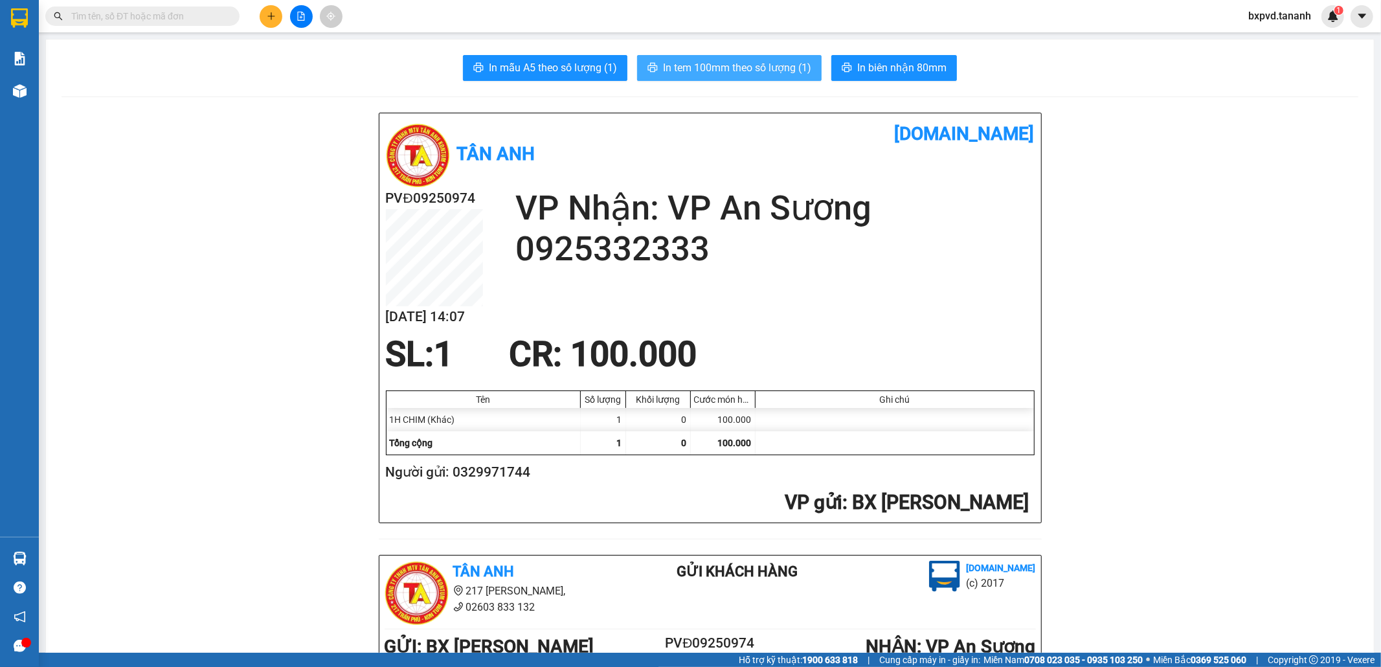
click at [786, 67] on span "In tem 100mm theo số lượng (1)" at bounding box center [737, 68] width 148 height 16
click at [269, 18] on icon "plus" at bounding box center [271, 16] width 9 height 9
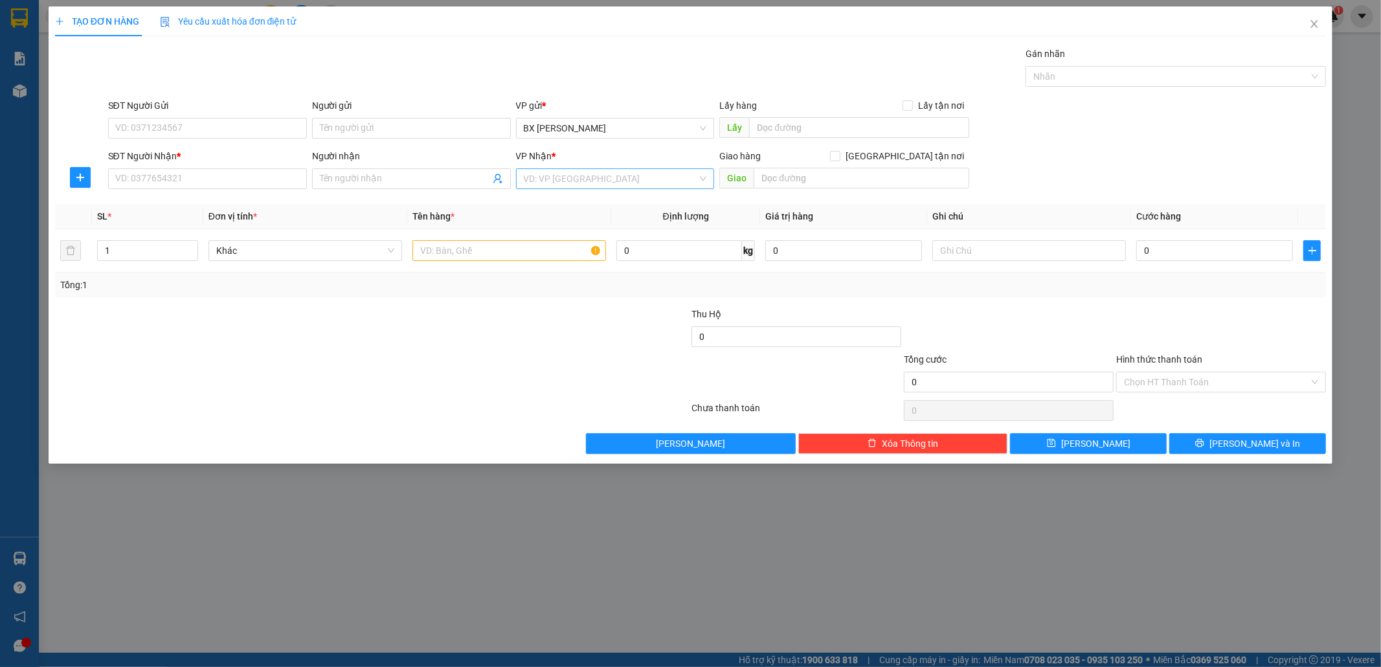
click at [651, 177] on input "search" at bounding box center [611, 178] width 174 height 19
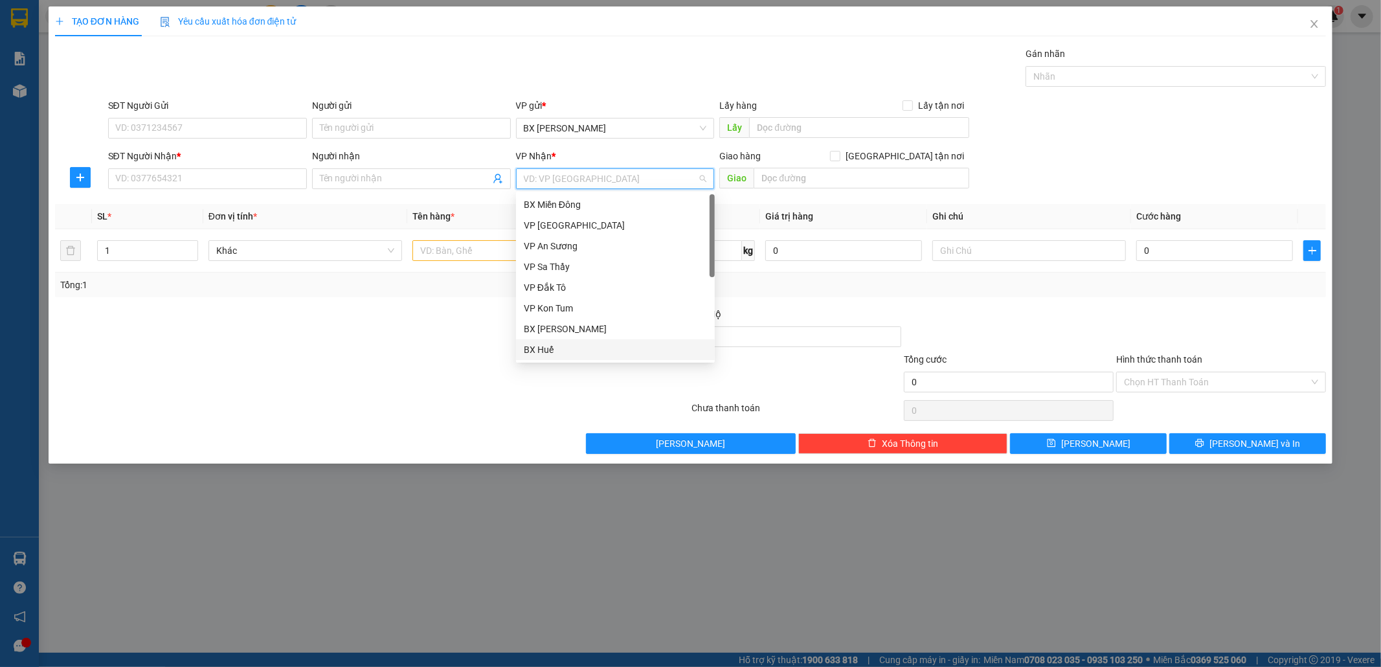
drag, startPoint x: 578, startPoint y: 350, endPoint x: 564, endPoint y: 345, distance: 15.2
click at [578, 350] on div "BX Huế" at bounding box center [615, 350] width 183 height 14
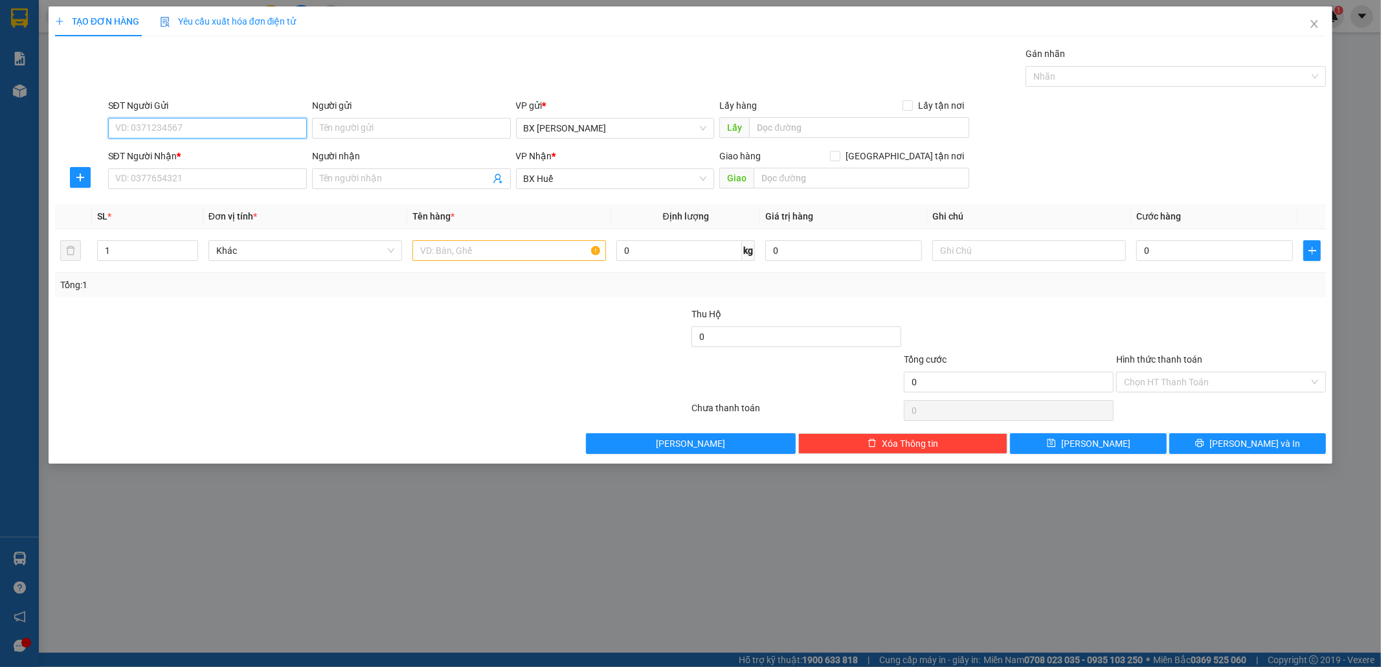
click at [125, 128] on input "SĐT Người Gửi" at bounding box center [207, 128] width 199 height 21
click at [163, 181] on input "SĐT Người Nhận *" at bounding box center [207, 178] width 199 height 21
click at [155, 126] on input "SĐT Người Gửi" at bounding box center [207, 128] width 199 height 21
click at [370, 124] on input "Người gửi" at bounding box center [411, 128] width 199 height 21
type input "u"
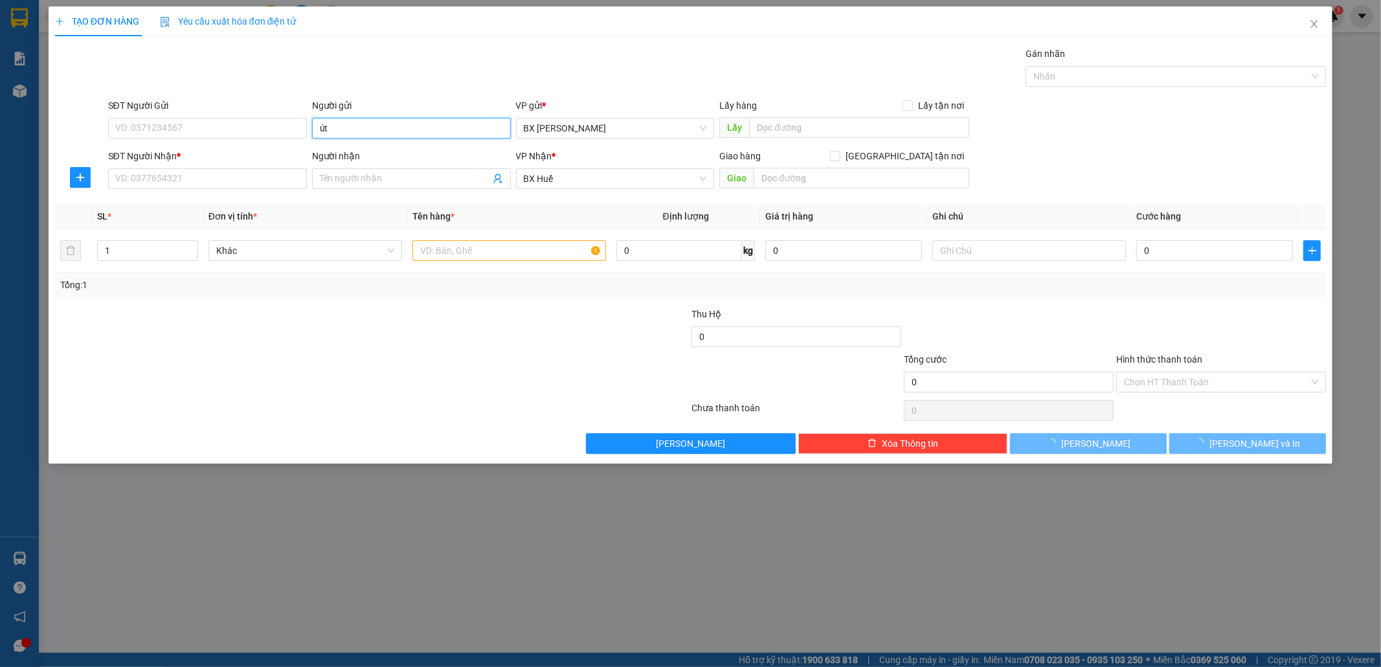
type input "út"
click at [187, 115] on div "SĐT Người Gửi" at bounding box center [207, 107] width 199 height 19
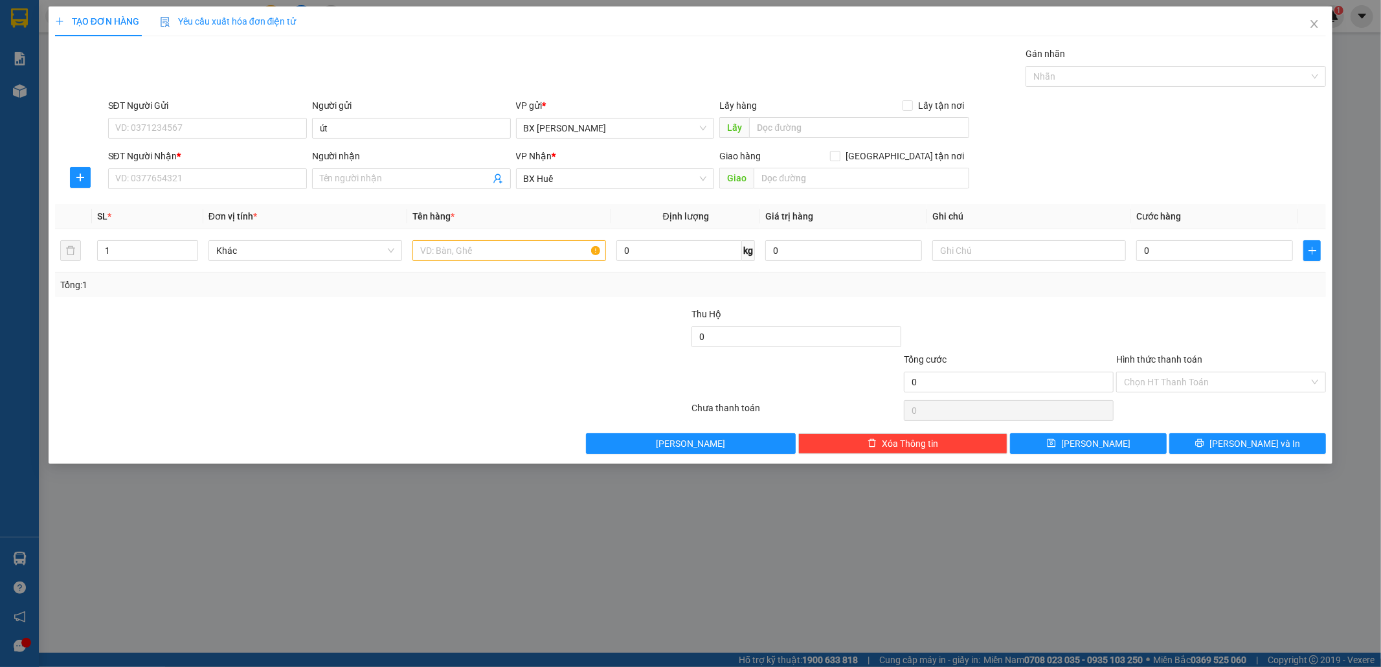
drag, startPoint x: 174, startPoint y: 117, endPoint x: 180, endPoint y: 144, distance: 28.6
click at [174, 118] on div "SĐT Người Gửi VD: 0371234567" at bounding box center [207, 120] width 199 height 45
click at [192, 126] on input "SĐT Người Gửi" at bounding box center [207, 128] width 199 height 21
type input "0989953778"
drag, startPoint x: 150, startPoint y: 147, endPoint x: 158, endPoint y: 170, distance: 24.0
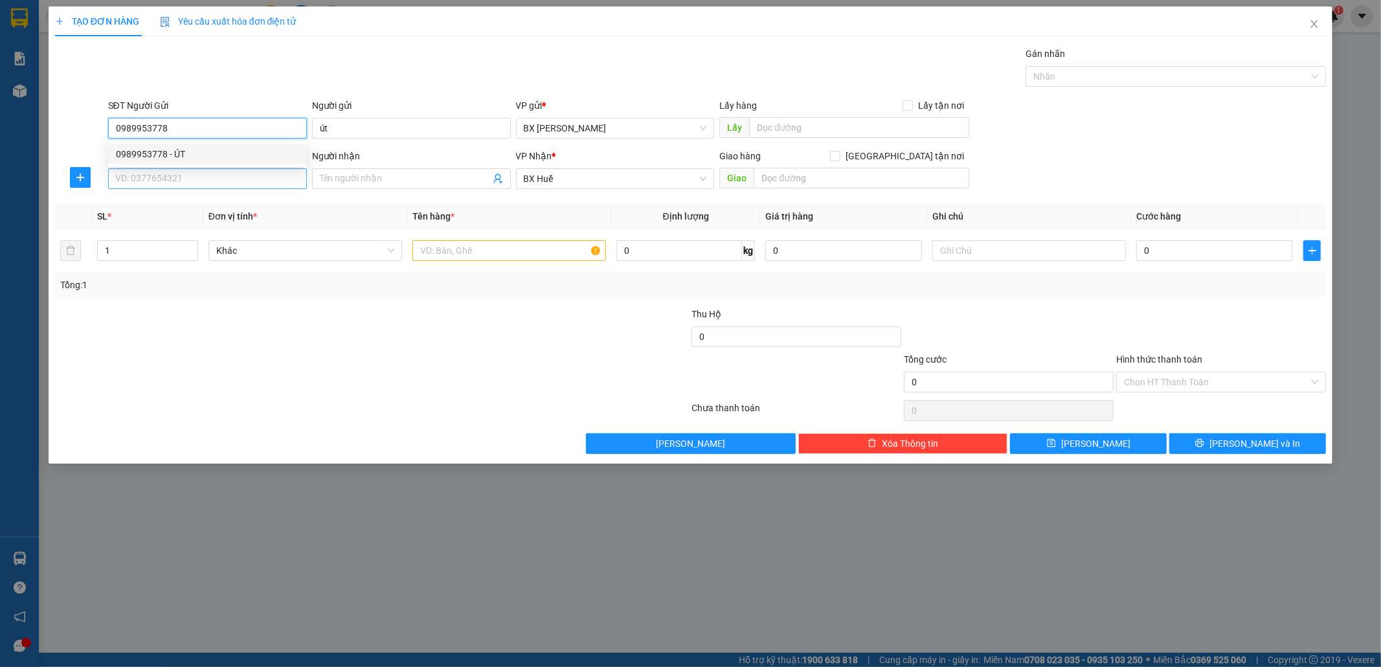
click at [151, 148] on div "0989953778 - ÚT" at bounding box center [207, 154] width 183 height 14
type input "ÚT"
type input "80.000"
type input "0989953778"
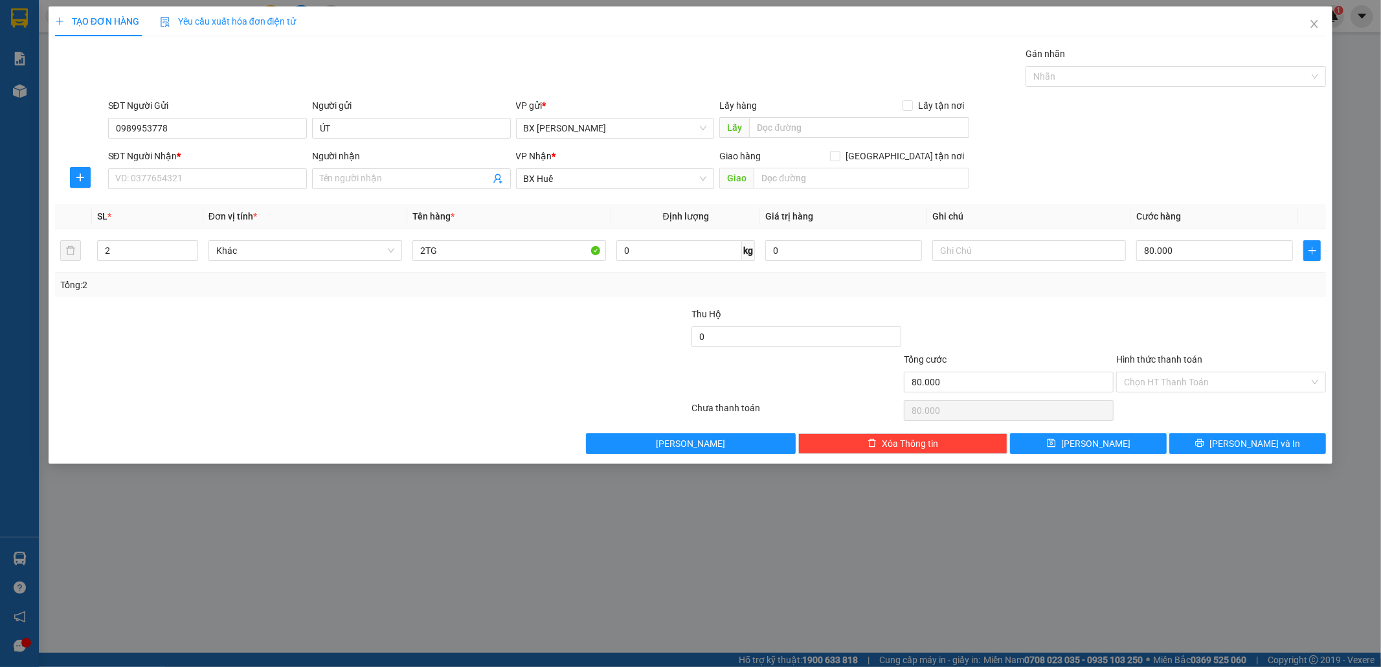
click at [164, 167] on div "SĐT Người Nhận *" at bounding box center [207, 158] width 199 height 19
click at [170, 175] on input "SĐT Người Nhận *" at bounding box center [207, 178] width 199 height 21
click at [177, 201] on div "0916443324 - TÍNH" at bounding box center [207, 205] width 183 height 14
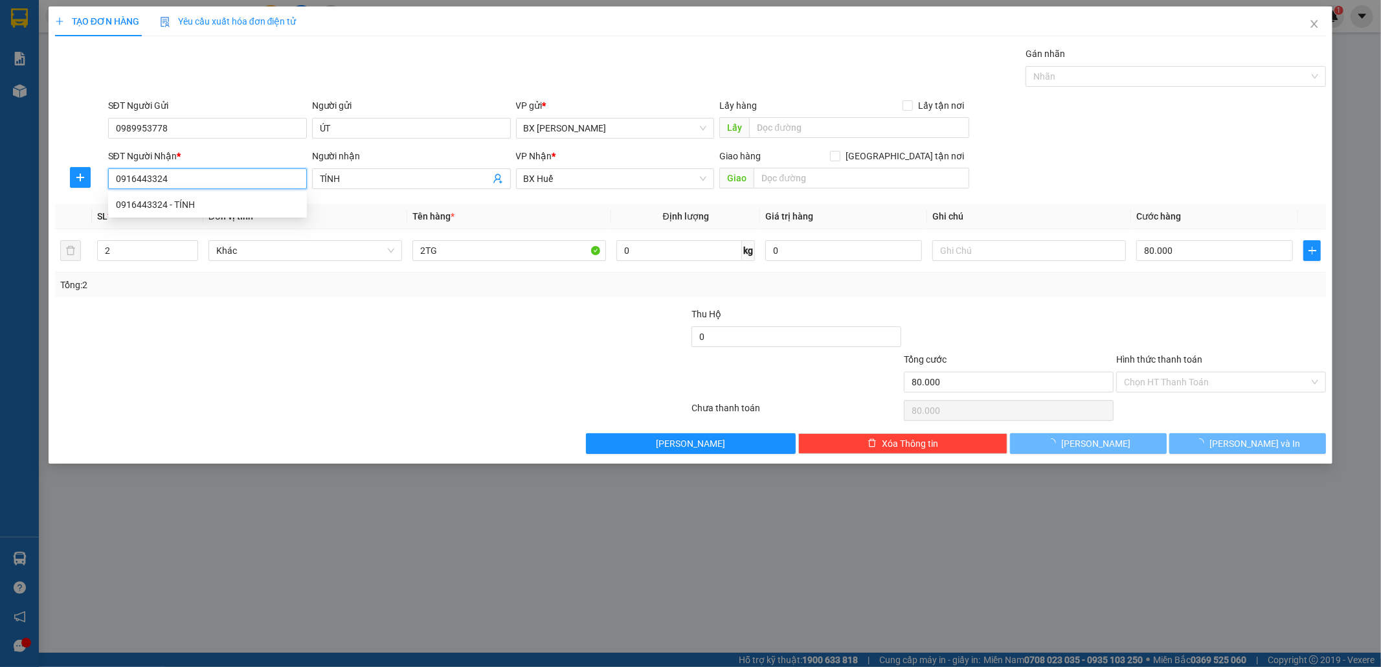
type input "0916443324"
type input "TÍNH"
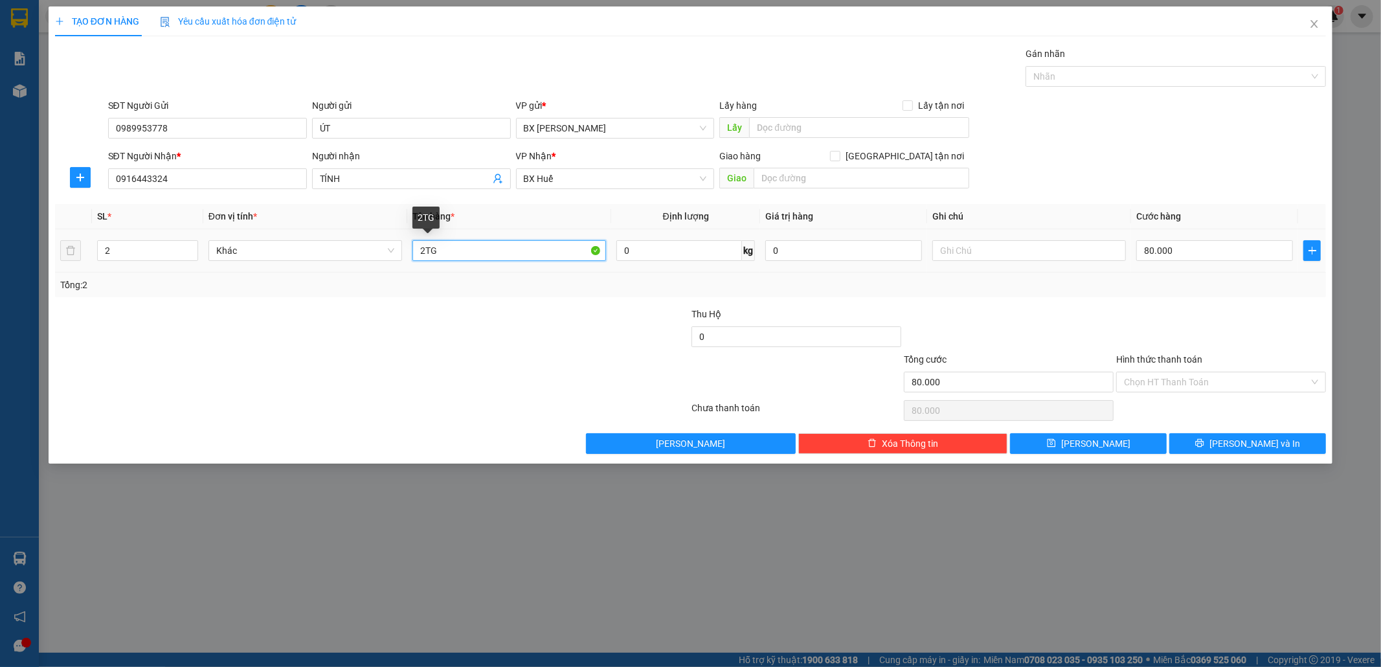
click at [493, 247] on input "2TG" at bounding box center [510, 250] width 194 height 21
drag, startPoint x: 493, startPoint y: 247, endPoint x: 270, endPoint y: 244, distance: 223.4
click at [270, 244] on tr "2 Khác 2TG 0 kg 0 80.000" at bounding box center [691, 250] width 1272 height 43
type input "1"
type input "1TG"
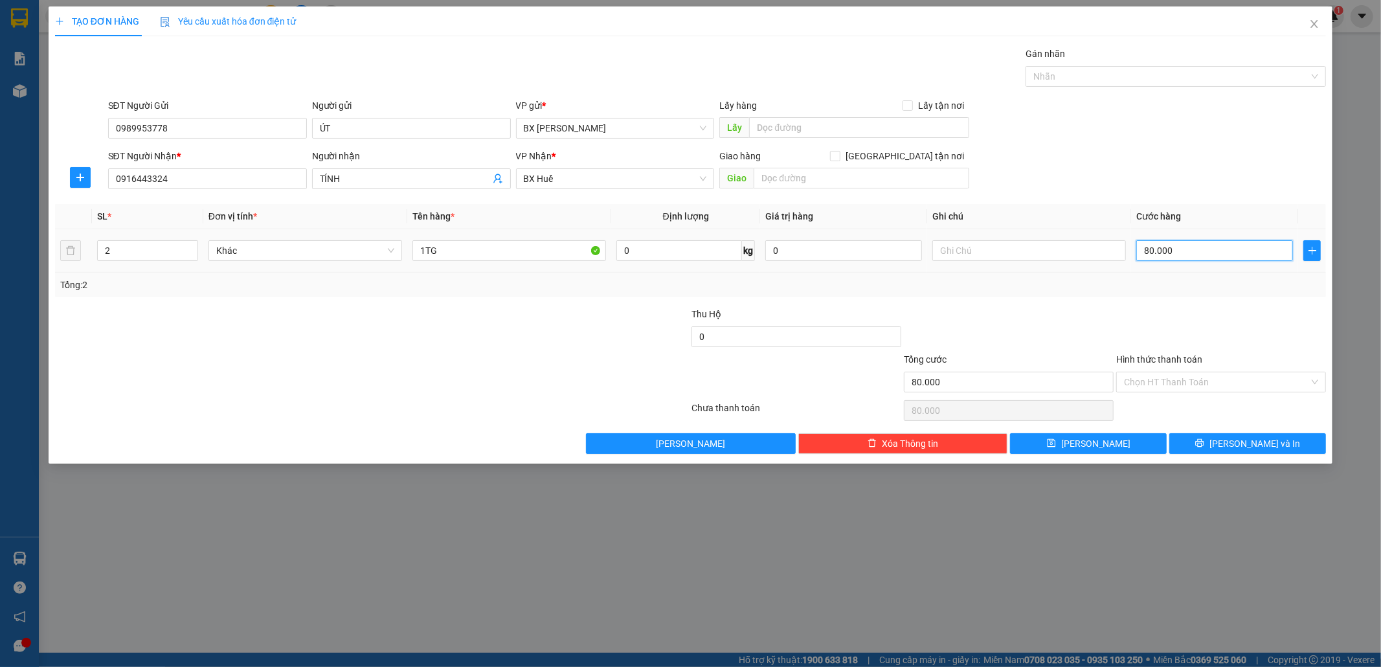
drag, startPoint x: 1176, startPoint y: 255, endPoint x: 1151, endPoint y: 256, distance: 25.3
click at [1176, 256] on input "80.000" at bounding box center [1215, 250] width 157 height 21
type input "5"
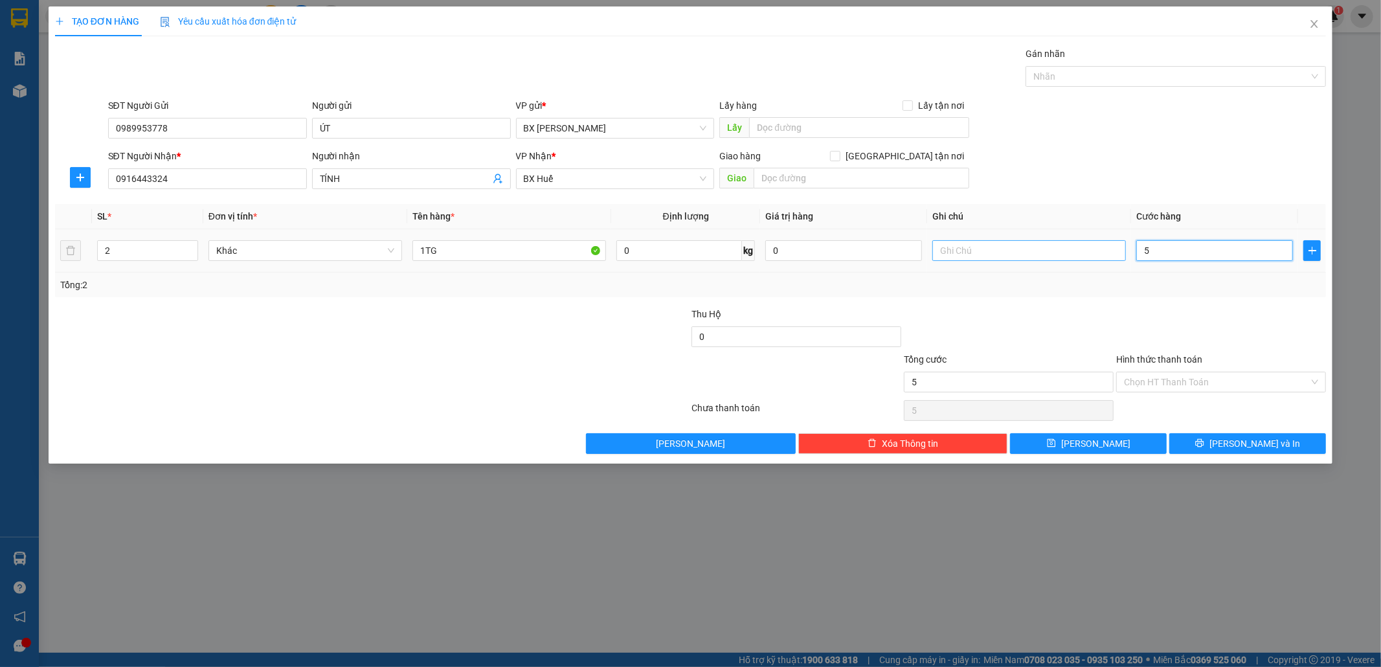
type input "50"
type input "50.000"
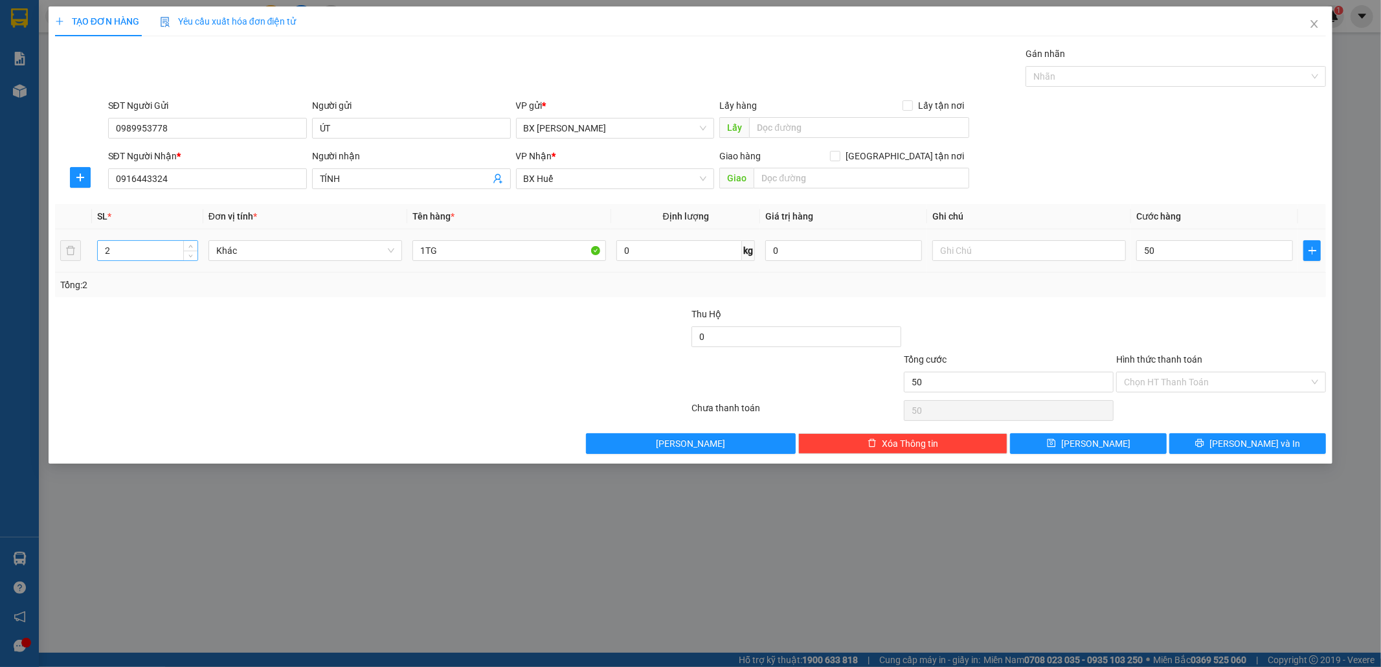
type input "50.000"
drag, startPoint x: 127, startPoint y: 260, endPoint x: 54, endPoint y: 255, distance: 73.4
click at [54, 255] on div "TẠO ĐƠN HÀNG Yêu cầu xuất hóa đơn điện tử Transit Pickup Surcharge Ids Transit …" at bounding box center [691, 234] width 1285 height 457
click at [135, 251] on input "2" at bounding box center [148, 250] width 100 height 19
drag, startPoint x: 134, startPoint y: 251, endPoint x: 100, endPoint y: 250, distance: 33.7
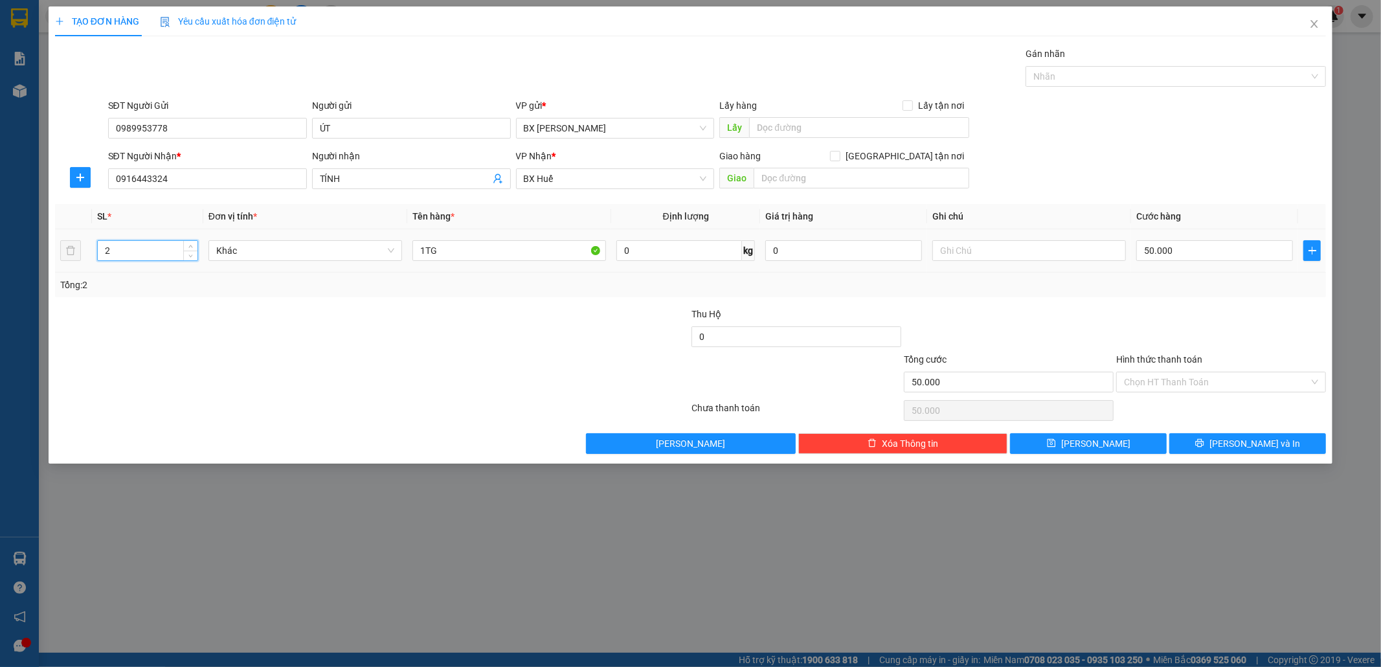
click at [100, 250] on input "2" at bounding box center [148, 250] width 100 height 19
type input "1"
drag, startPoint x: 1200, startPoint y: 353, endPoint x: 1212, endPoint y: 390, distance: 38.9
click at [1205, 383] on div "Hình thức thanh toán Chọn HT Thanh Toán" at bounding box center [1221, 374] width 210 height 45
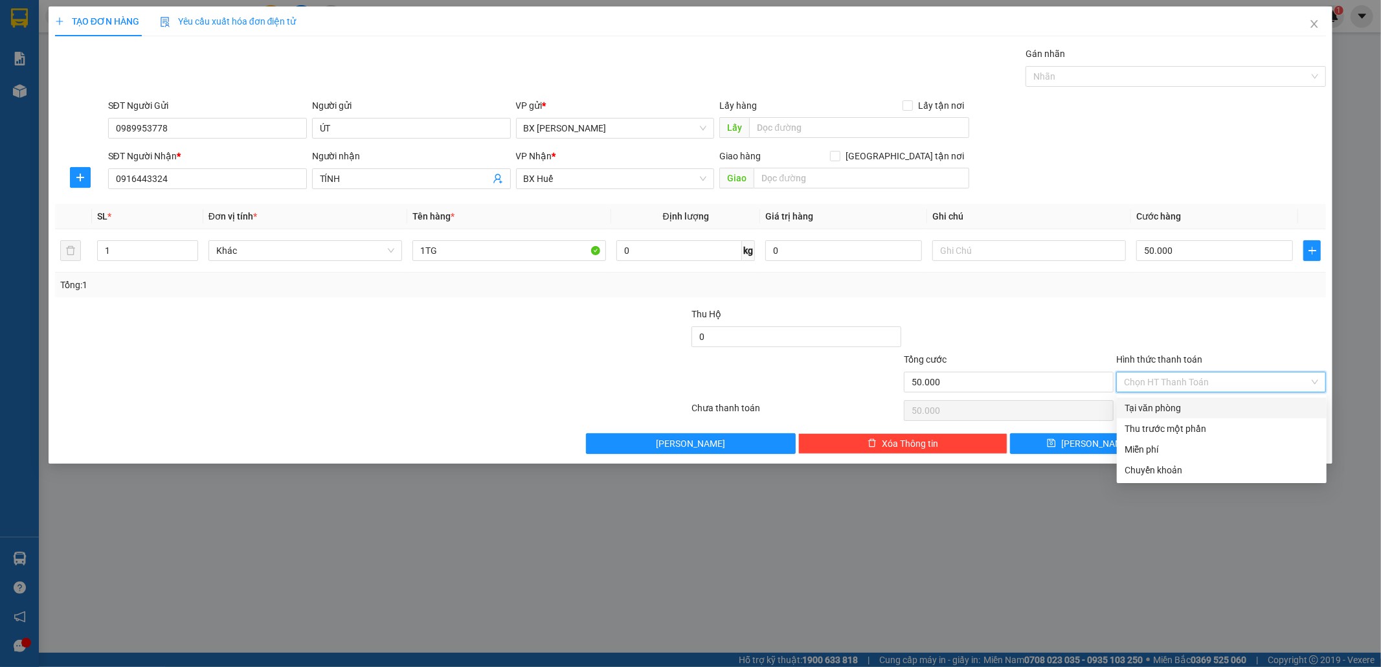
click at [1213, 387] on input "Hình thức thanh toán" at bounding box center [1216, 381] width 185 height 19
click at [1217, 413] on div "Tại văn phòng" at bounding box center [1222, 408] width 194 height 14
type input "0"
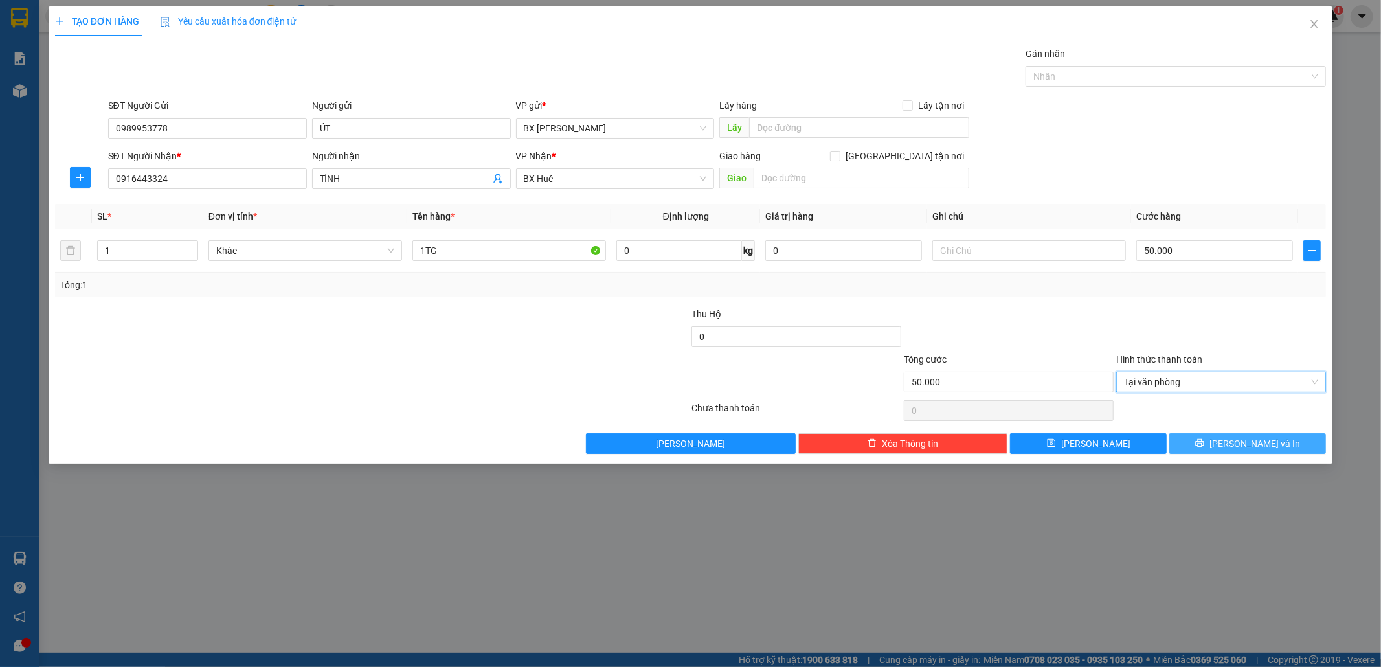
click at [1270, 450] on span "[PERSON_NAME] và In" at bounding box center [1255, 443] width 91 height 14
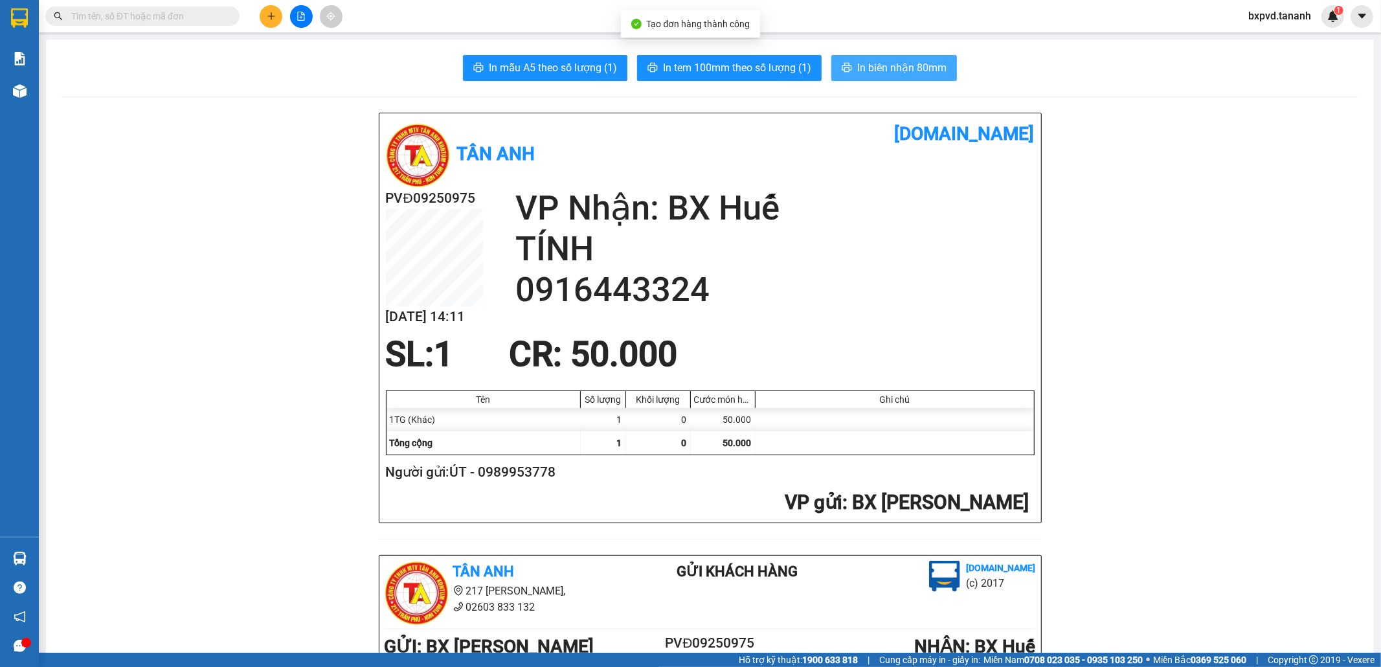
click at [892, 72] on span "In biên nhận 80mm" at bounding box center [901, 68] width 89 height 16
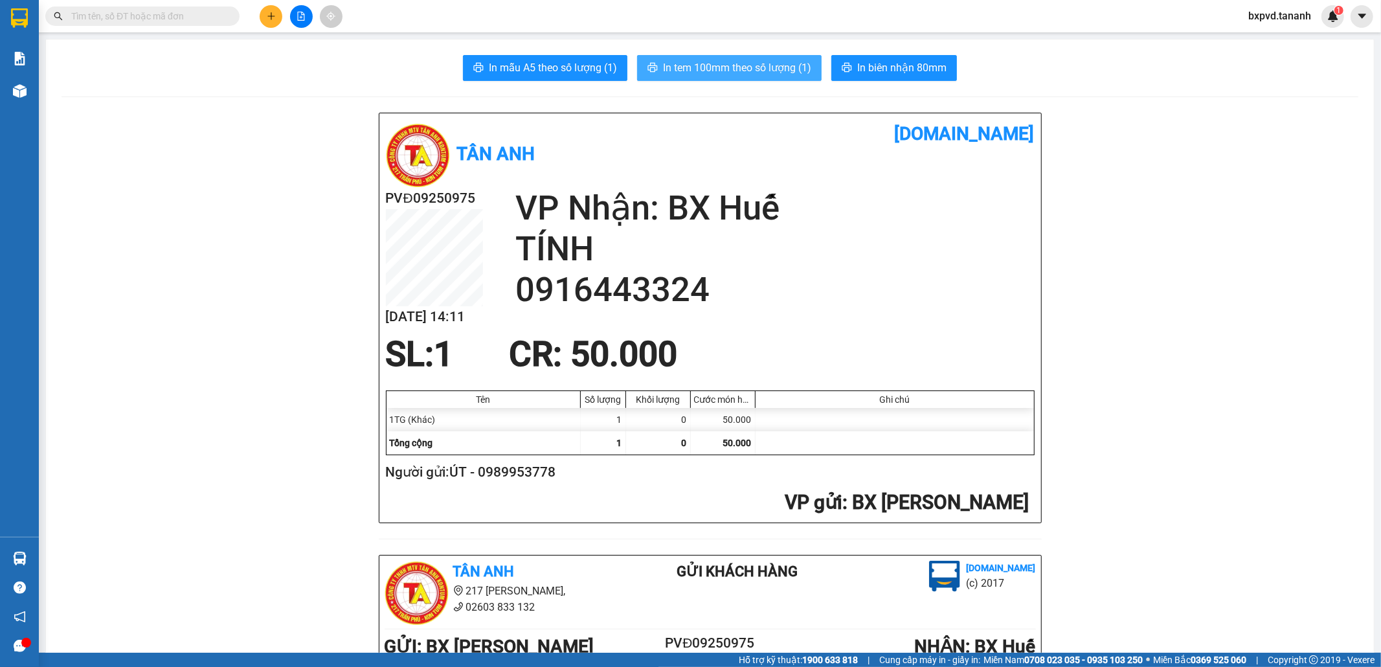
click at [736, 69] on span "In tem 100mm theo số lượng (1)" at bounding box center [737, 68] width 148 height 16
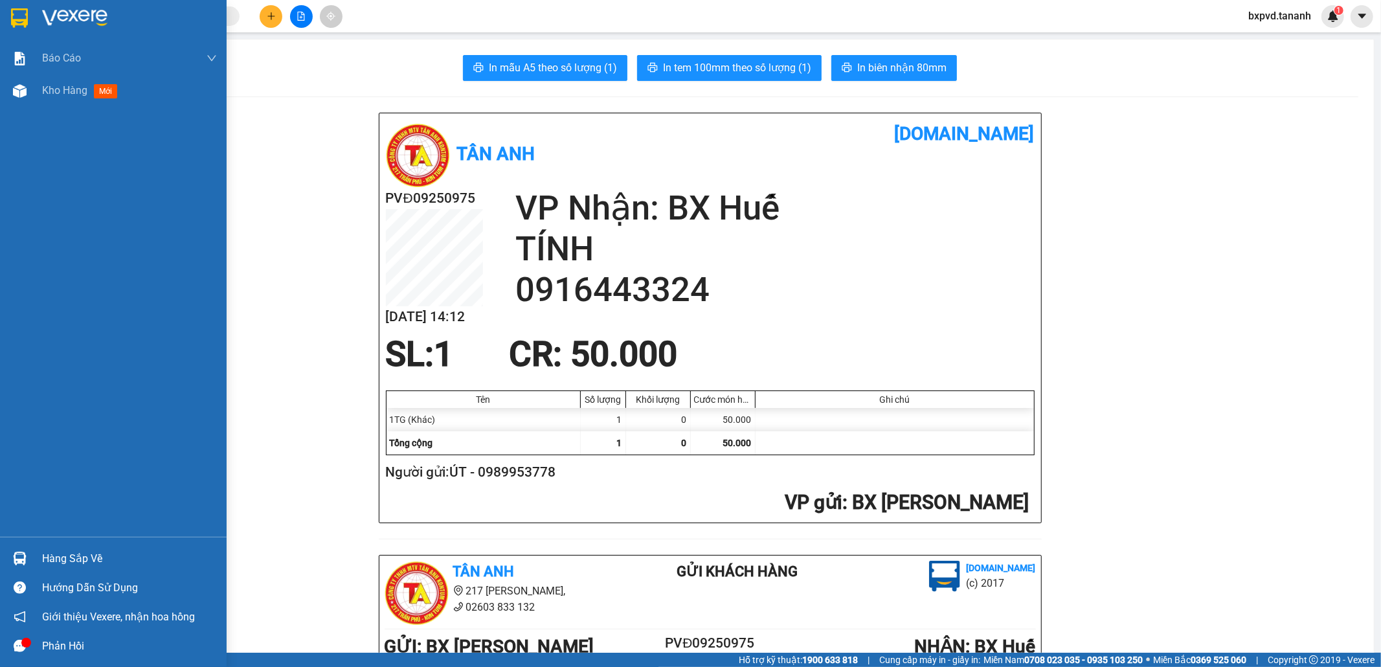
click at [6, 34] on div at bounding box center [113, 21] width 227 height 42
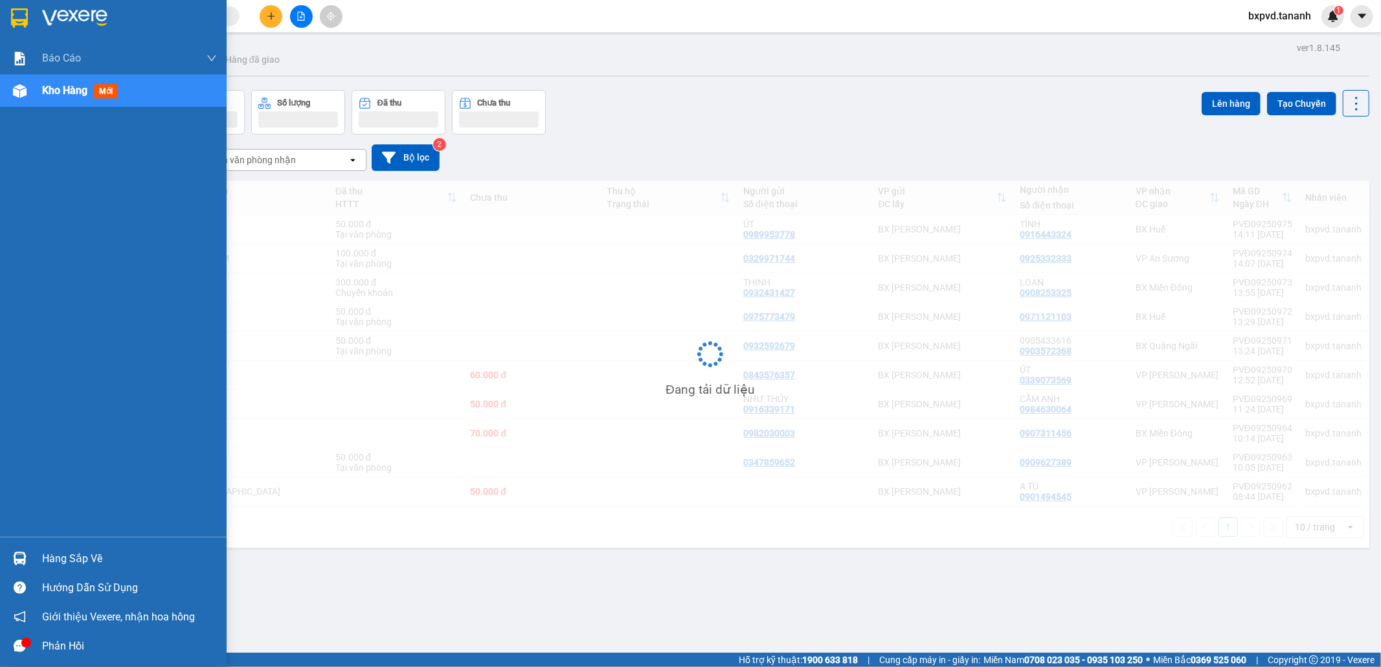
click at [22, 25] on img at bounding box center [19, 17] width 17 height 19
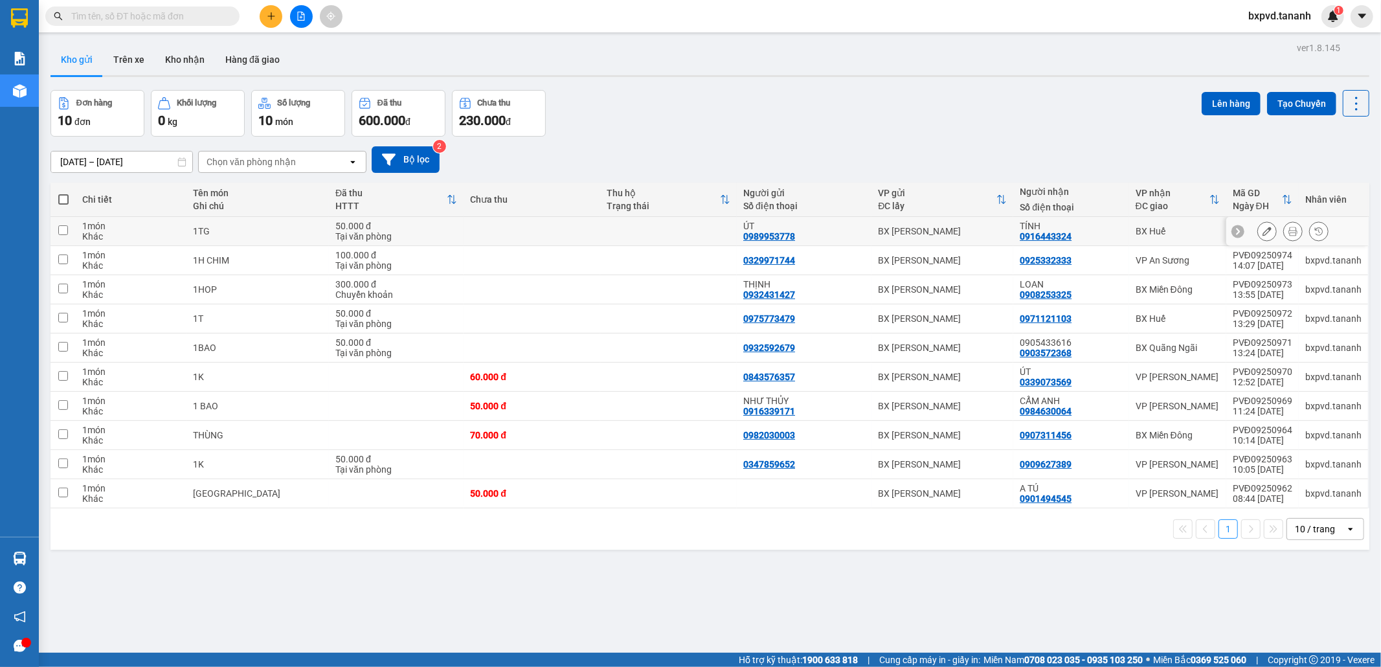
click at [1263, 231] on icon at bounding box center [1267, 231] width 9 height 9
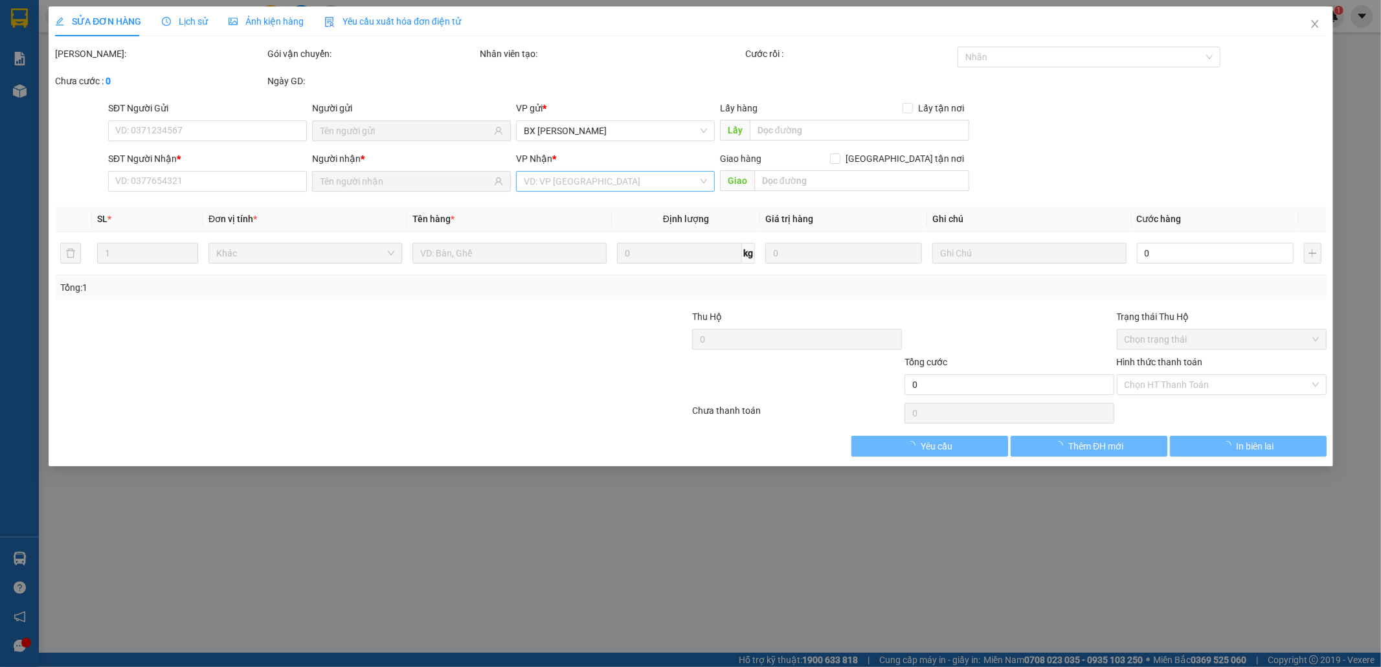
type input "0989953778"
type input "0916443324"
type input "50.000"
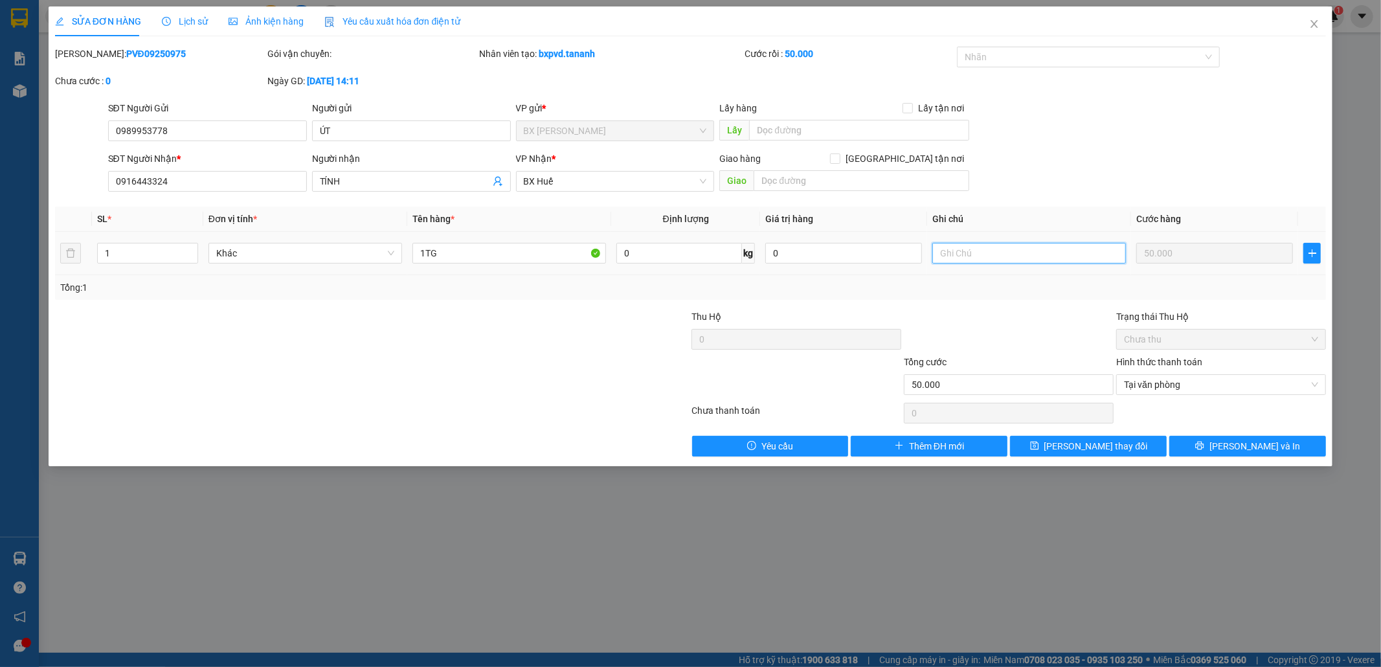
click at [986, 251] on input "text" at bounding box center [1030, 253] width 194 height 21
type input "CK"
click at [813, 175] on input "text" at bounding box center [862, 180] width 216 height 21
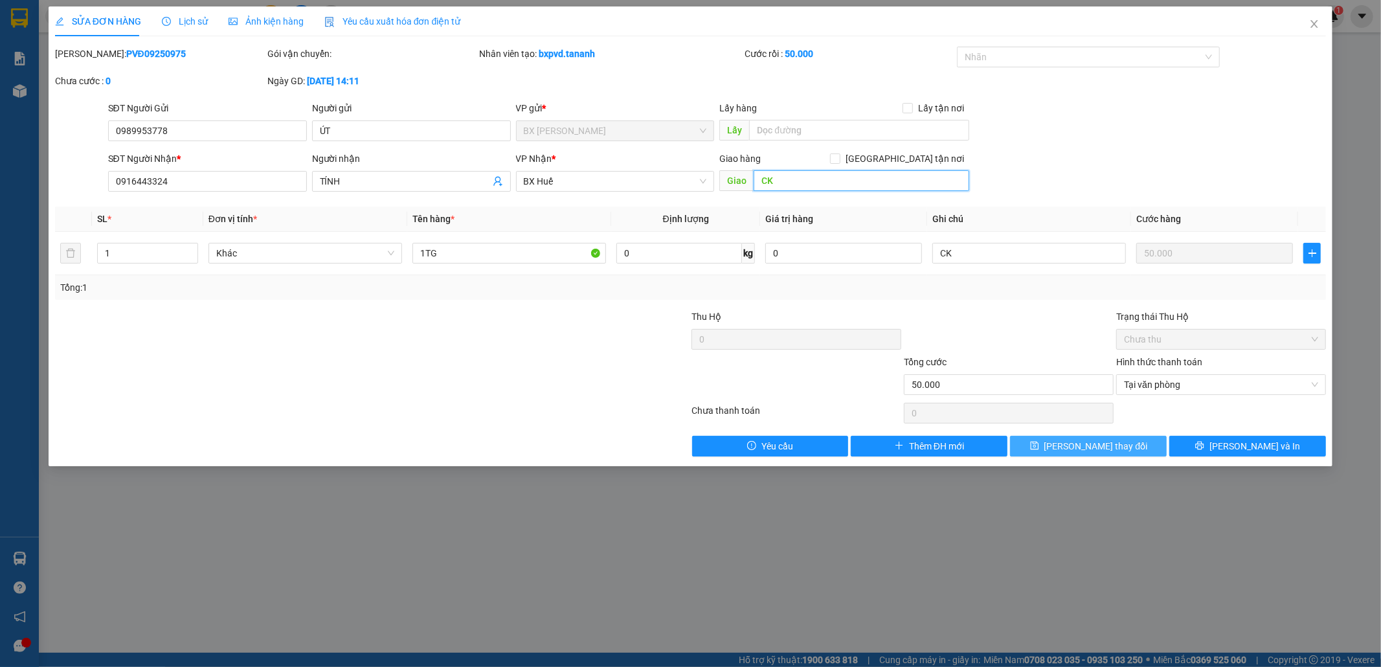
type input "CK"
click at [1121, 449] on button "[PERSON_NAME] thay đổi" at bounding box center [1088, 446] width 157 height 21
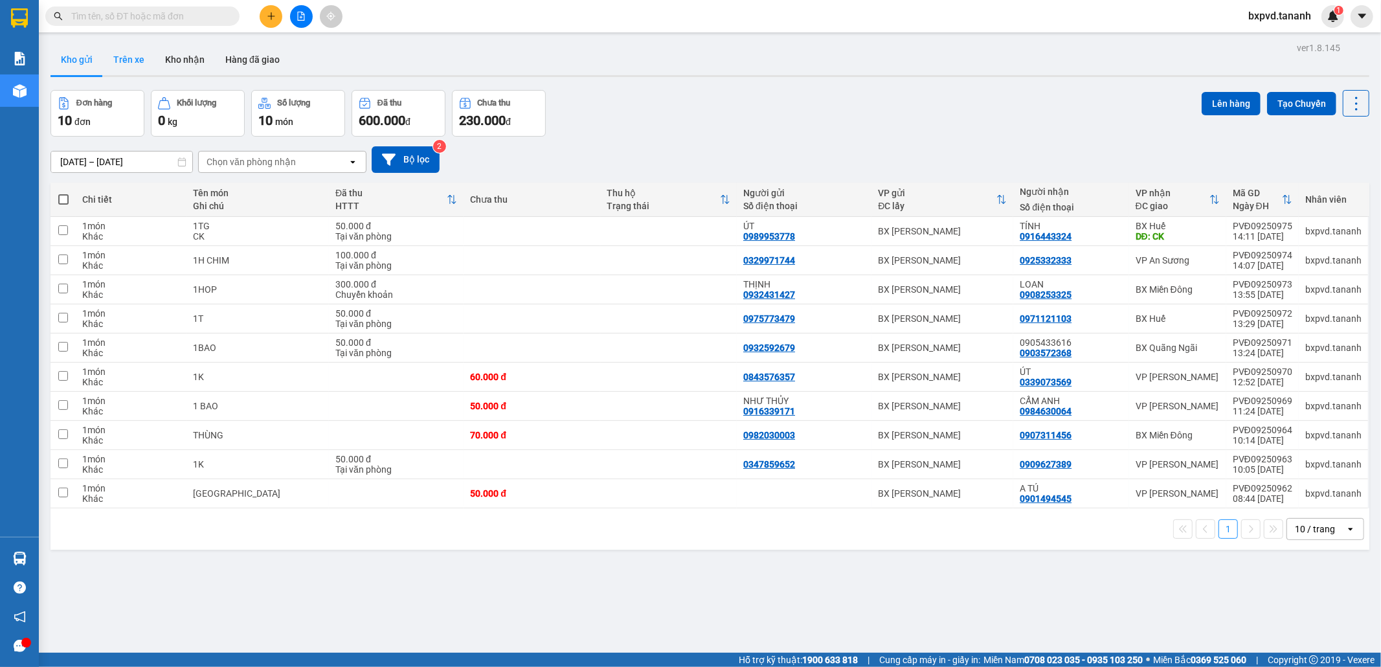
click at [128, 65] on button "Trên xe" at bounding box center [129, 59] width 52 height 31
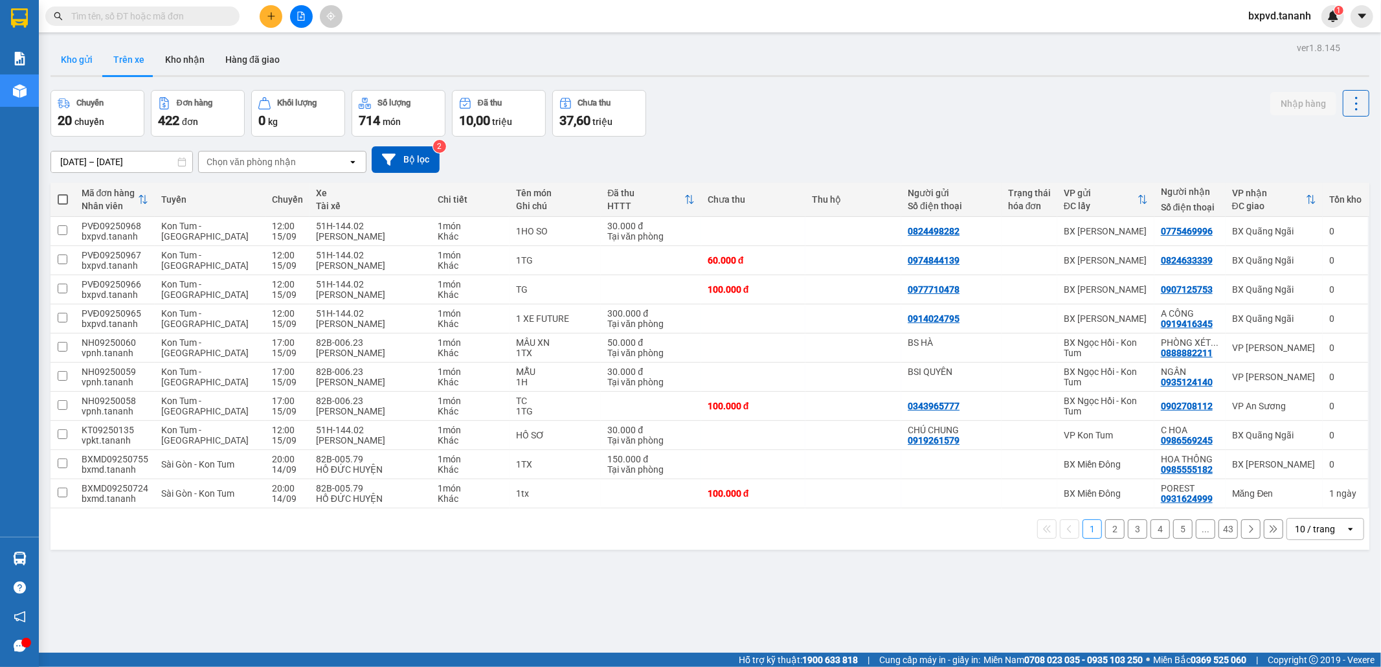
click at [78, 54] on button "Kho gửi" at bounding box center [77, 59] width 52 height 31
